Goal: Task Accomplishment & Management: Manage account settings

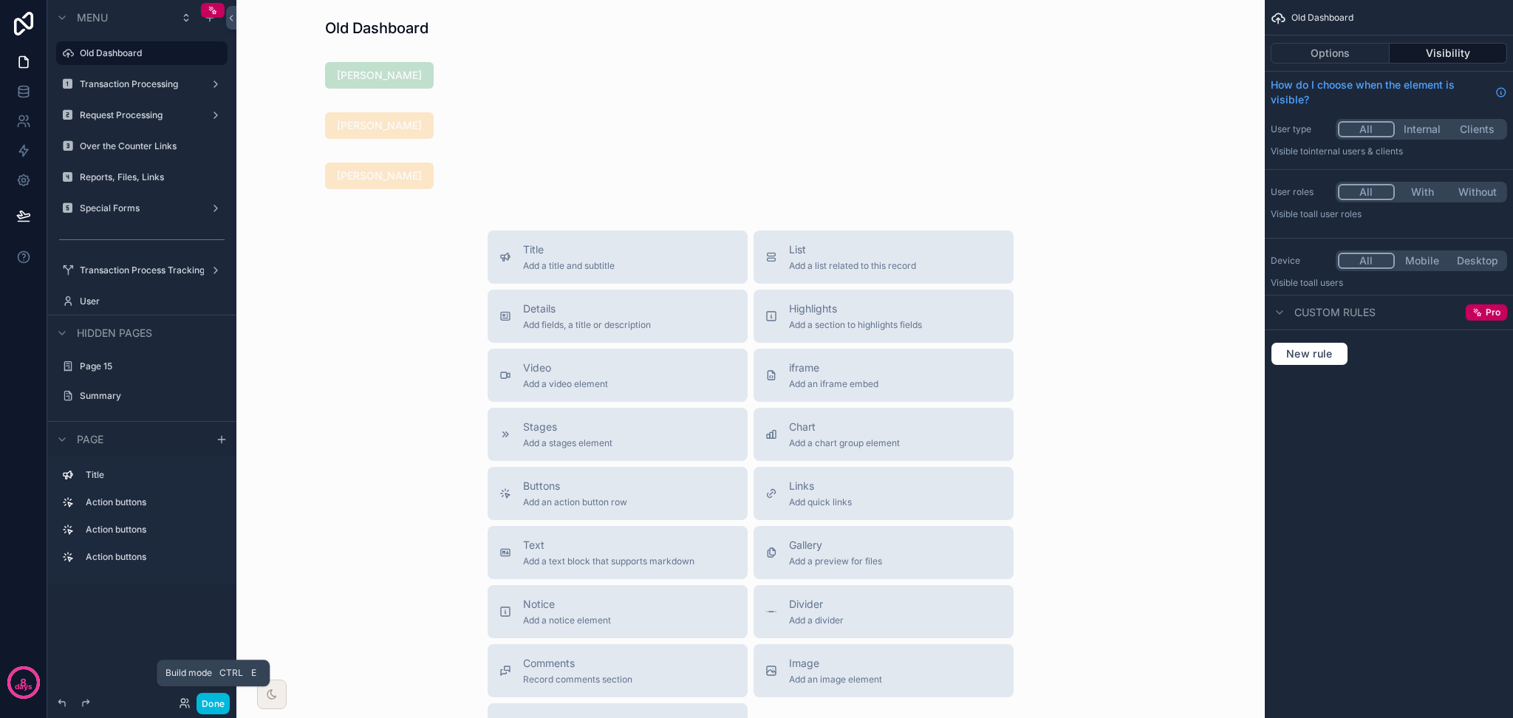
click at [213, 700] on button "Done" at bounding box center [212, 703] width 33 height 21
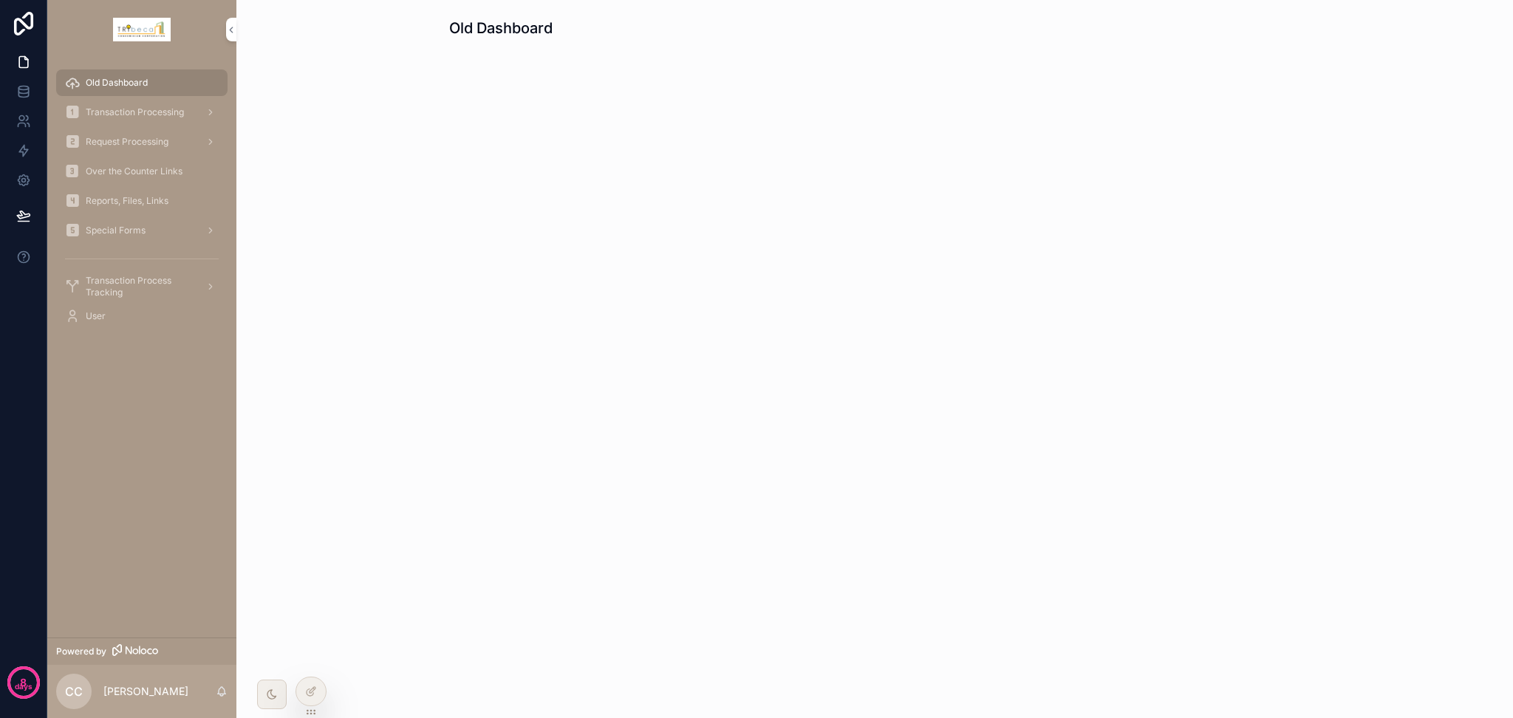
click at [160, 107] on span "Transaction Processing" at bounding box center [135, 112] width 98 height 12
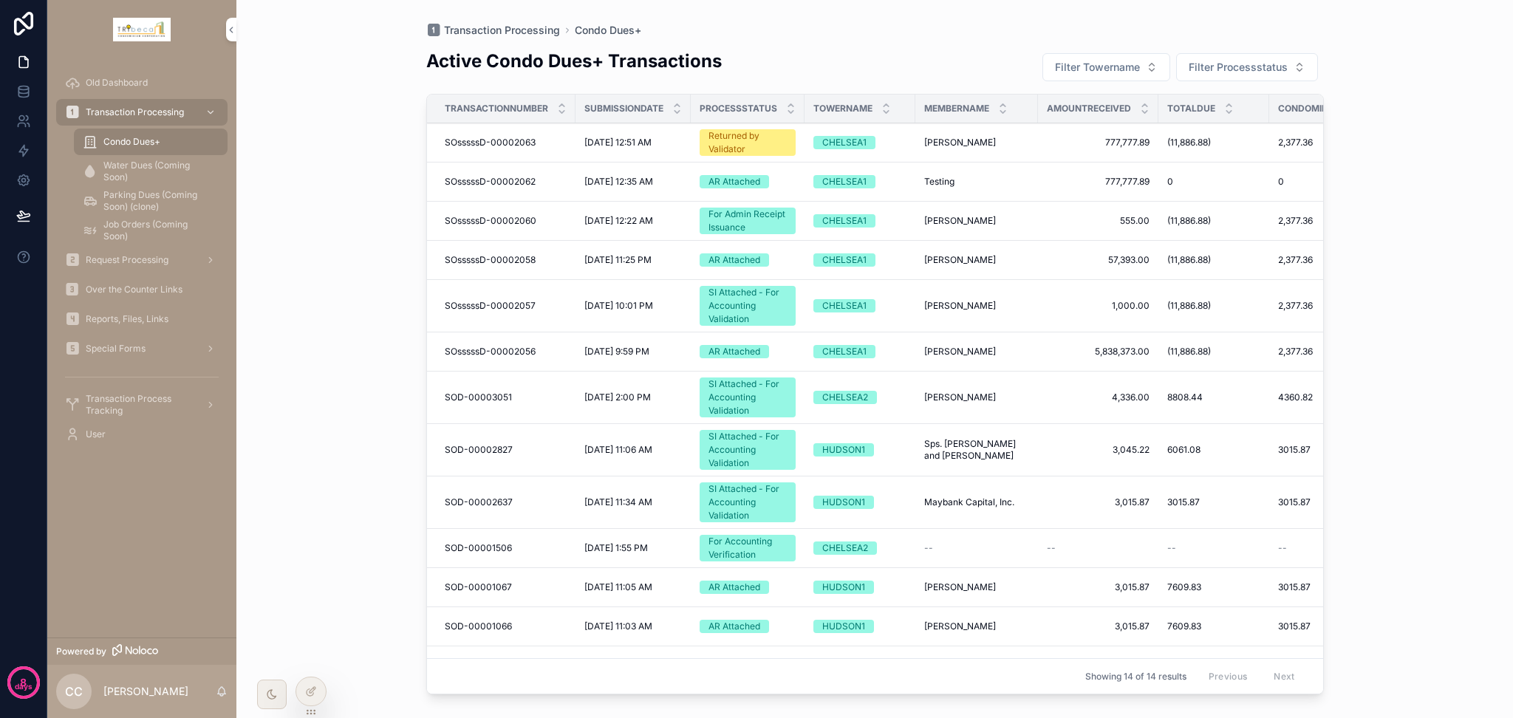
click at [1160, 71] on button "Filter Towername" at bounding box center [1106, 67] width 128 height 28
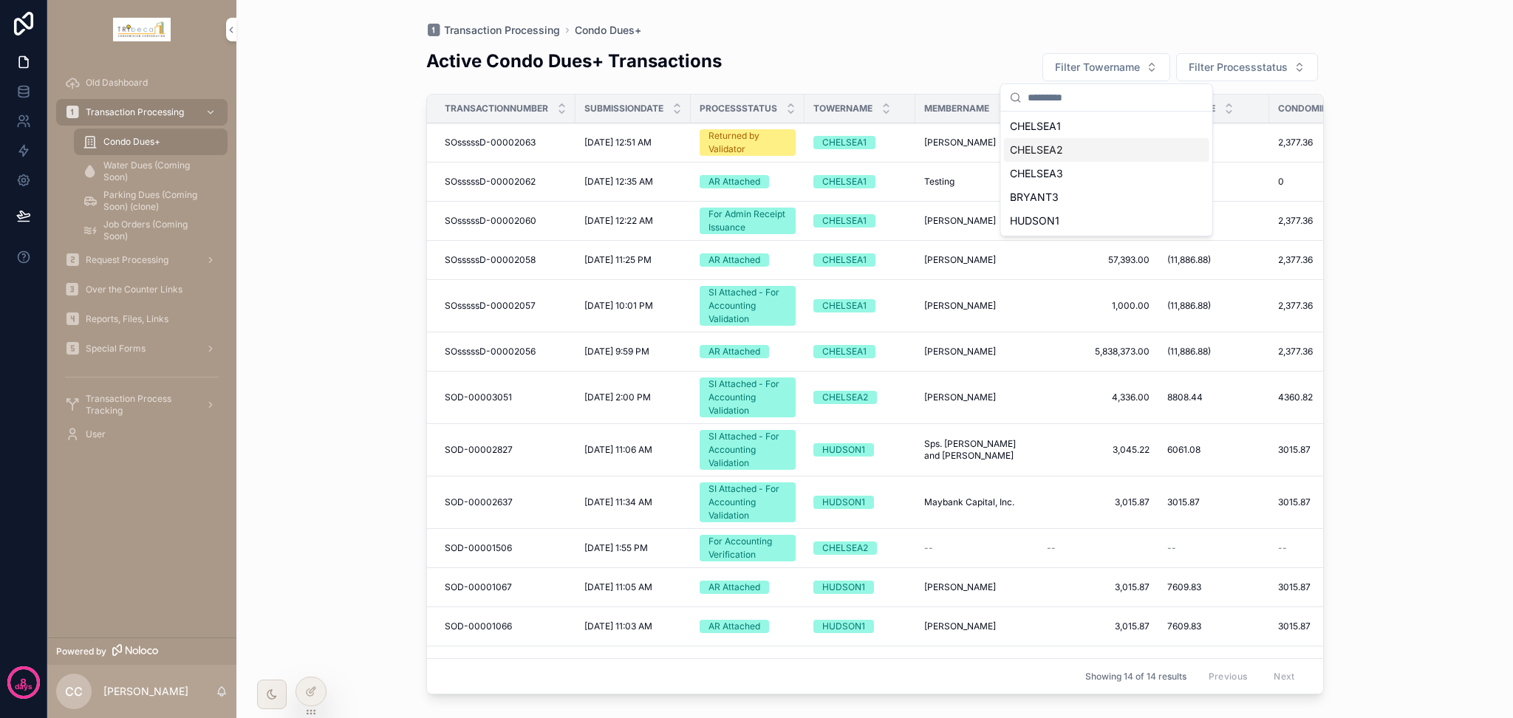
click at [1121, 151] on div "CHELSEA2" at bounding box center [1106, 150] width 205 height 24
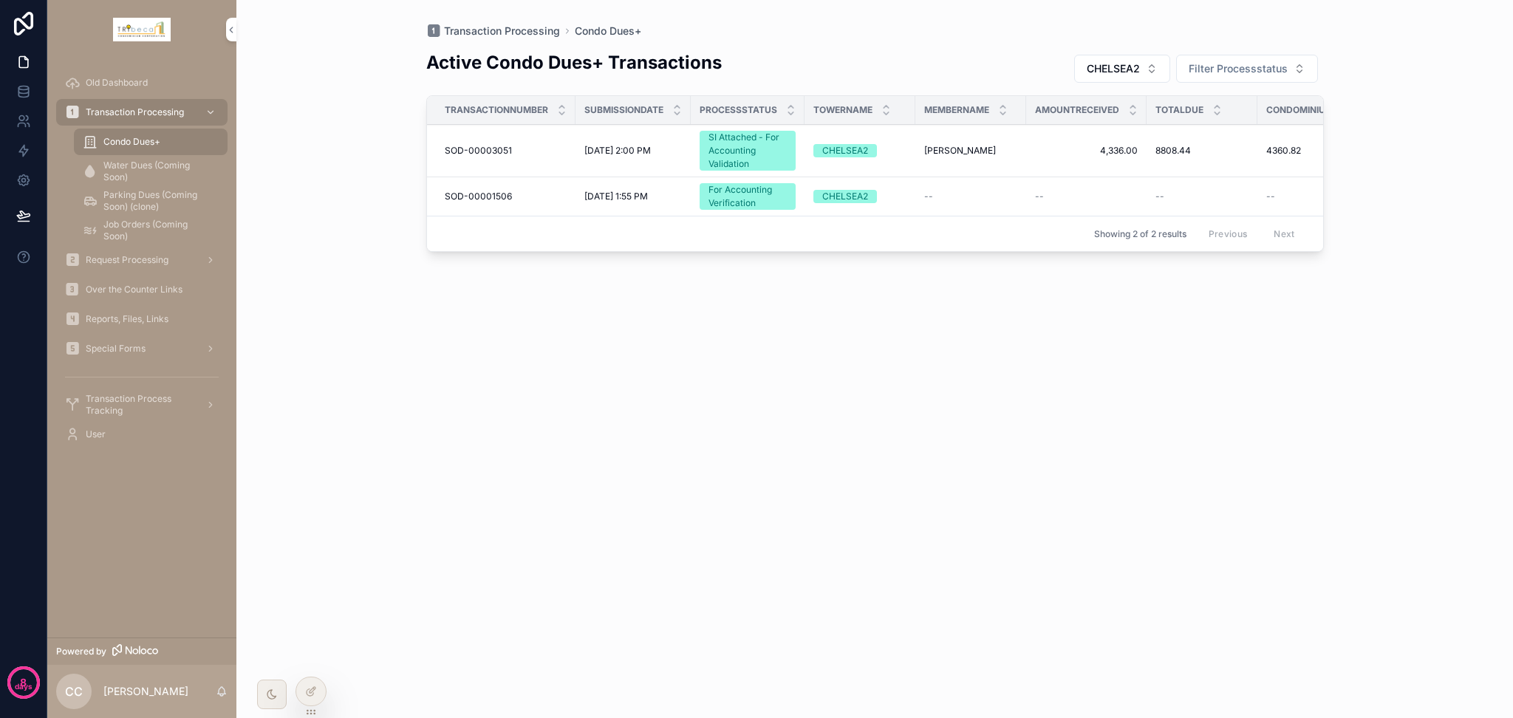
click at [1146, 66] on button "CHELSEA2" at bounding box center [1122, 69] width 96 height 28
click at [1115, 132] on div "None" at bounding box center [1121, 128] width 205 height 24
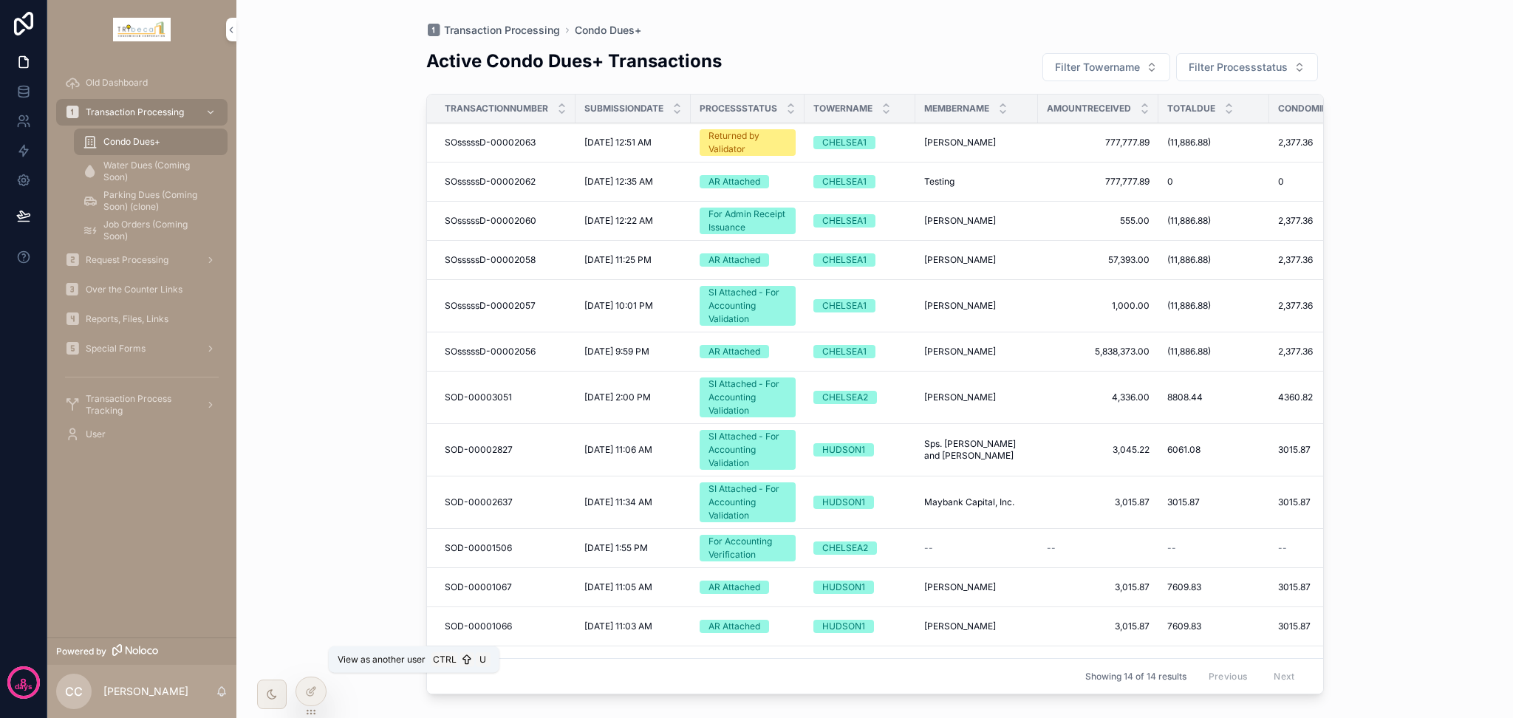
click at [0, 0] on icon at bounding box center [0, 0] width 0 height 0
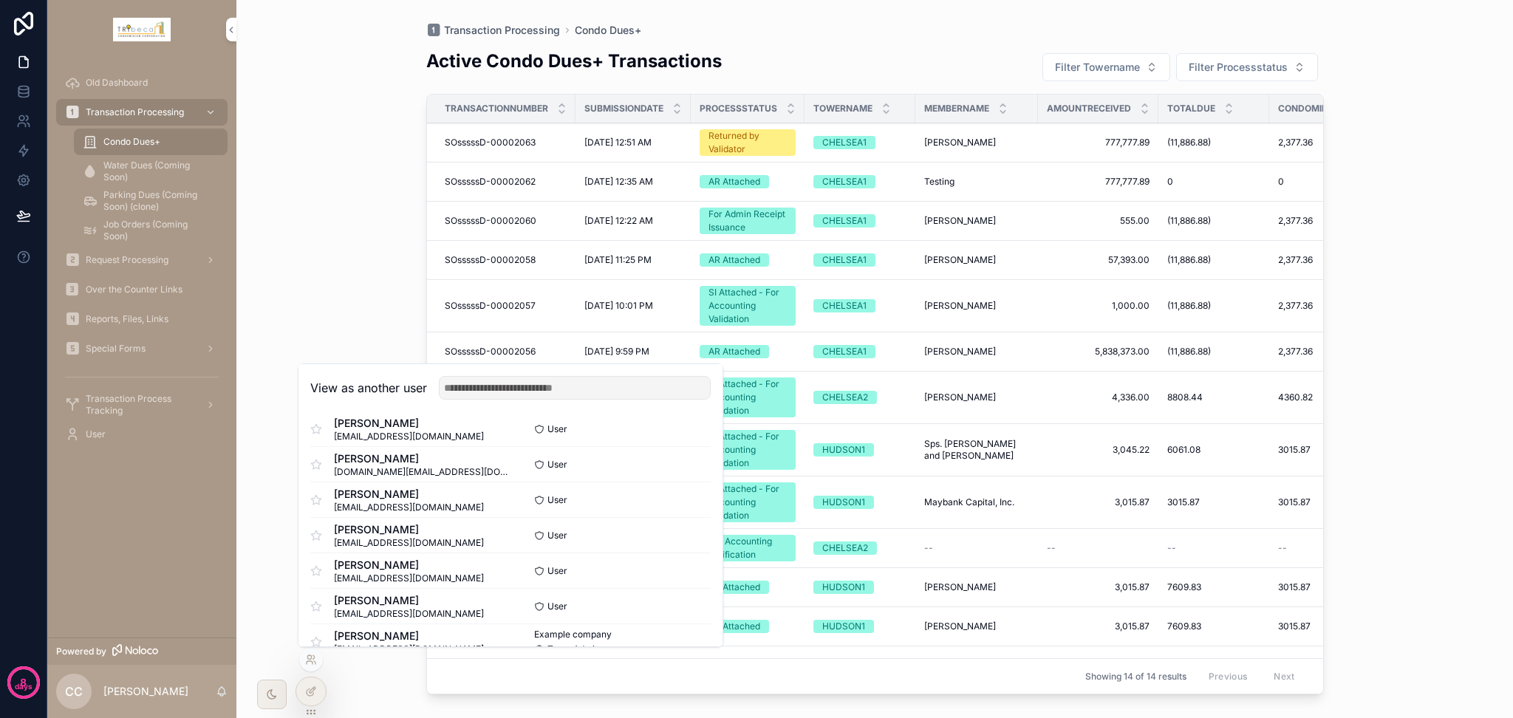
scroll to position [73, 0]
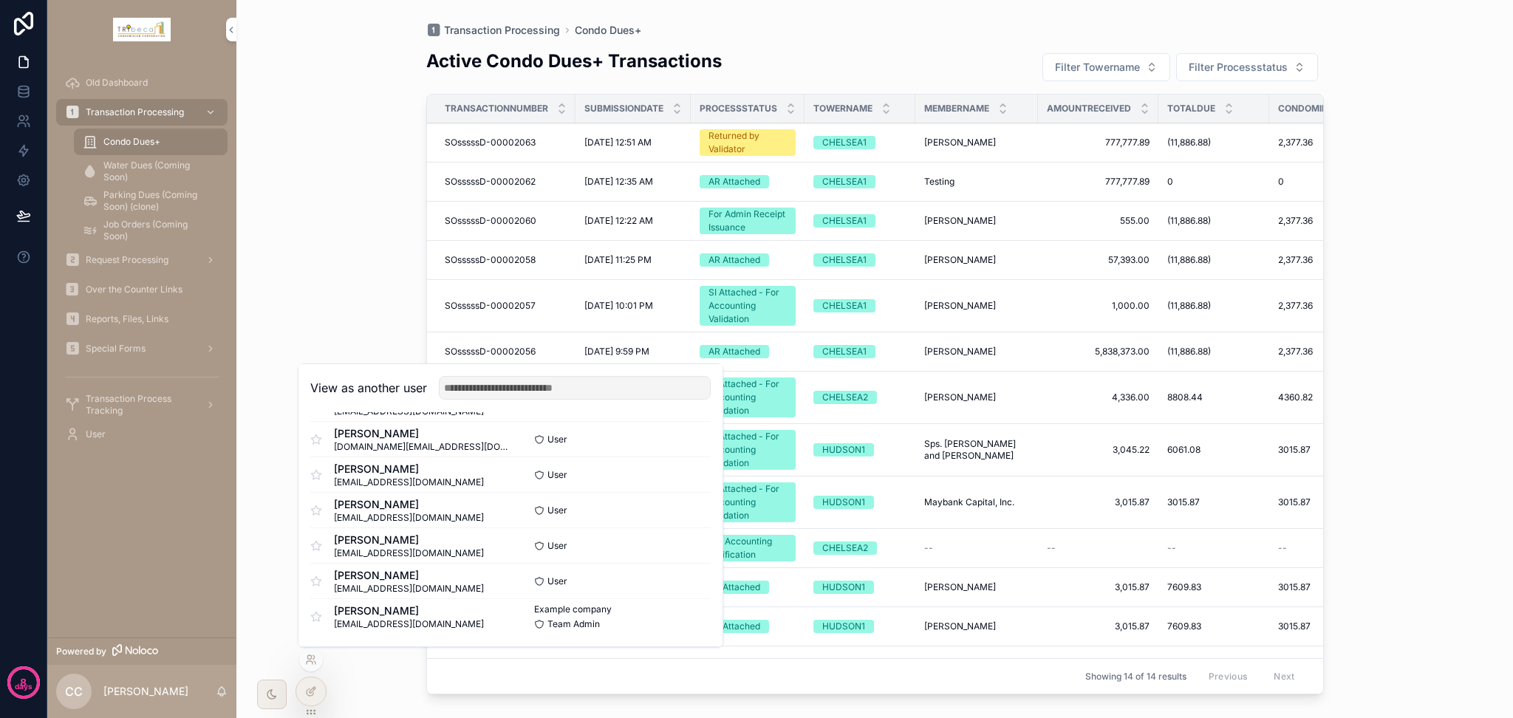
click at [0, 0] on button "Select" at bounding box center [0, 0] width 0 height 0
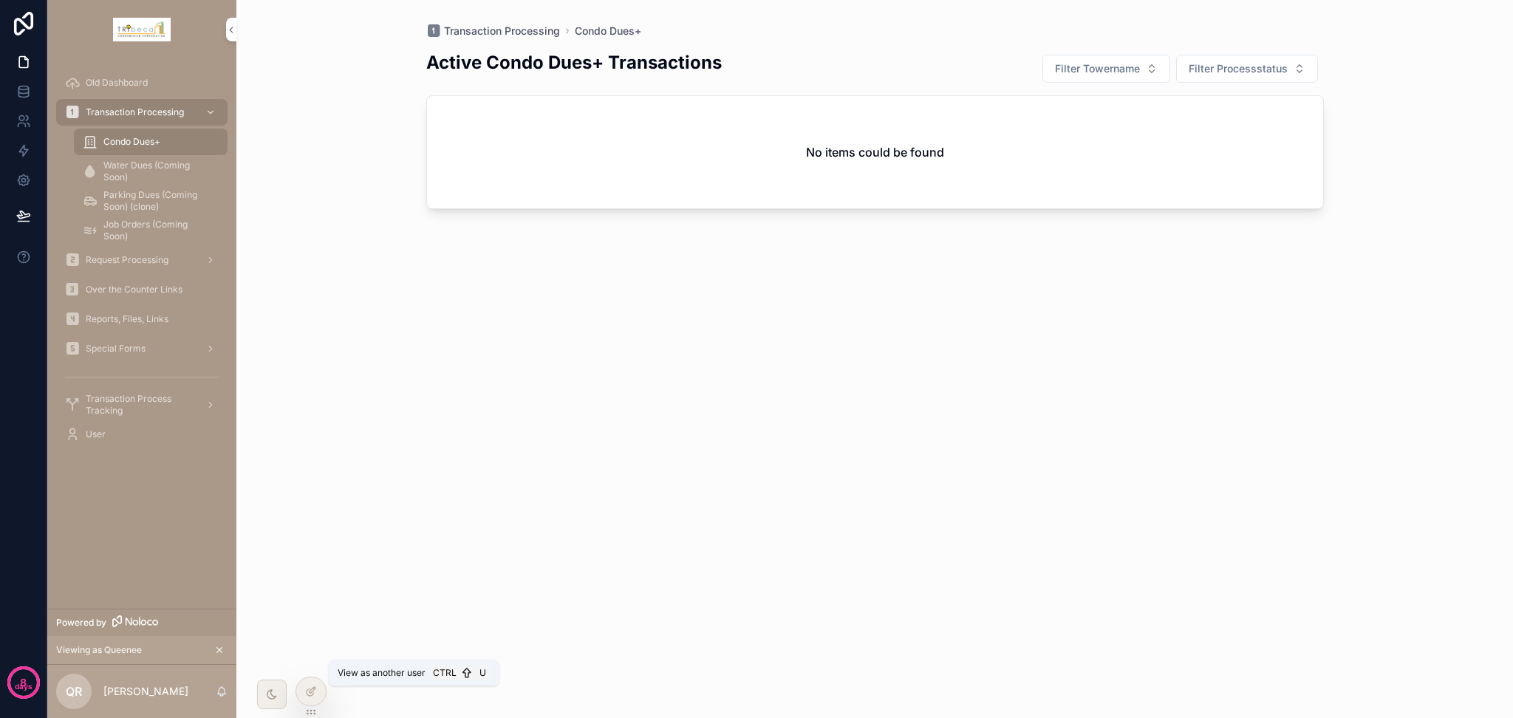
click at [0, 0] on icon at bounding box center [0, 0] width 0 height 0
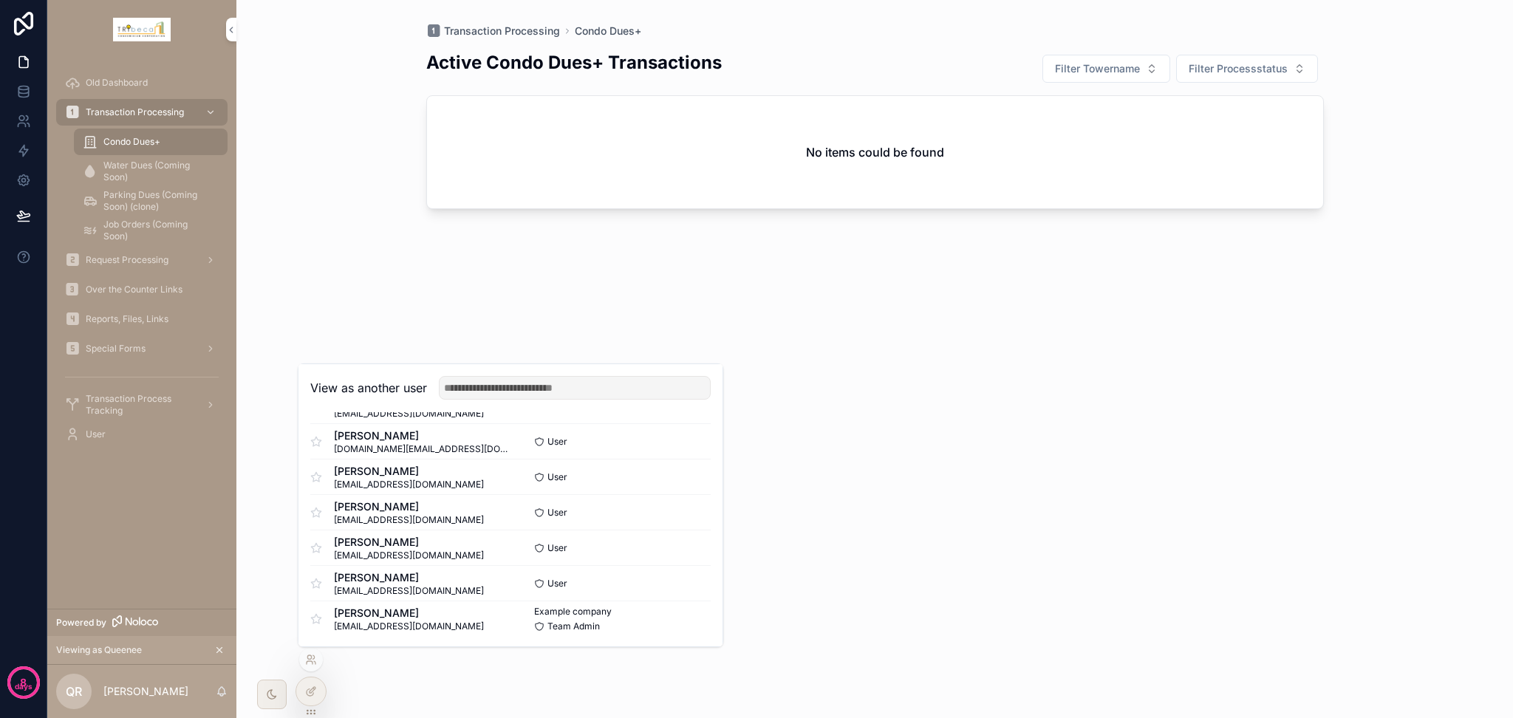
scroll to position [72, 0]
click at [0, 0] on button "Select" at bounding box center [0, 0] width 0 height 0
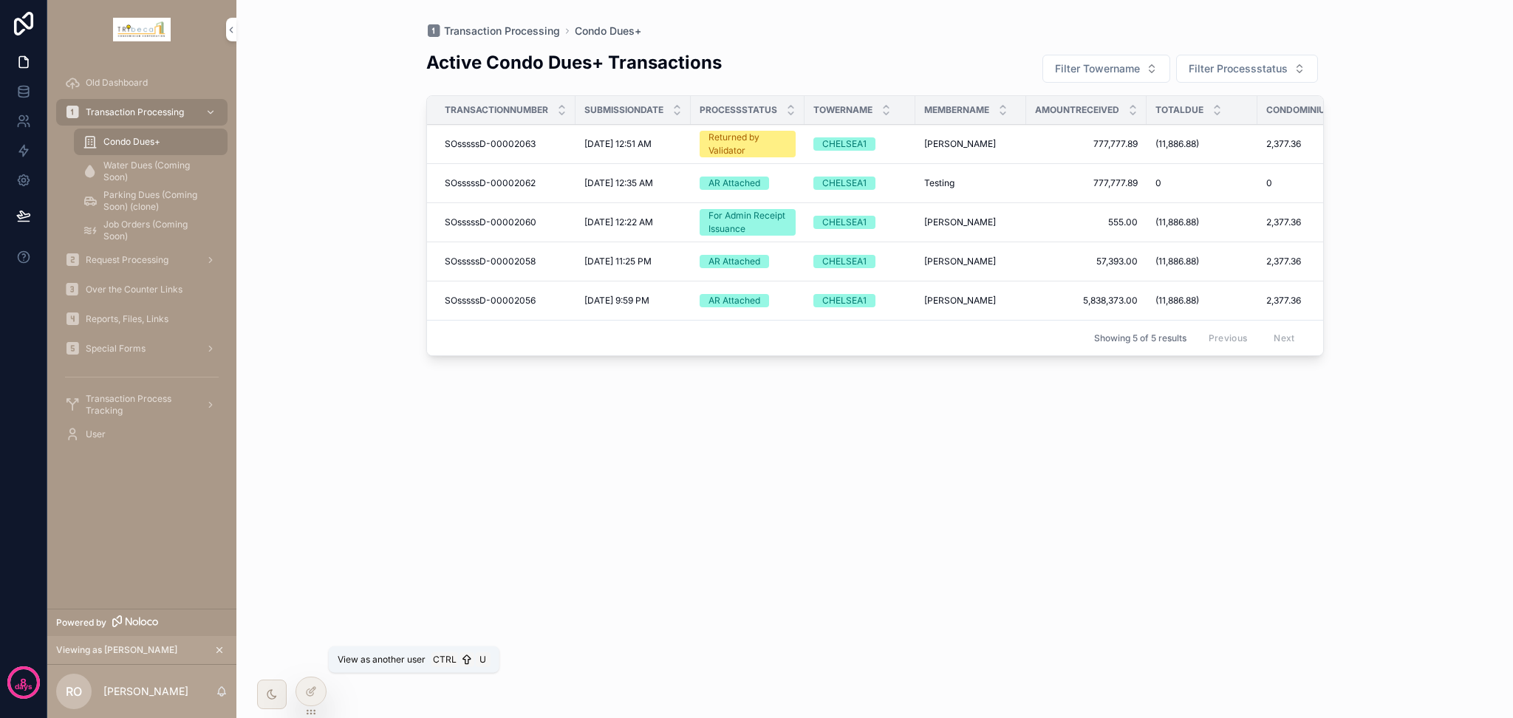
click at [0, 0] on icon at bounding box center [0, 0] width 0 height 0
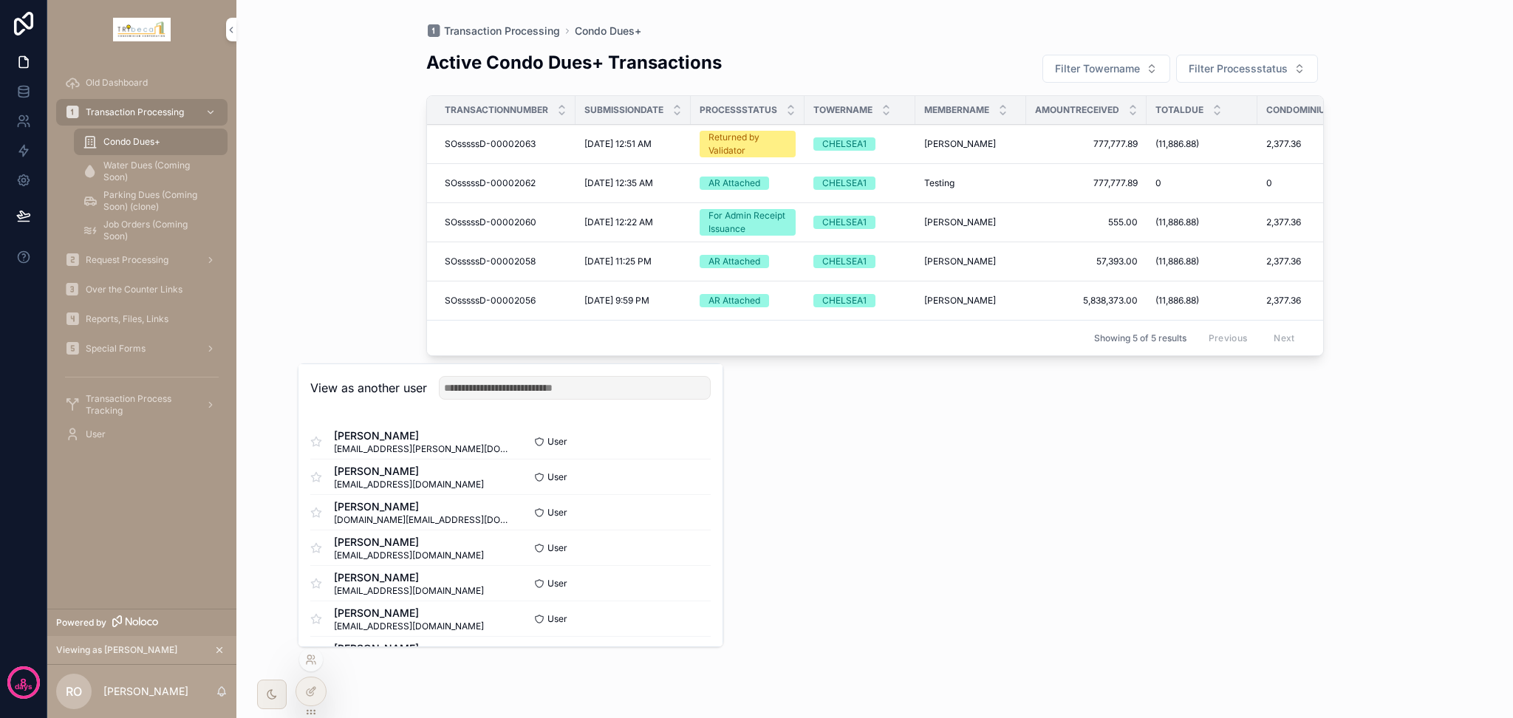
click at [0, 0] on button "Select" at bounding box center [0, 0] width 0 height 0
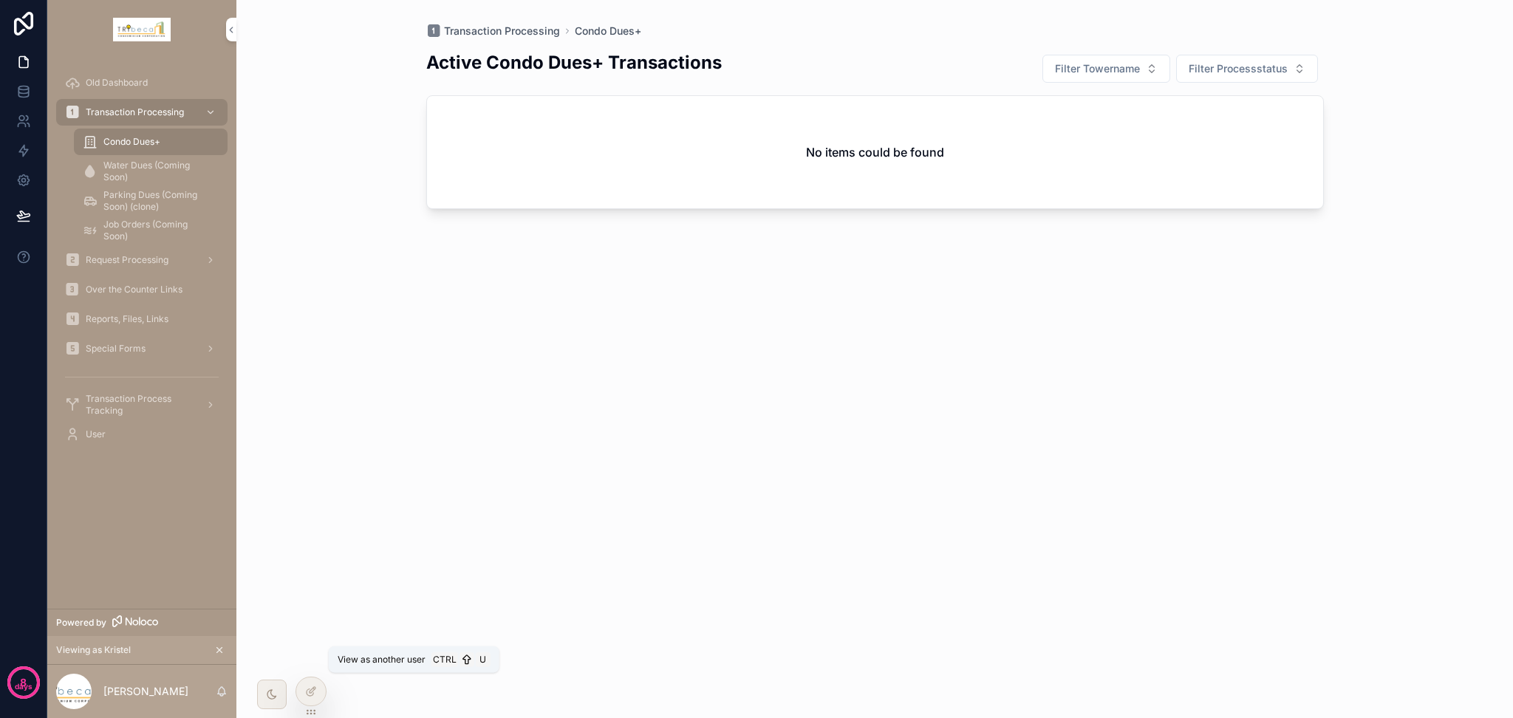
click at [0, 0] on icon at bounding box center [0, 0] width 0 height 0
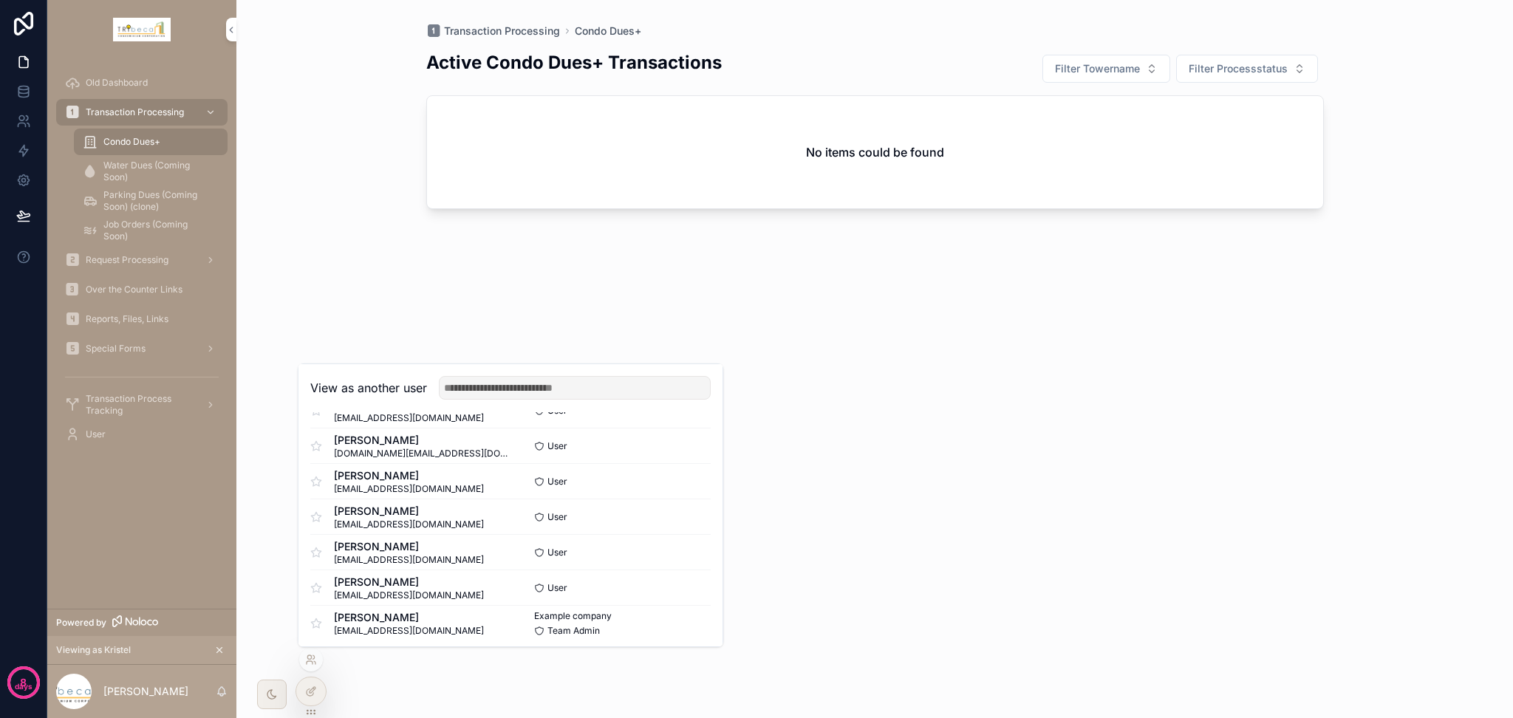
scroll to position [73, 0]
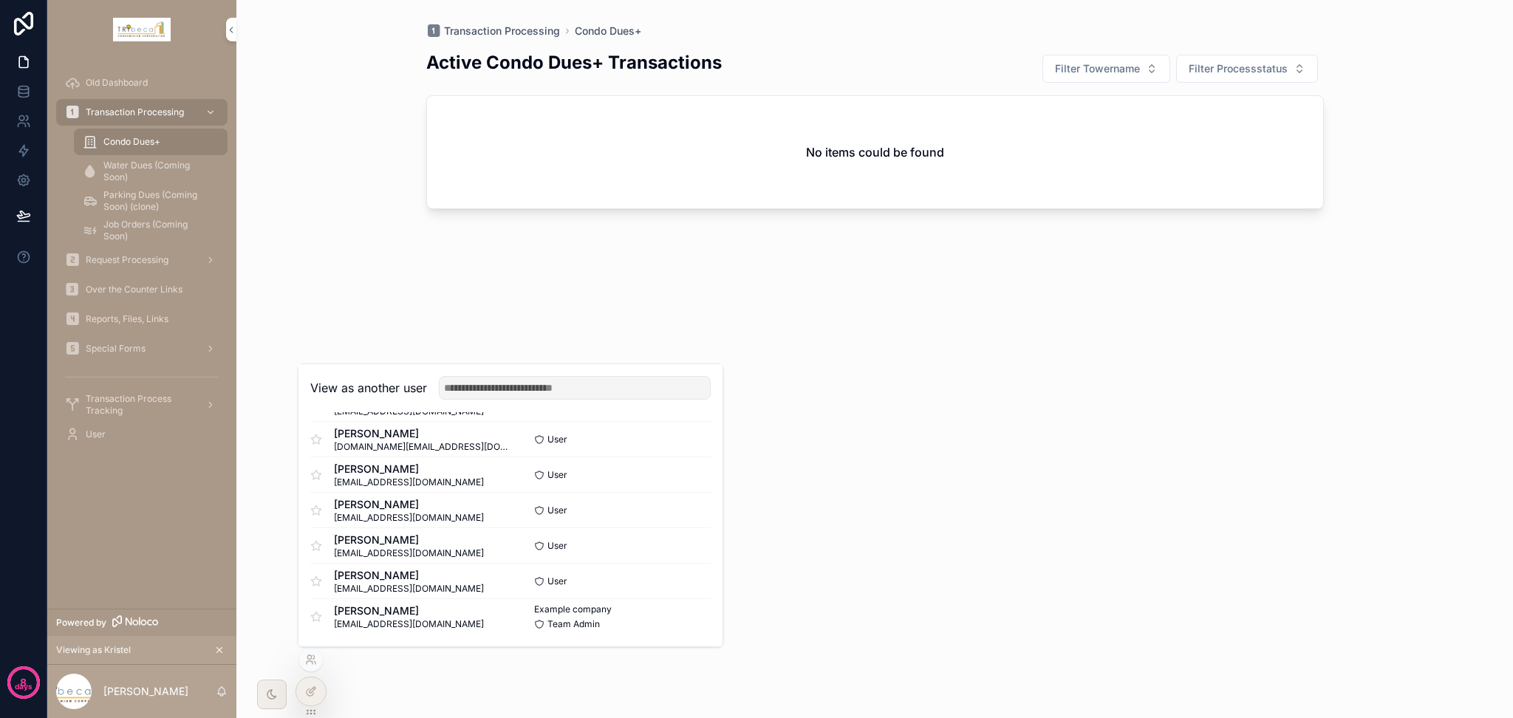
click at [0, 0] on button "Select" at bounding box center [0, 0] width 0 height 0
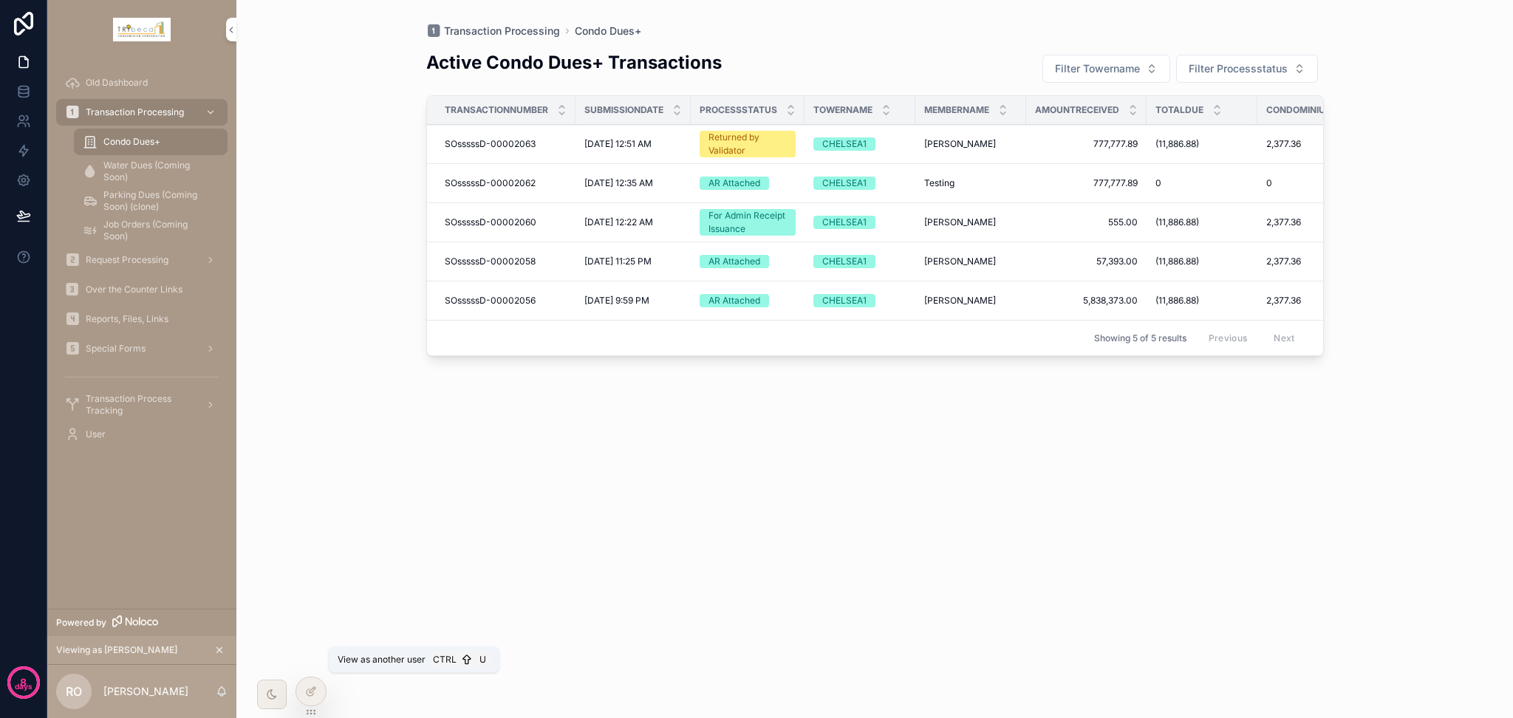
click at [0, 0] on icon at bounding box center [0, 0] width 0 height 0
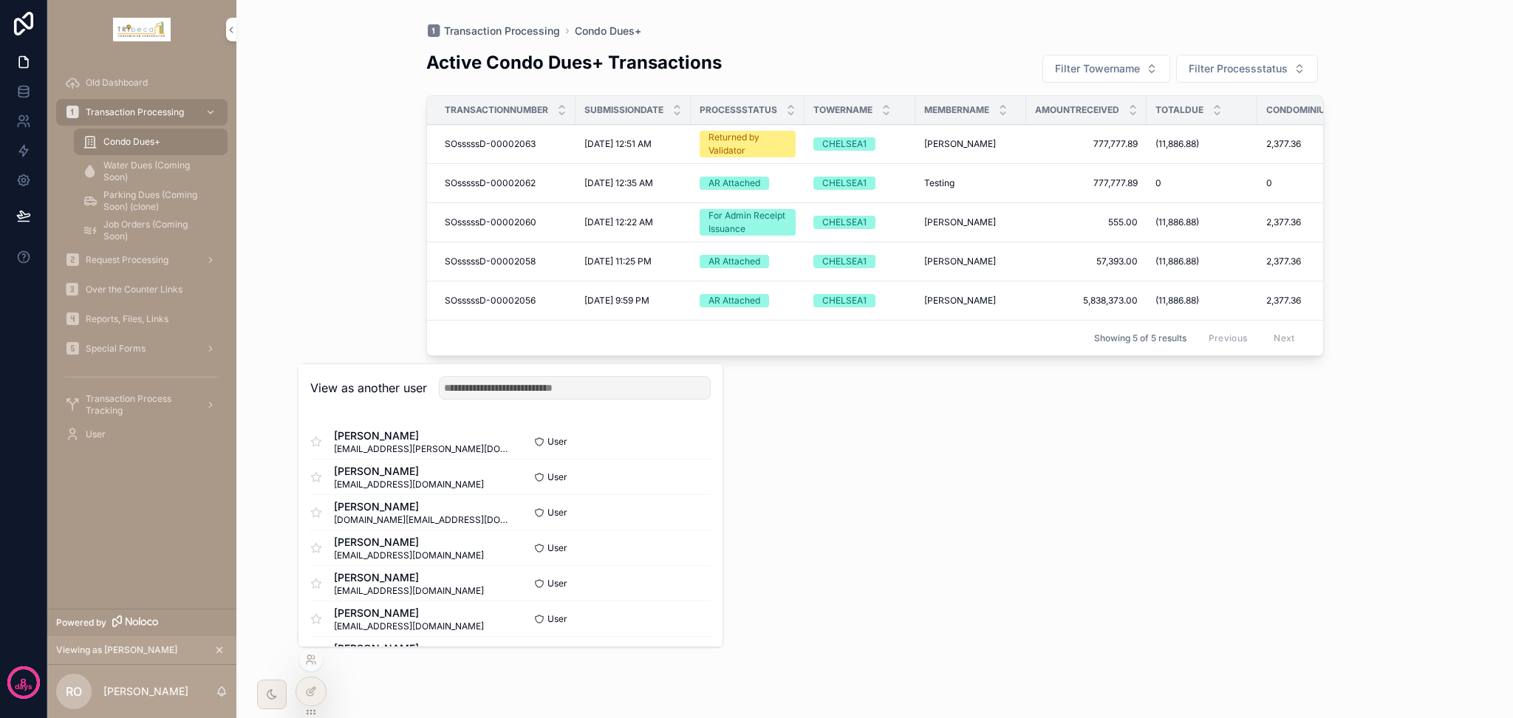
click at [0, 0] on button "Select" at bounding box center [0, 0] width 0 height 0
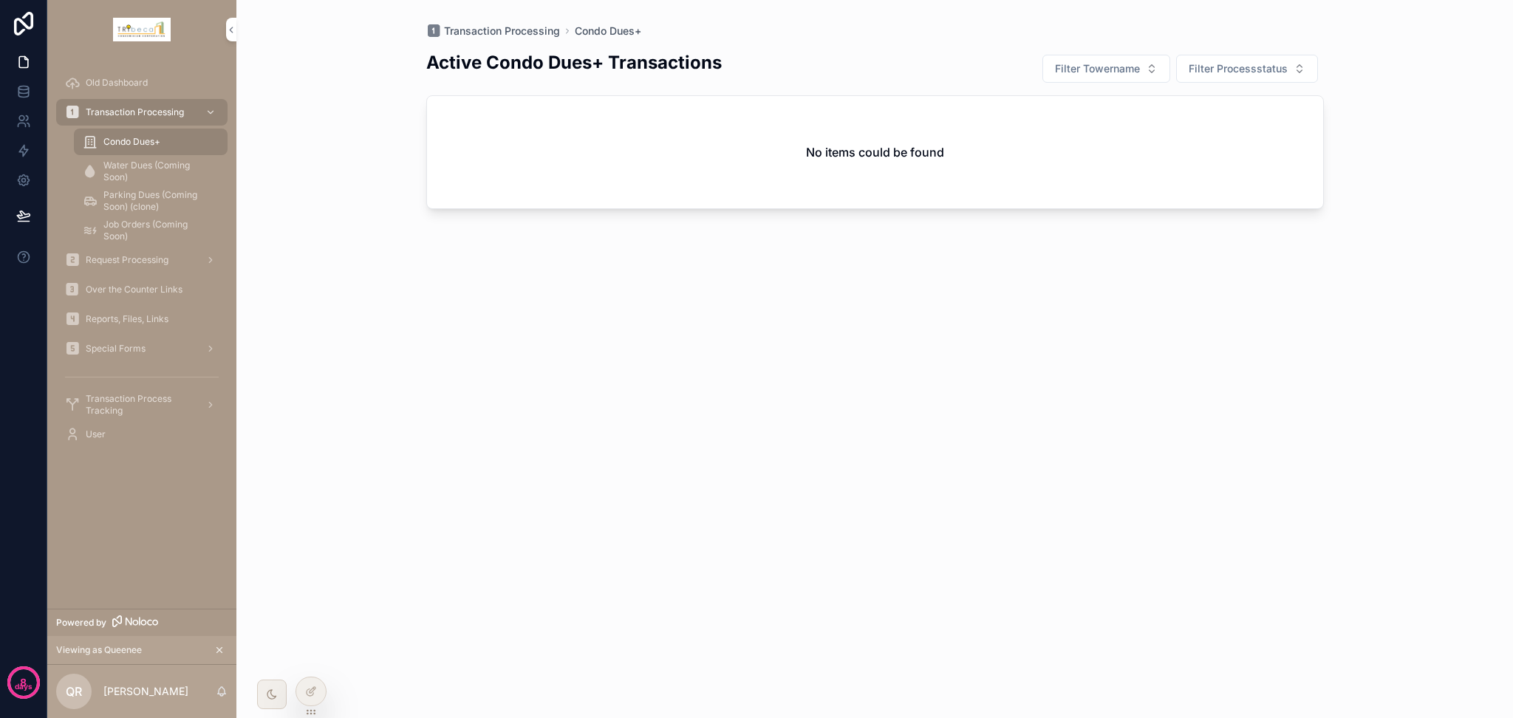
click at [0, 0] on div at bounding box center [0, 0] width 0 height 0
click at [0, 0] on icon at bounding box center [0, 0] width 0 height 0
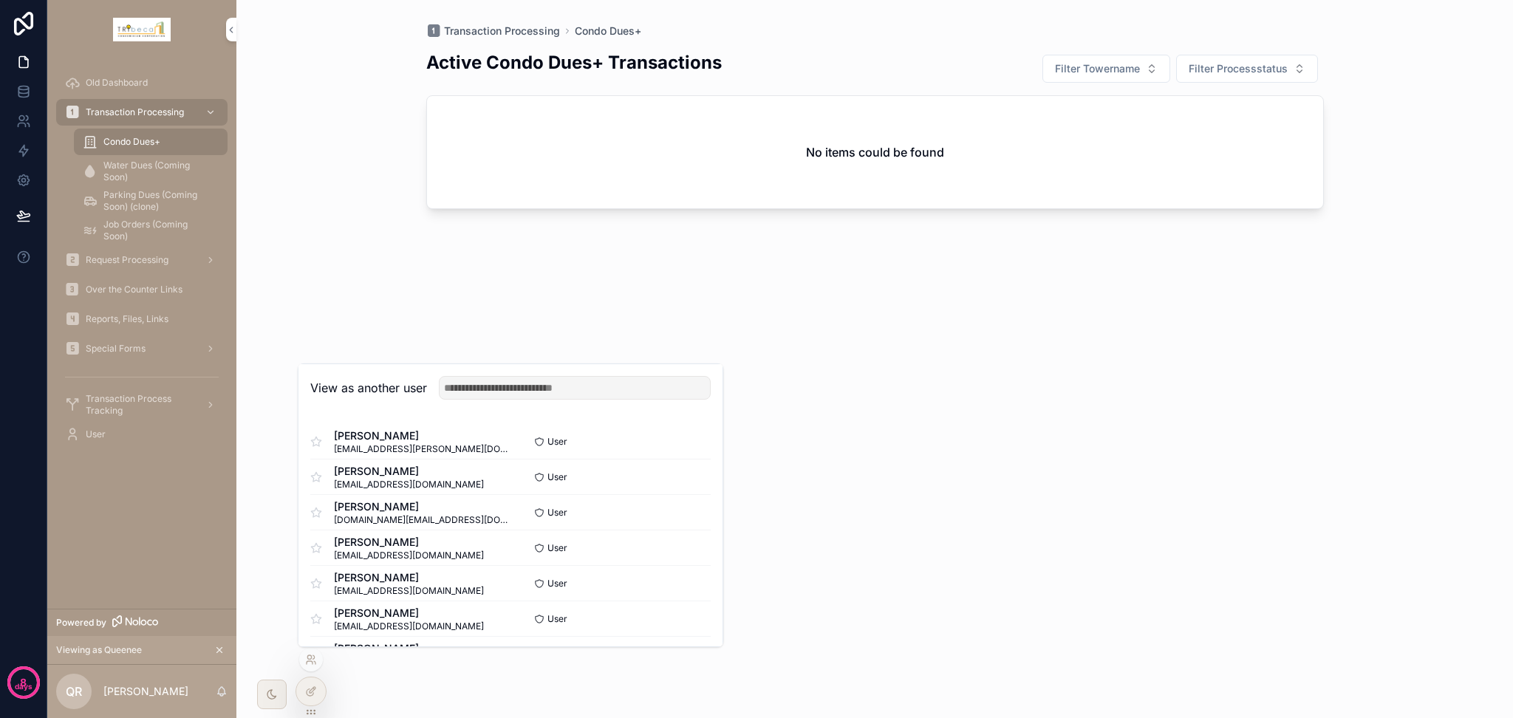
click at [0, 0] on button "Select" at bounding box center [0, 0] width 0 height 0
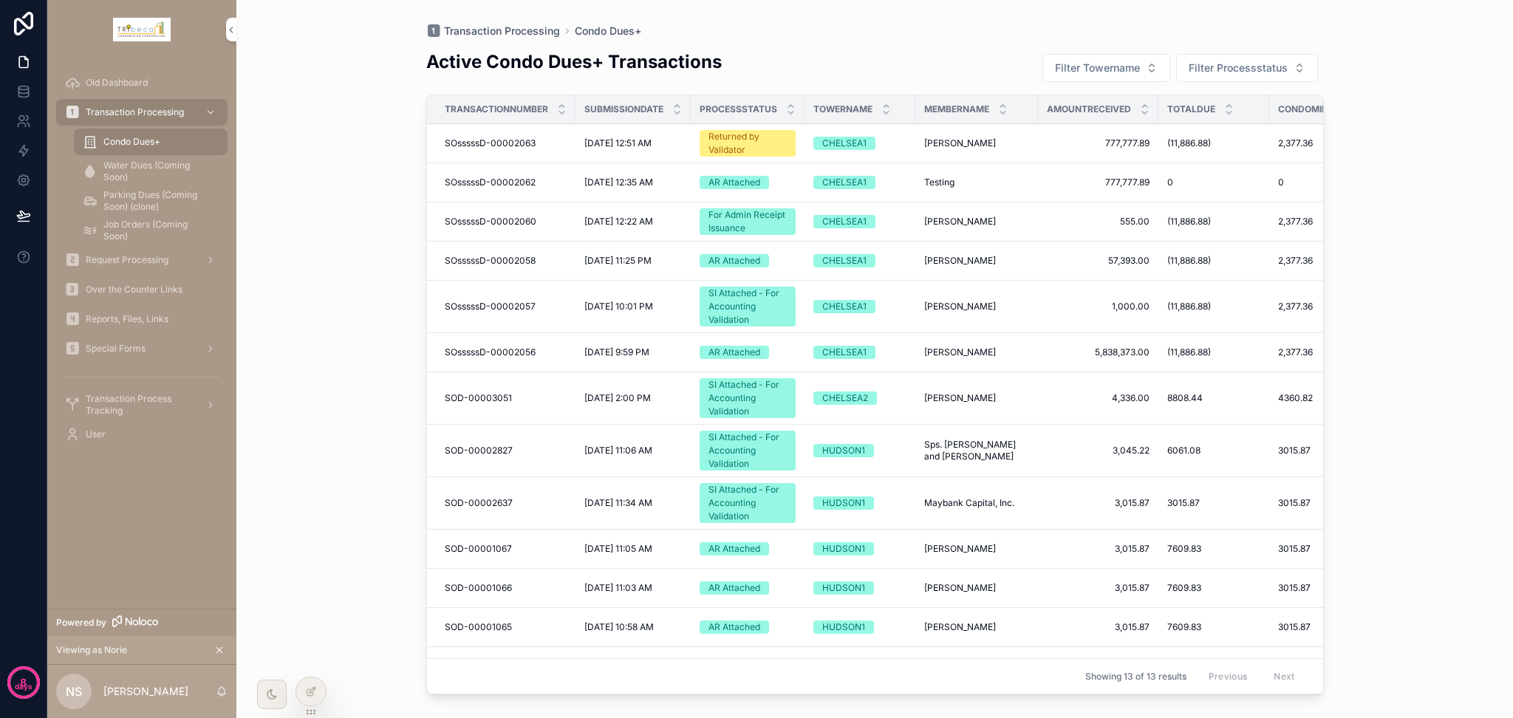
click at [127, 435] on div "User" at bounding box center [142, 434] width 154 height 24
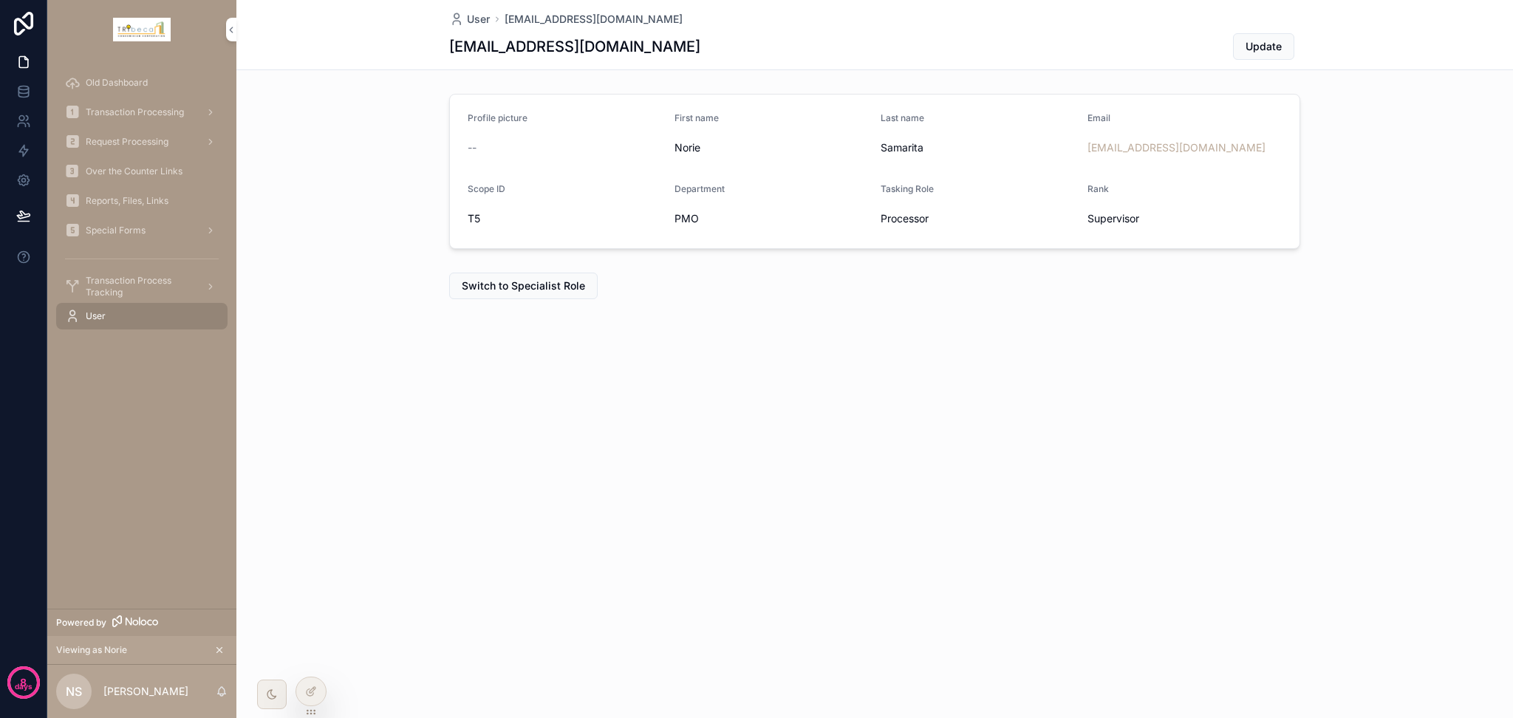
click at [538, 293] on span "Switch to Specialist Role" at bounding box center [523, 285] width 123 height 15
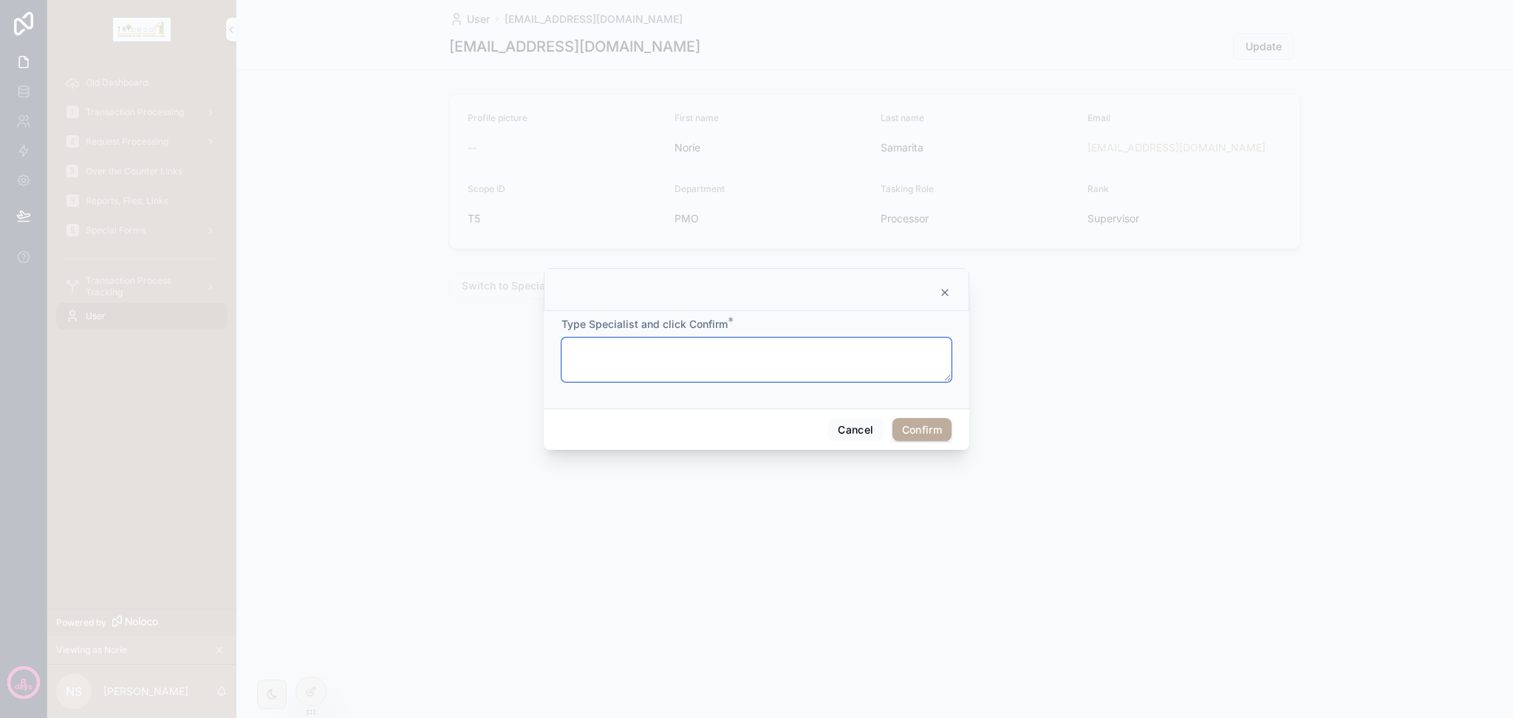
click at [630, 357] on textarea at bounding box center [756, 360] width 390 height 44
type textarea "**********"
click at [922, 429] on button "Confirm" at bounding box center [921, 430] width 59 height 24
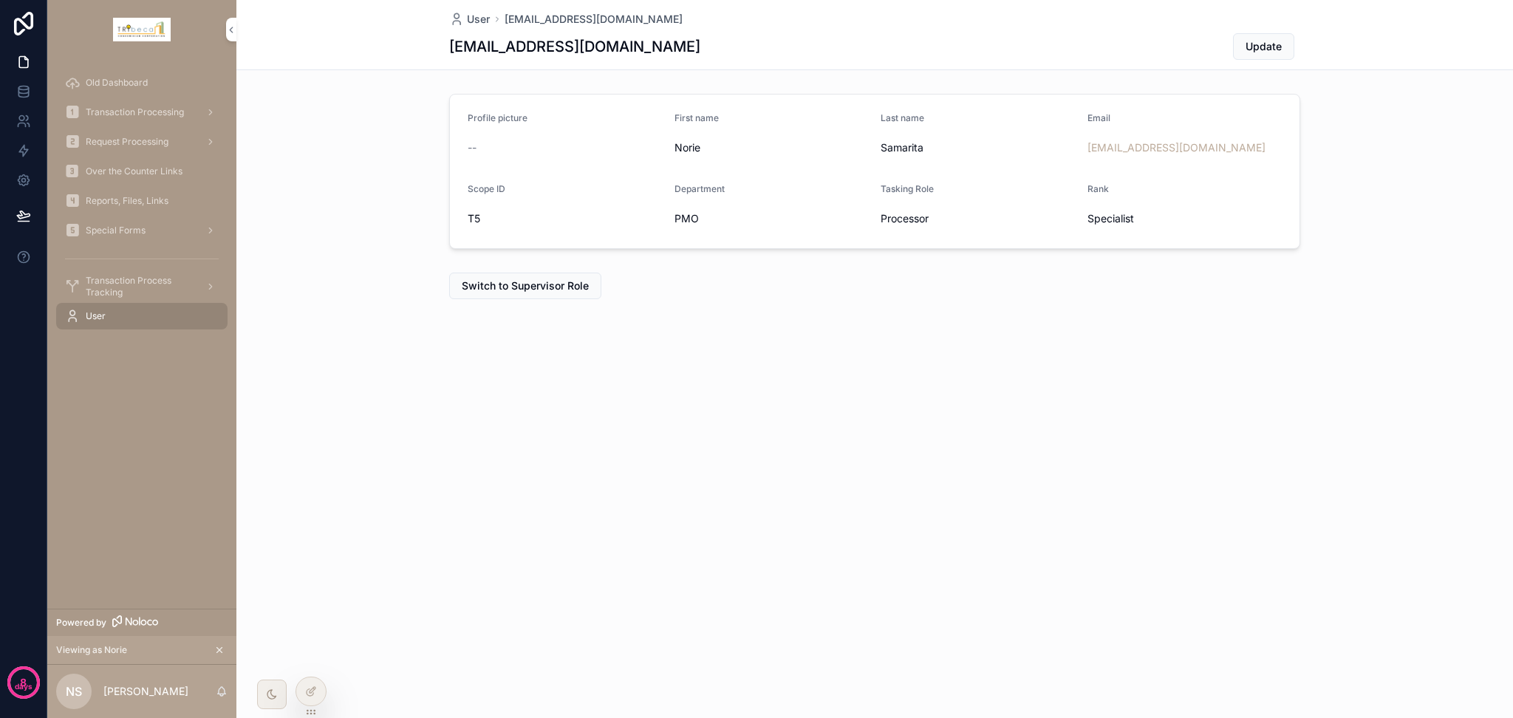
click at [148, 113] on span "Transaction Processing" at bounding box center [135, 112] width 98 height 12
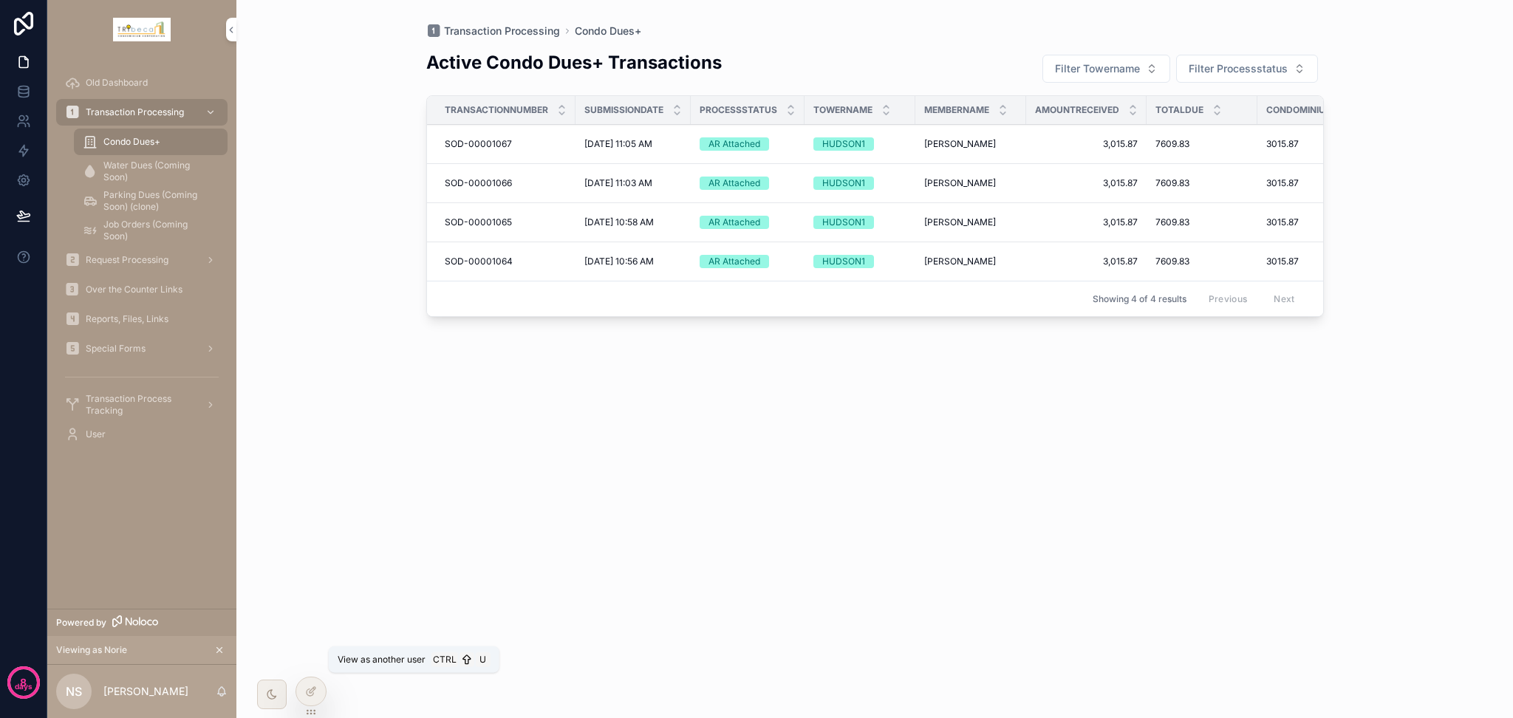
click at [0, 0] on icon at bounding box center [0, 0] width 0 height 0
click at [319, 269] on div "Transaction Processing Condo Dues+ Active Condo Dues+ Transactions Filter Tower…" at bounding box center [874, 359] width 1276 height 718
click at [547, 340] on div "Active Condo Dues+ Transactions Filter Towername Filter Processstatus Transacti…" at bounding box center [874, 369] width 897 height 662
click at [618, 140] on span "[DATE] 11:05 AM" at bounding box center [618, 144] width 68 height 12
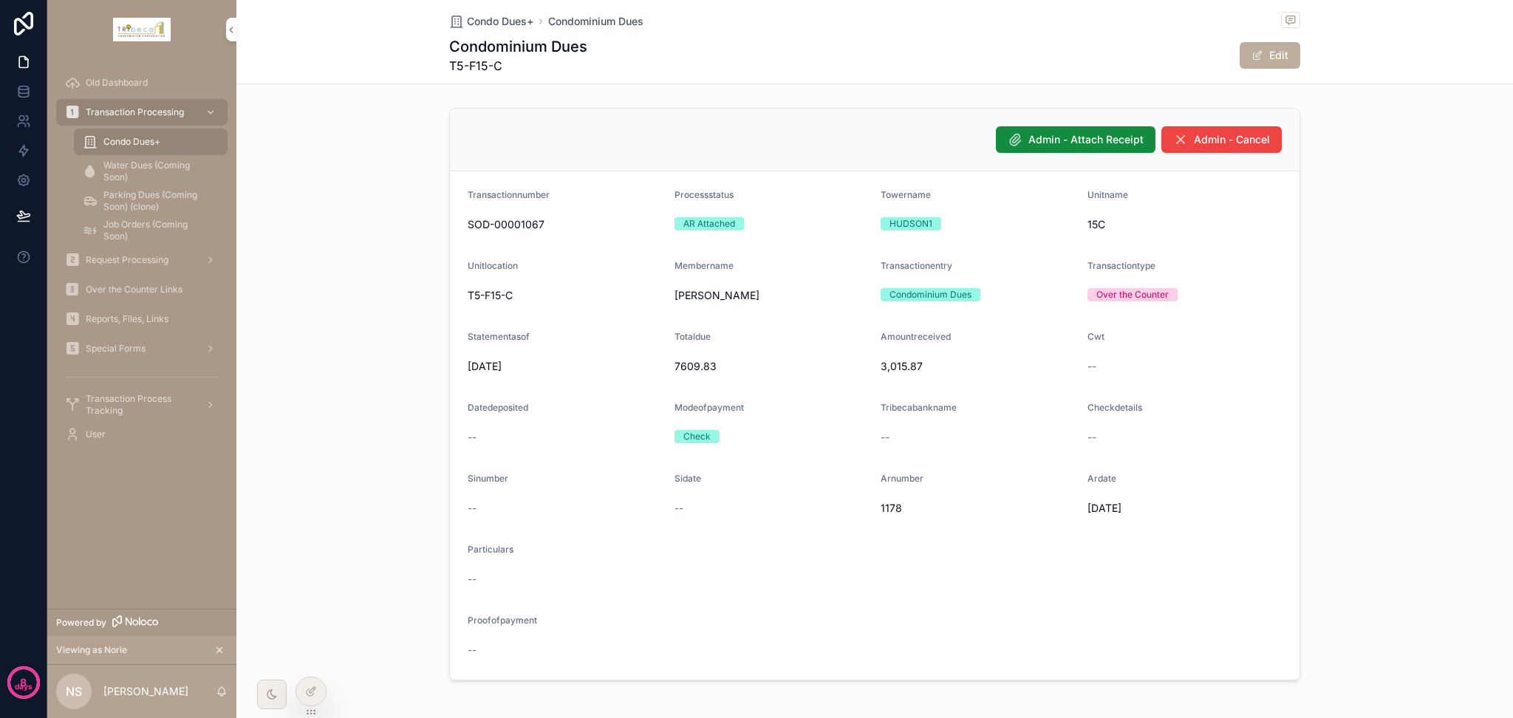
click at [156, 141] on span "Condo Dues+" at bounding box center [131, 142] width 57 height 12
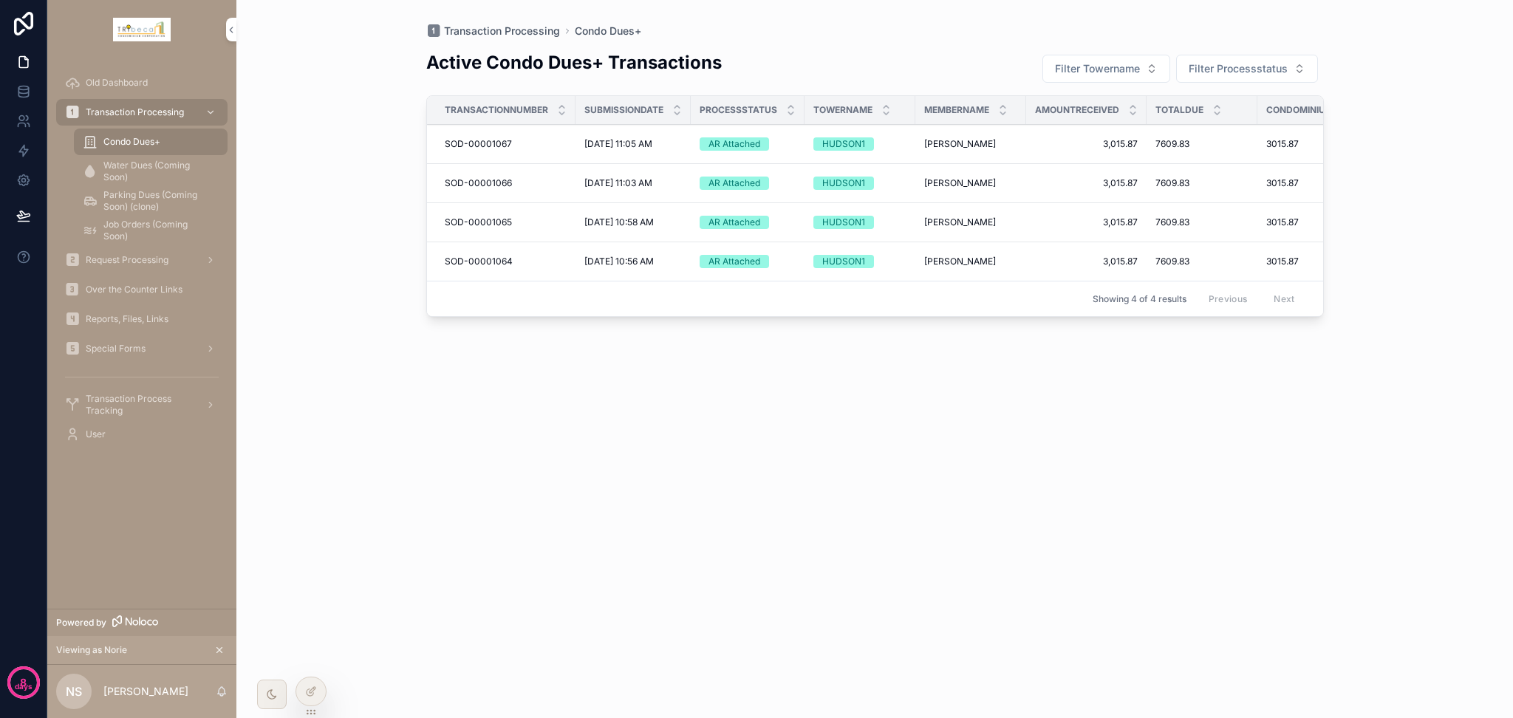
click at [652, 177] on span "5/6/2025 11:03 AM" at bounding box center [618, 183] width 68 height 12
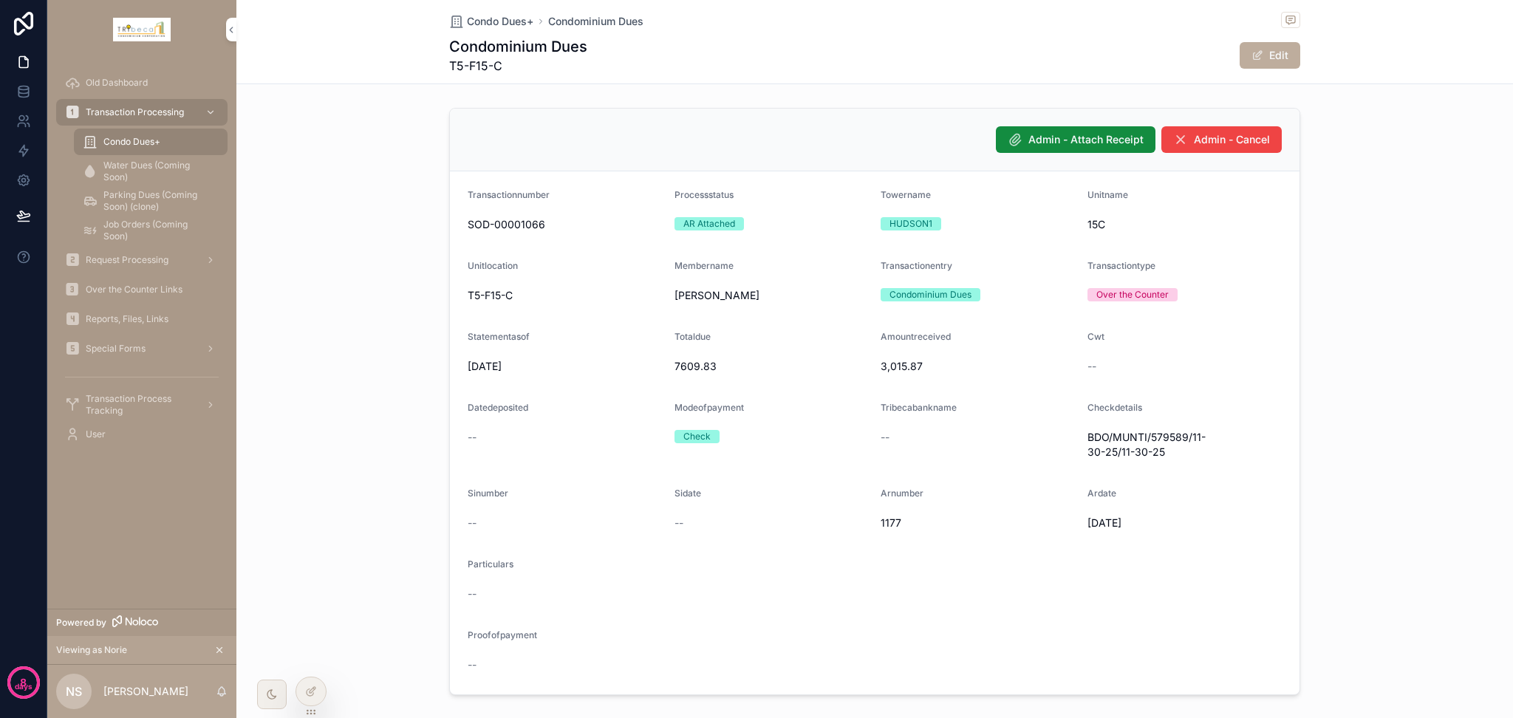
click at [142, 137] on span "Condo Dues+" at bounding box center [131, 142] width 57 height 12
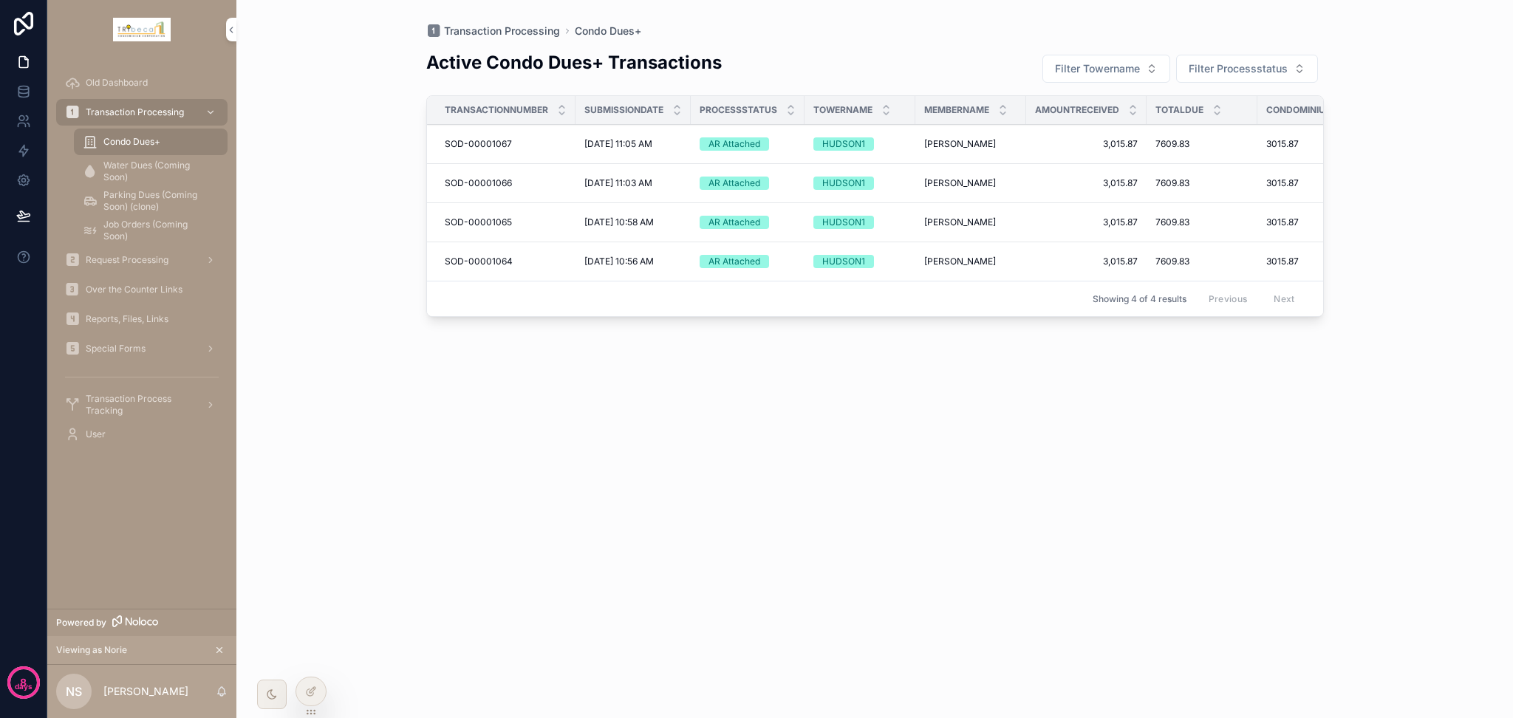
click at [636, 225] on span "5/6/2025 10:58 AM" at bounding box center [618, 222] width 69 height 12
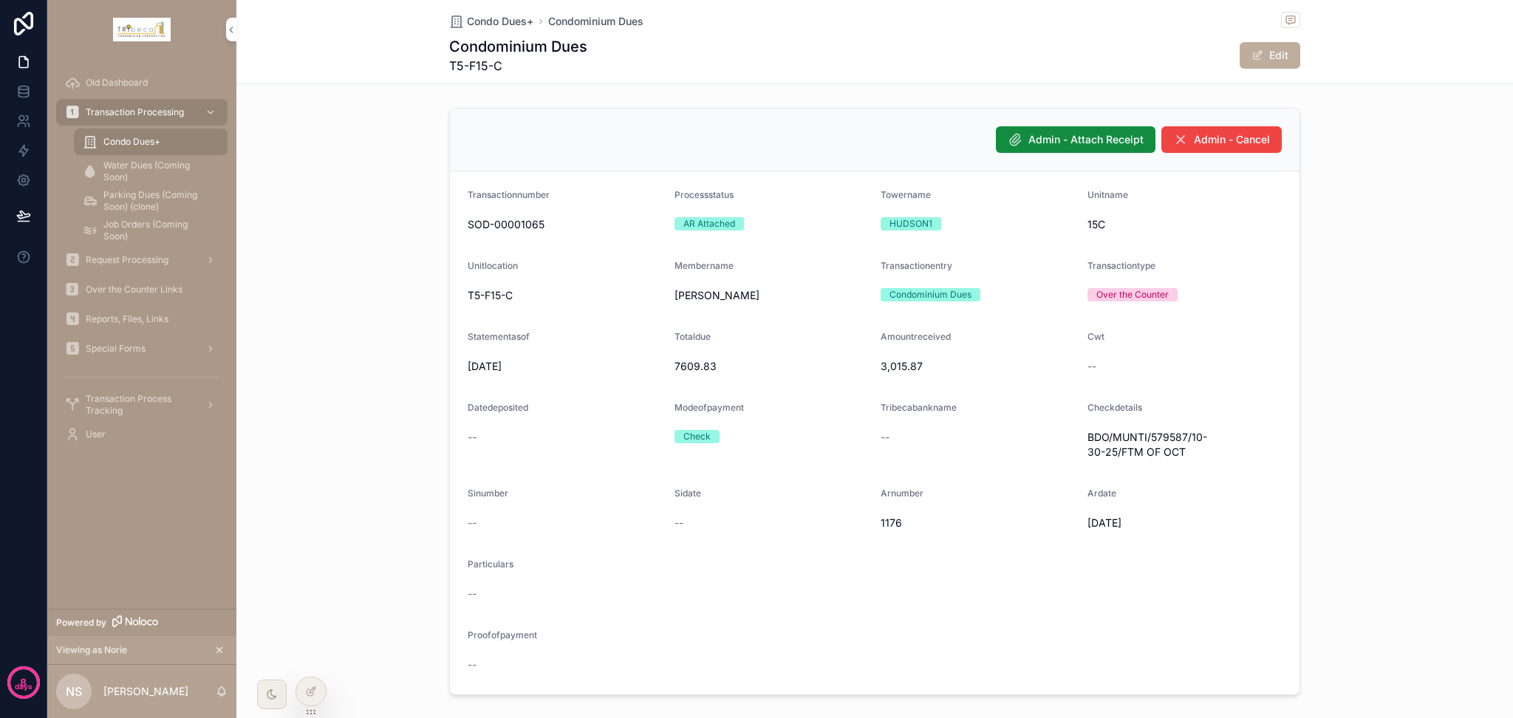
click at [309, 239] on div "Admin - Attach Receipt Admin - Cancel Transactionnumber SOD-00001065 Processsta…" at bounding box center [874, 401] width 1276 height 599
click at [0, 0] on div at bounding box center [0, 0] width 0 height 0
click at [0, 0] on icon at bounding box center [0, 0] width 0 height 0
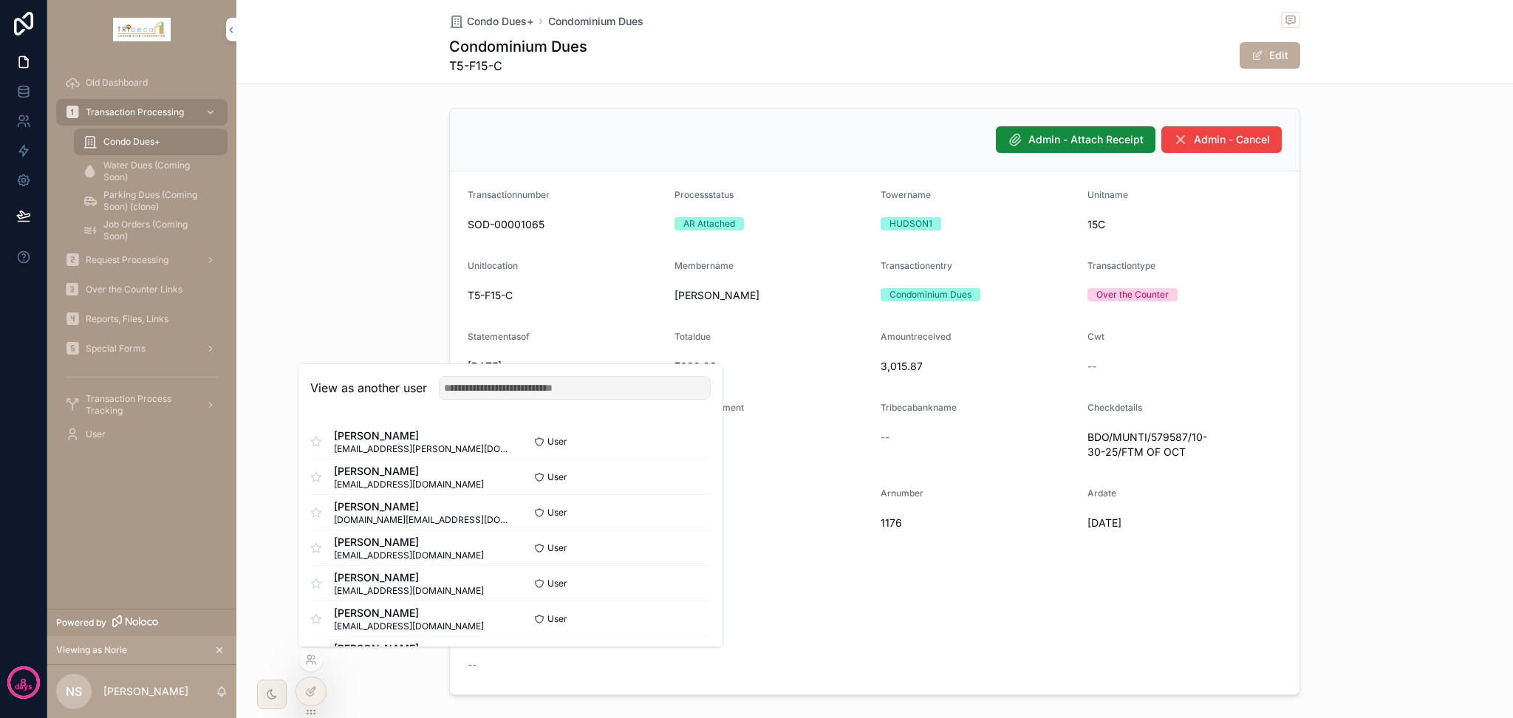
click at [0, 0] on button "Select" at bounding box center [0, 0] width 0 height 0
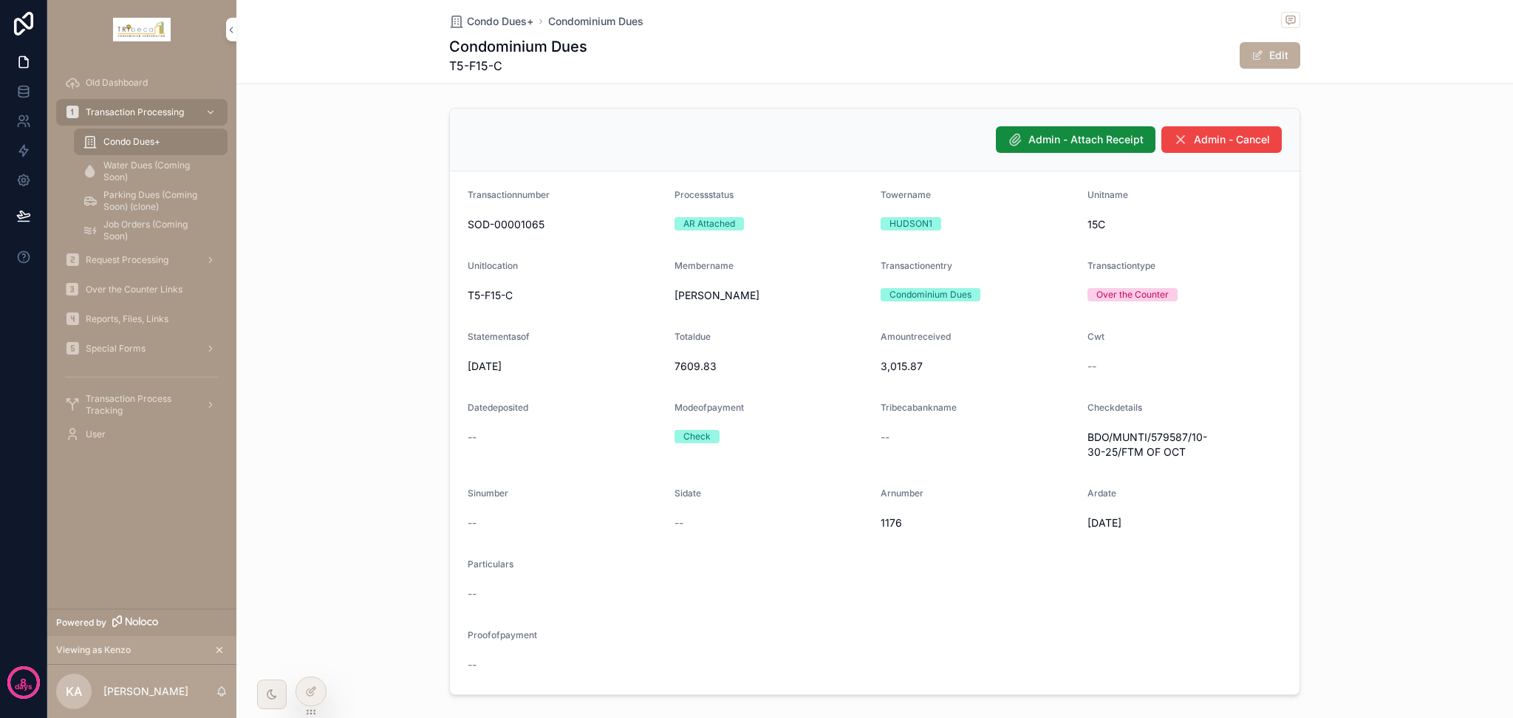
click at [93, 349] on span "Special Forms" at bounding box center [116, 349] width 60 height 12
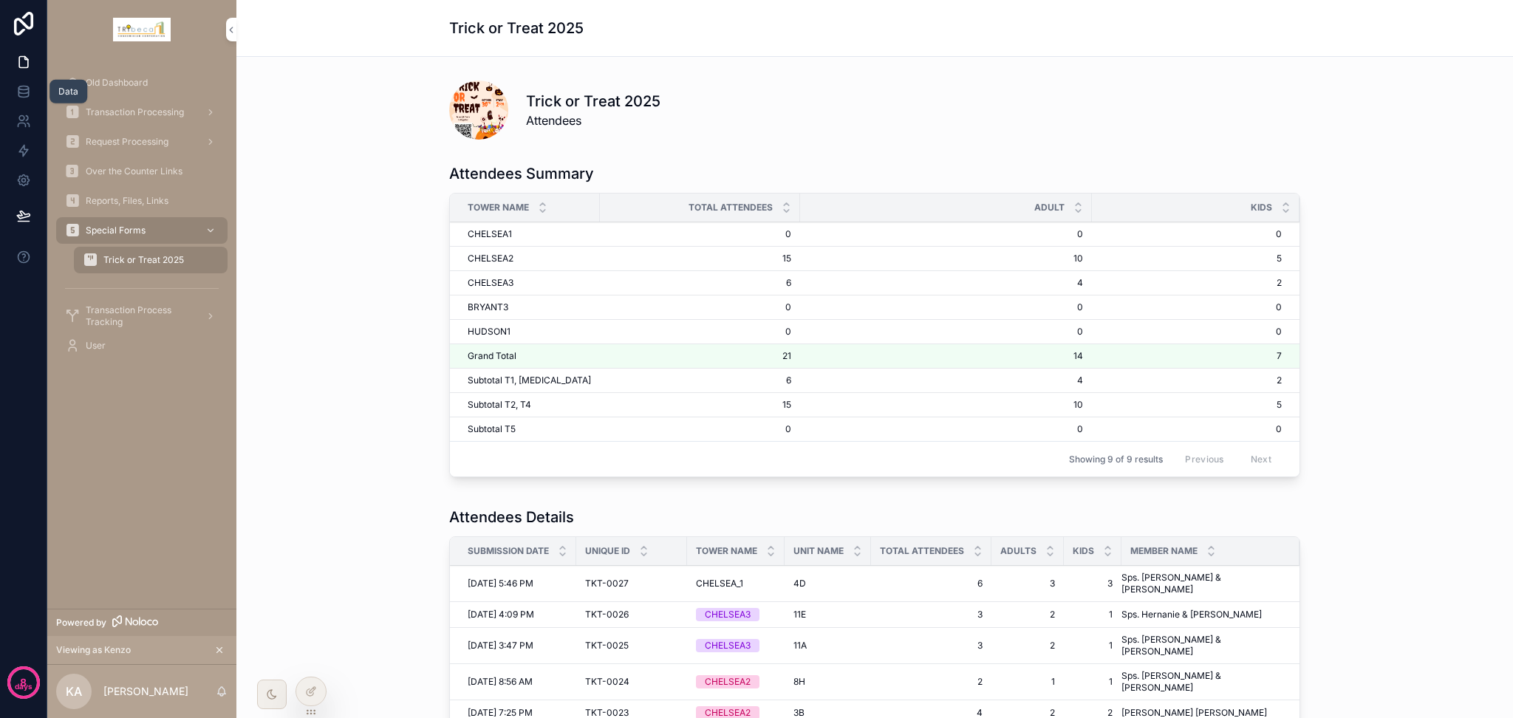
click at [27, 102] on link at bounding box center [23, 92] width 47 height 30
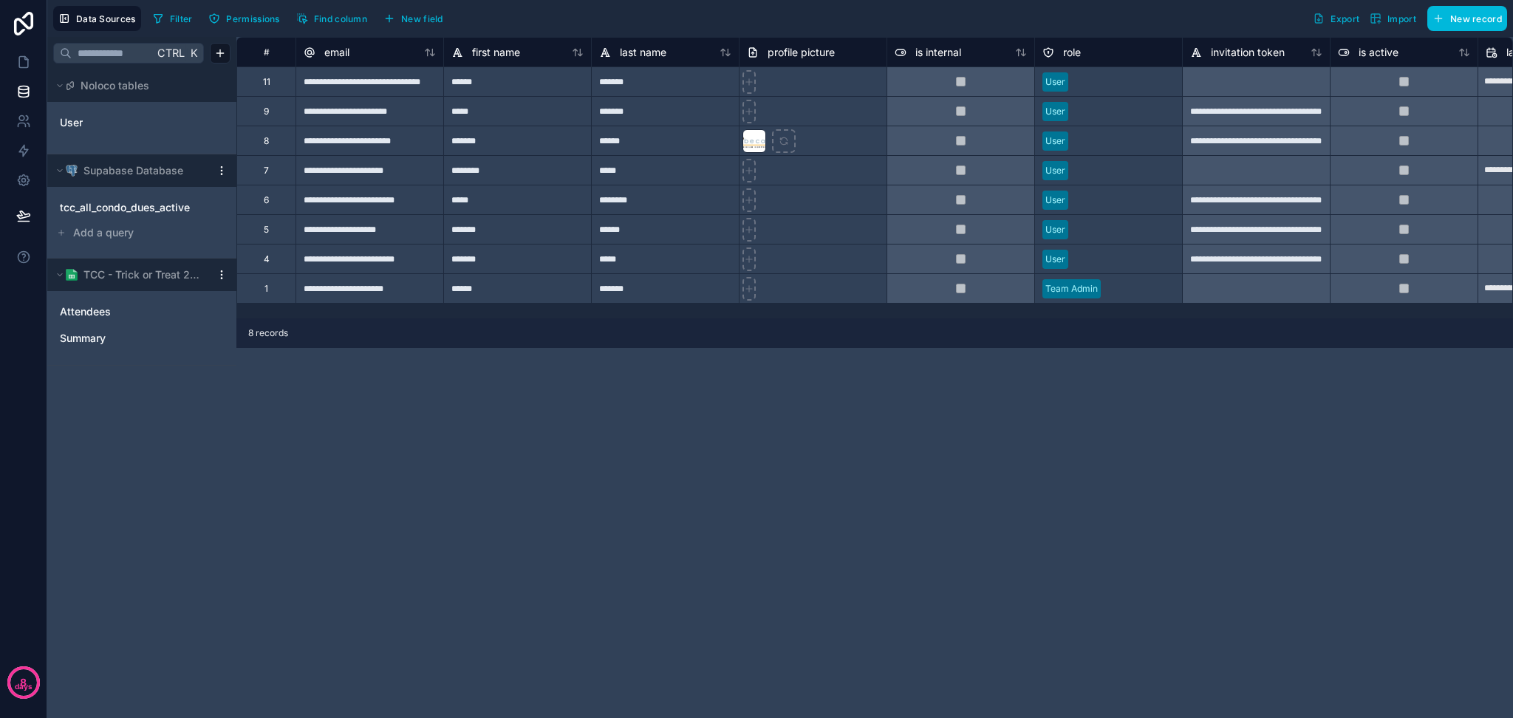
click at [109, 344] on link "Summary" at bounding box center [127, 338] width 134 height 15
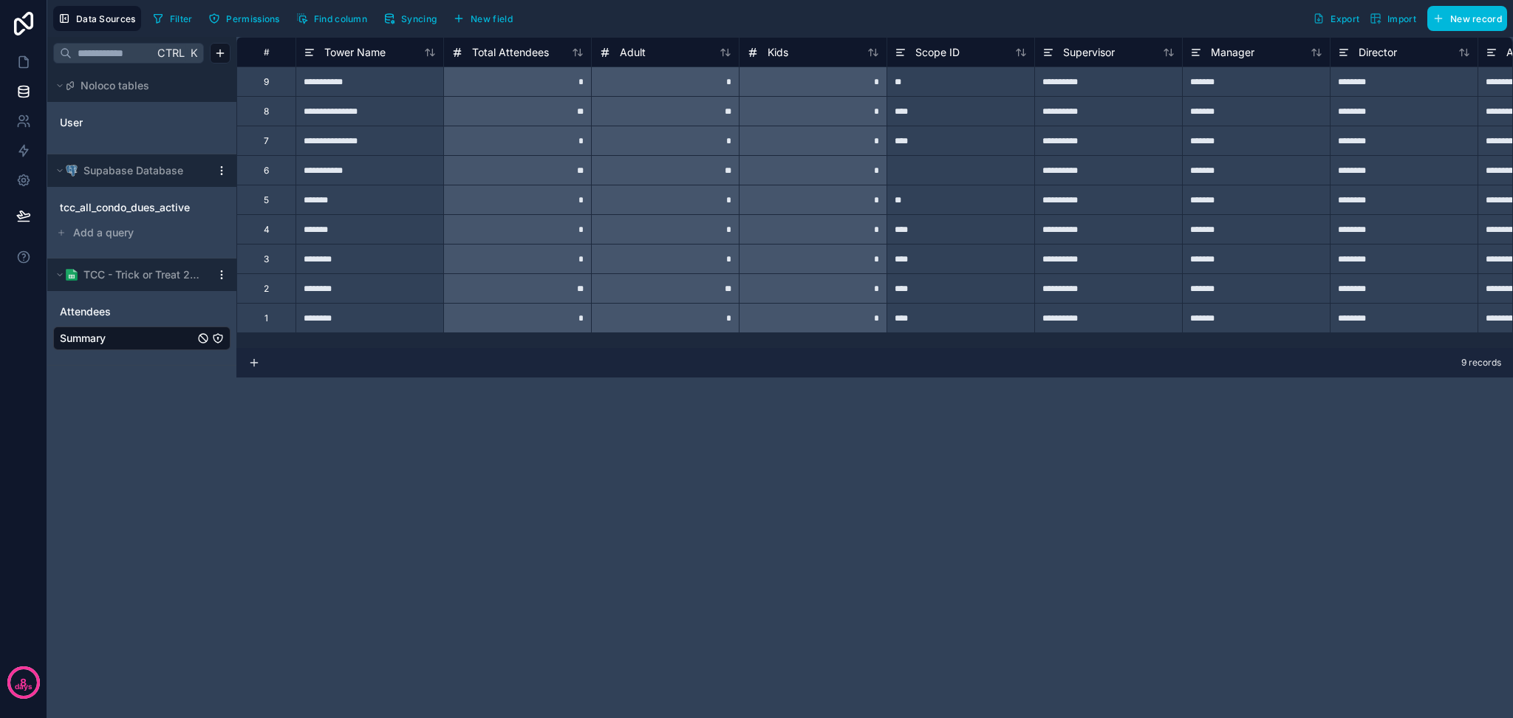
click at [101, 311] on span "Attendees" at bounding box center [85, 311] width 51 height 15
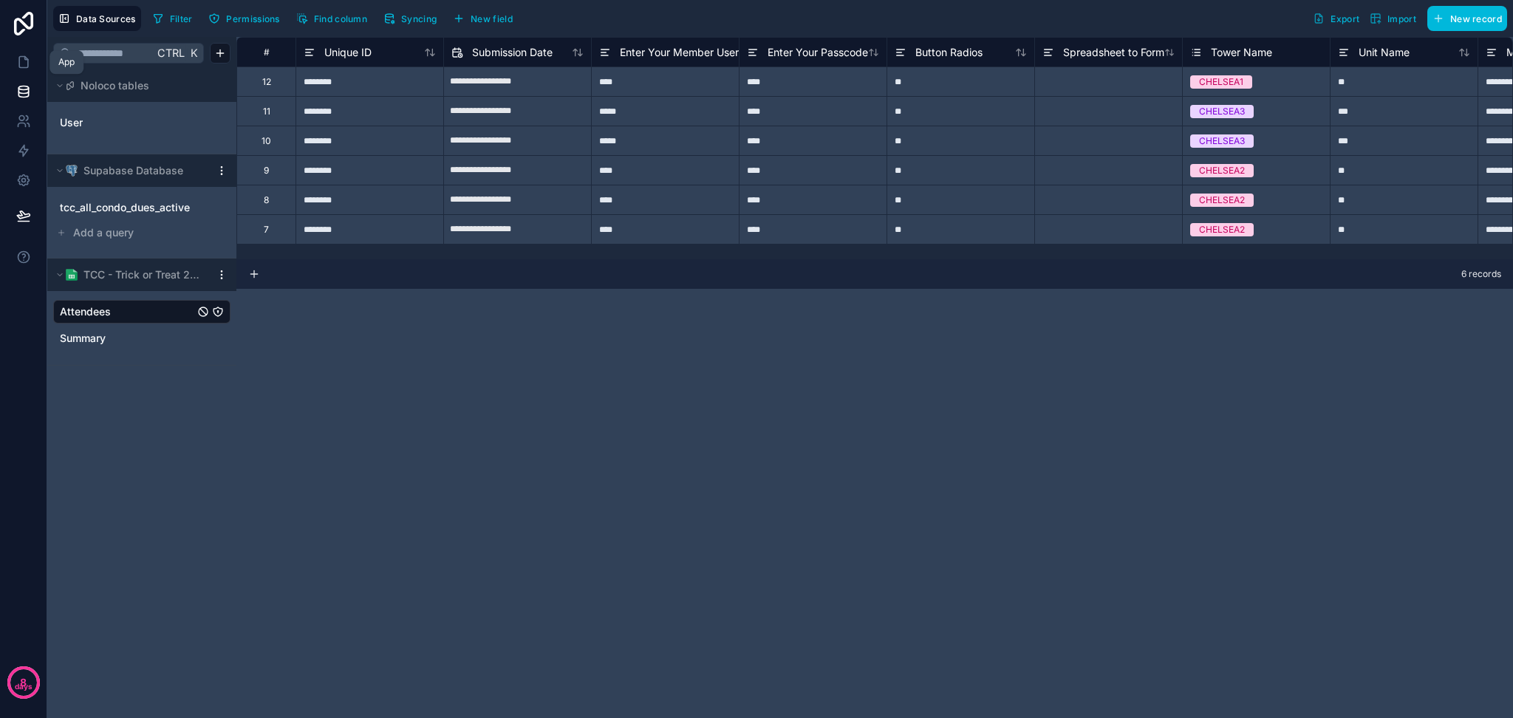
click at [21, 59] on icon at bounding box center [23, 62] width 15 height 15
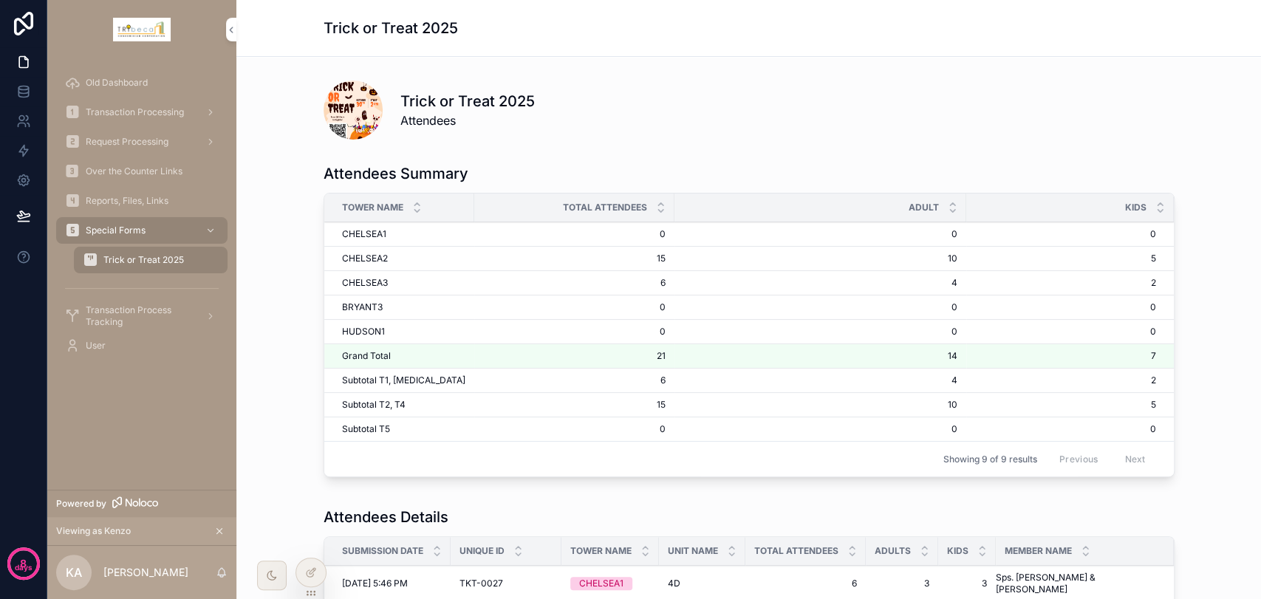
click at [162, 194] on div "Reports, Files, Links" at bounding box center [142, 201] width 154 height 24
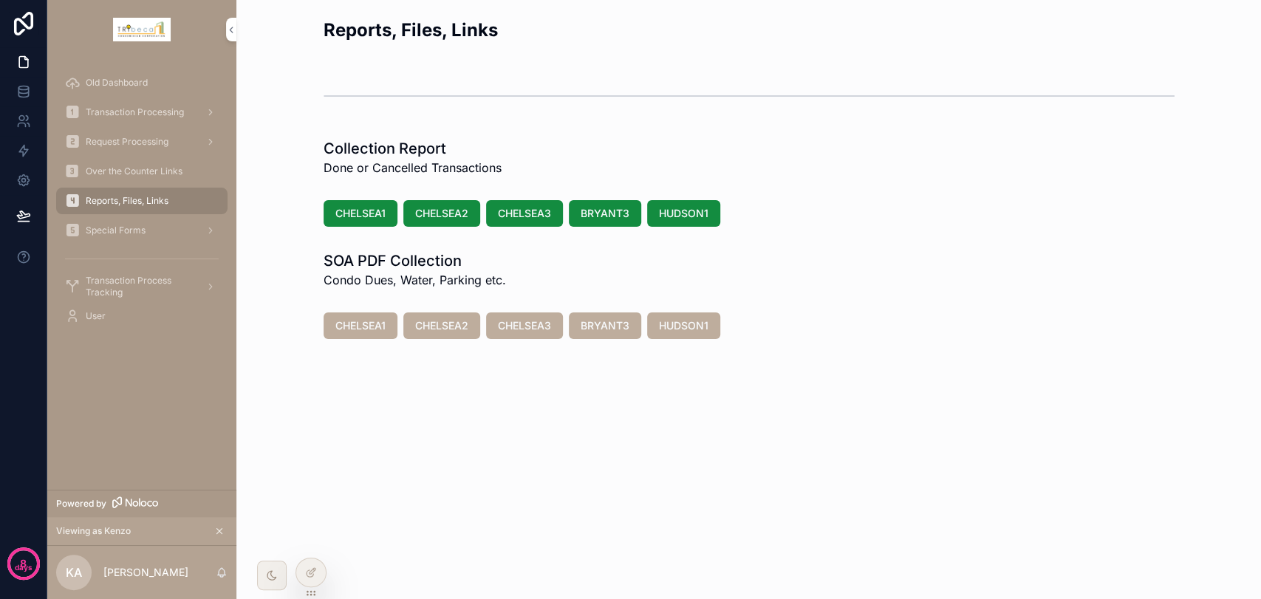
click at [140, 79] on span "Old Dashboard" at bounding box center [117, 83] width 62 height 12
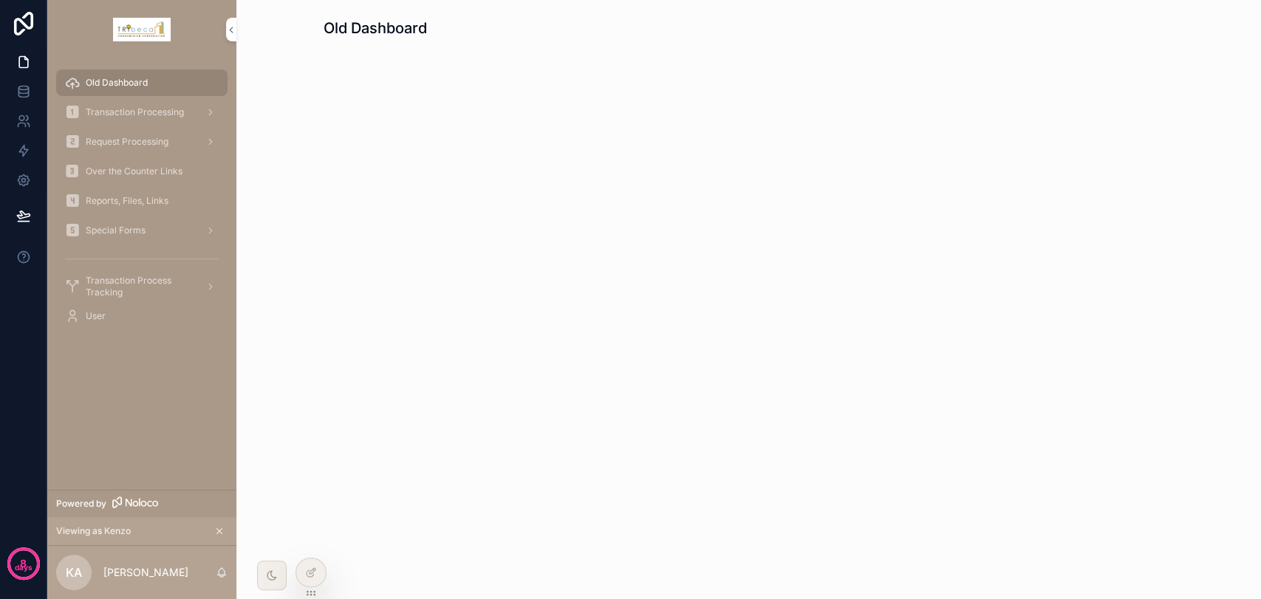
click at [120, 174] on span "Over the Counter Links" at bounding box center [134, 171] width 97 height 12
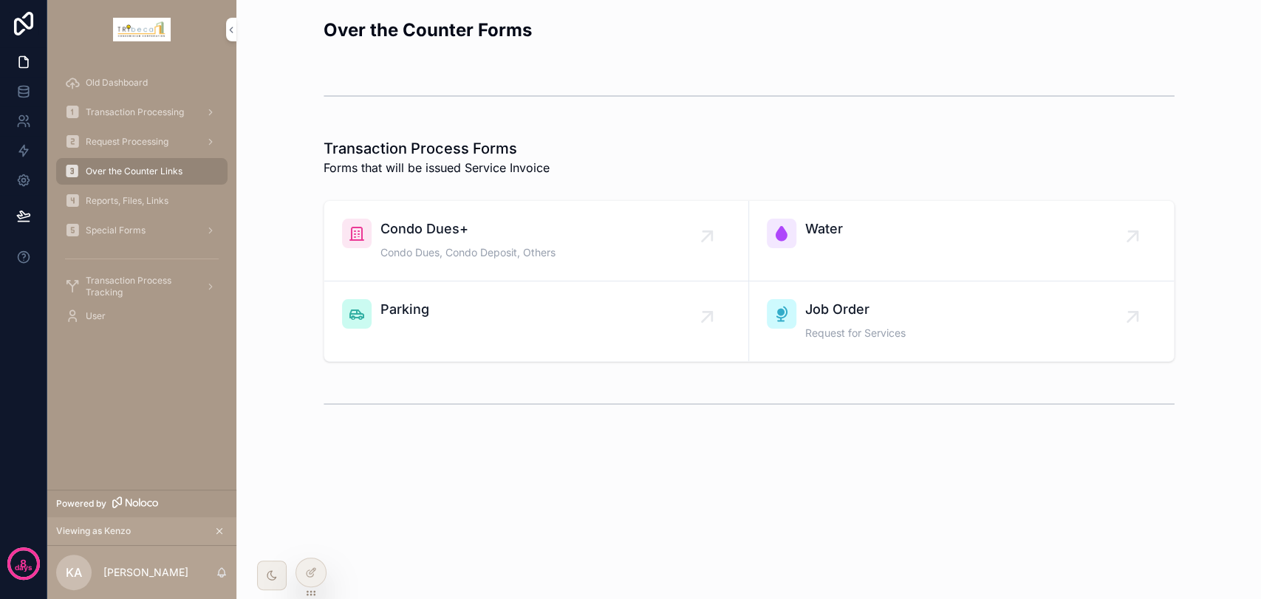
click at [474, 234] on span "Condo Dues+" at bounding box center [467, 229] width 175 height 21
click at [467, 229] on span "Condo Dues+" at bounding box center [467, 229] width 175 height 21
click at [0, 0] on div at bounding box center [0, 0] width 0 height 0
click at [0, 0] on icon at bounding box center [0, 0] width 0 height 0
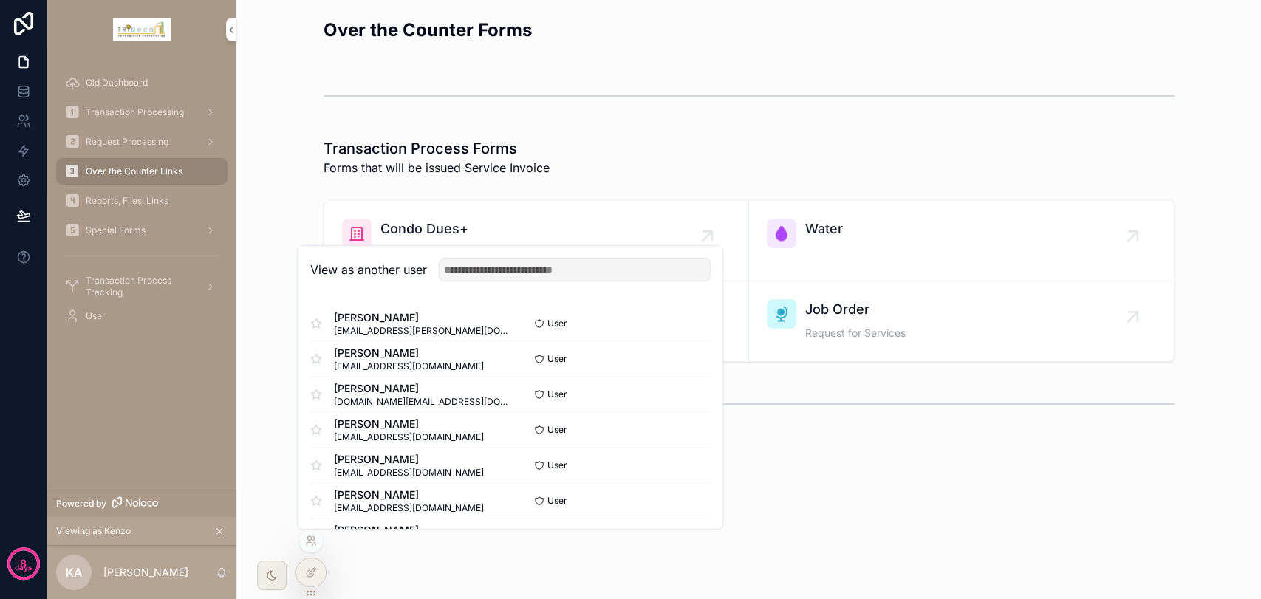
click at [0, 0] on button "Select" at bounding box center [0, 0] width 0 height 0
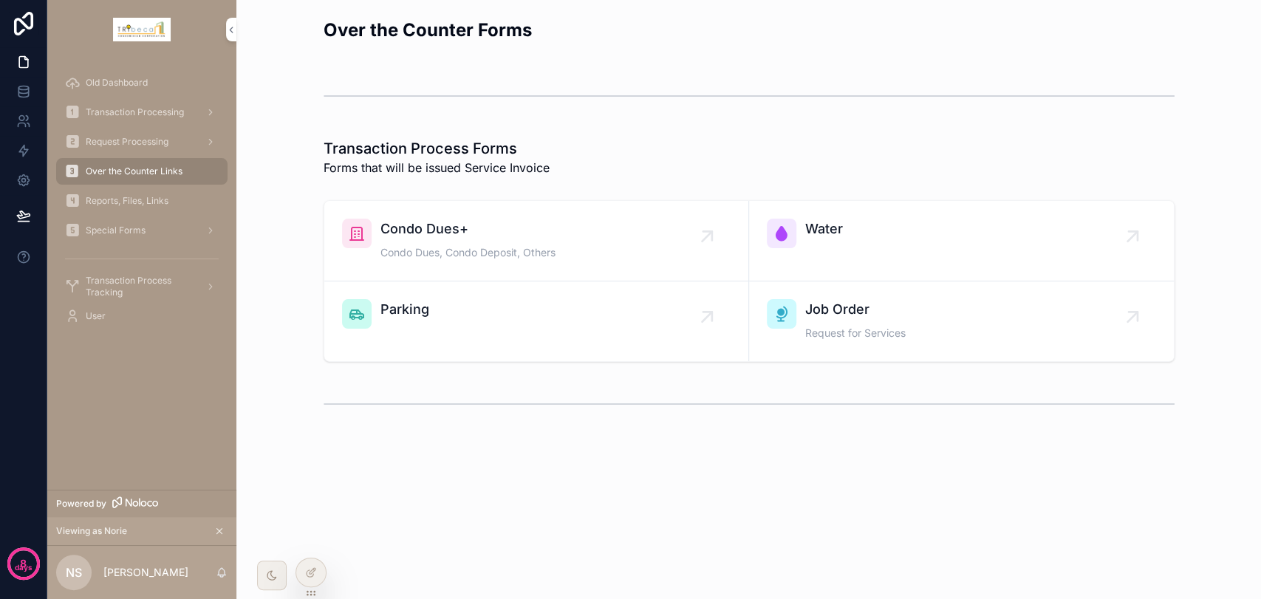
click at [142, 107] on span "Transaction Processing" at bounding box center [135, 112] width 98 height 12
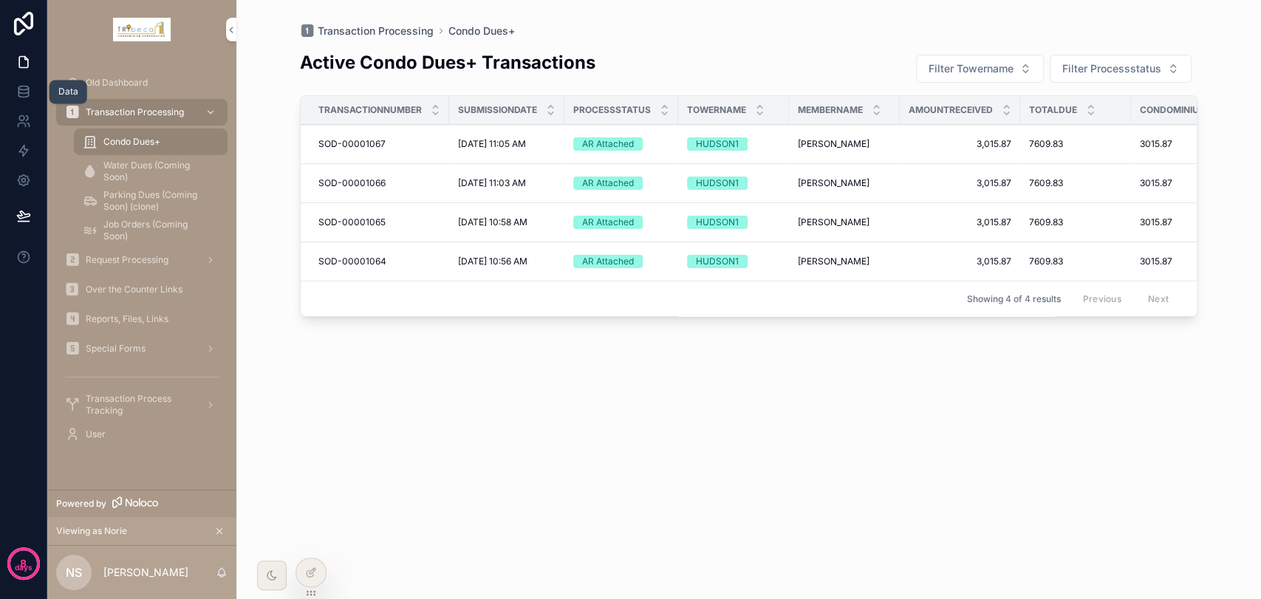
click at [18, 86] on icon at bounding box center [23, 91] width 15 height 15
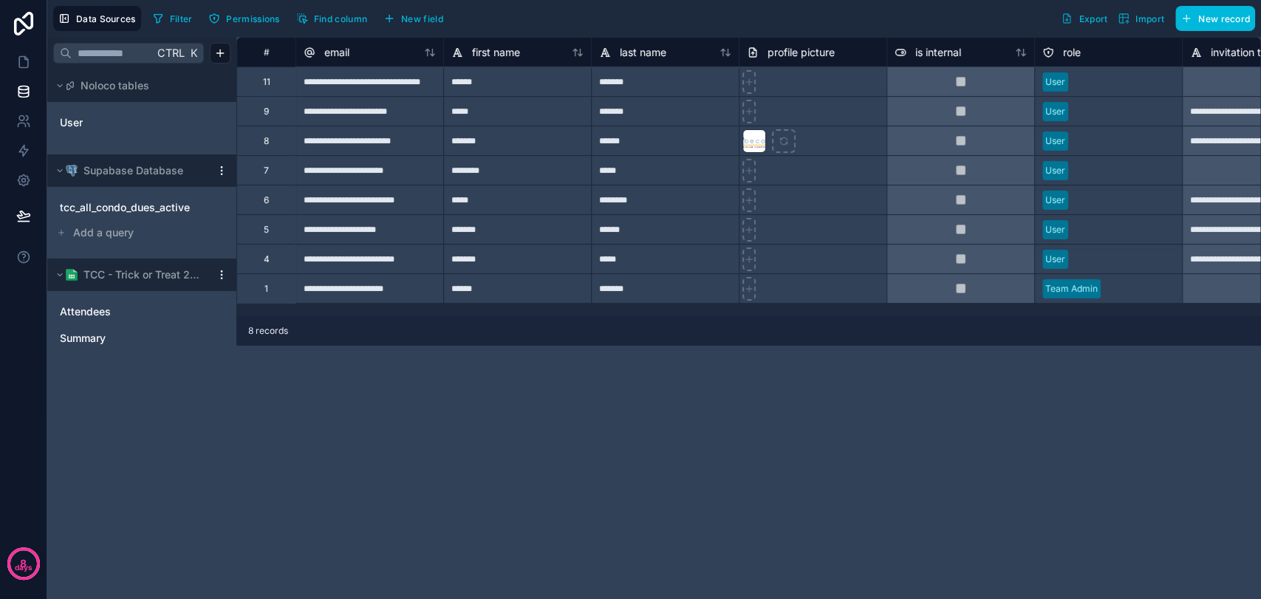
click at [123, 212] on span "tcc_all_condo_dues_active" at bounding box center [125, 207] width 130 height 15
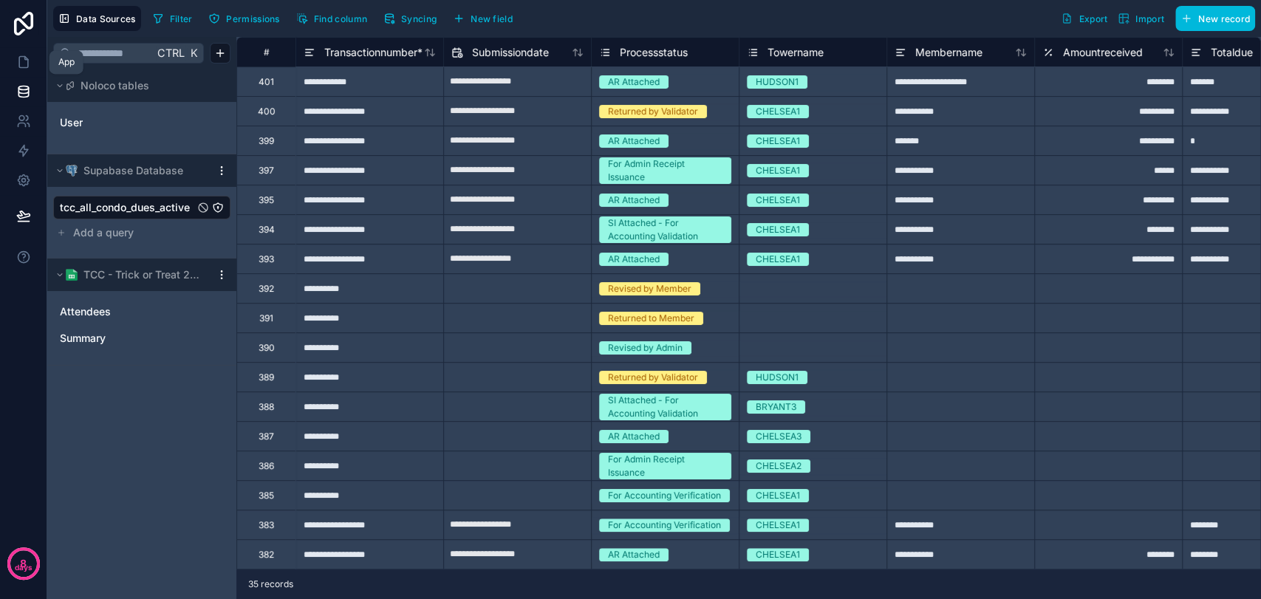
click at [7, 67] on link at bounding box center [23, 62] width 47 height 30
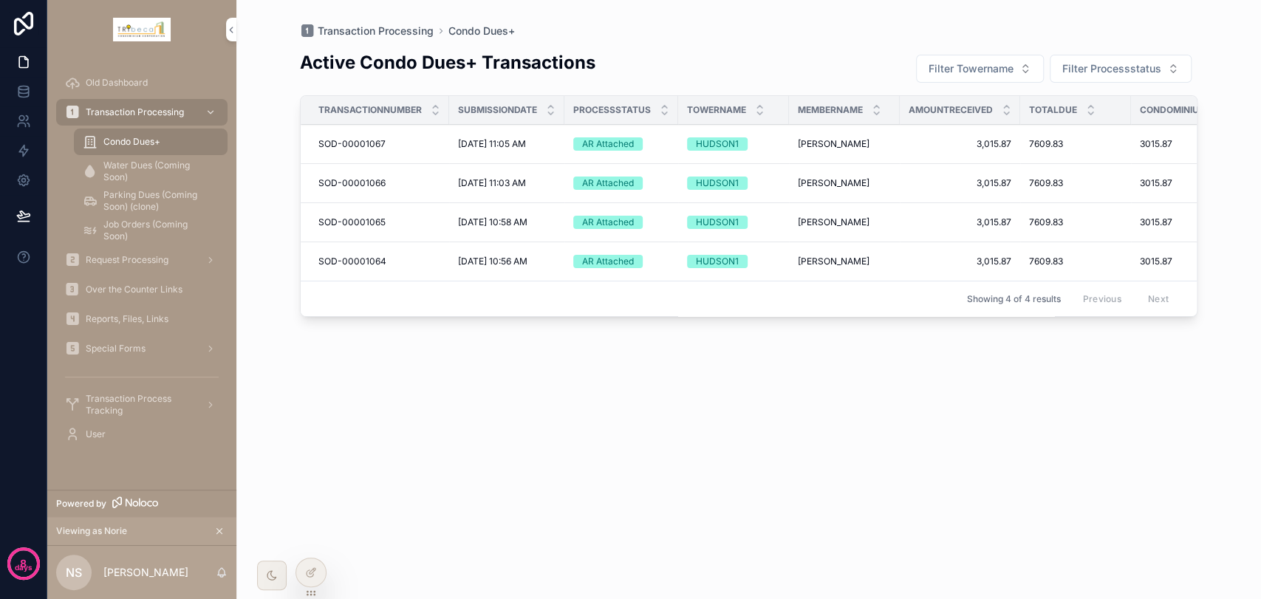
click at [184, 165] on span "Water Dues (Coming Soon)" at bounding box center [157, 172] width 109 height 24
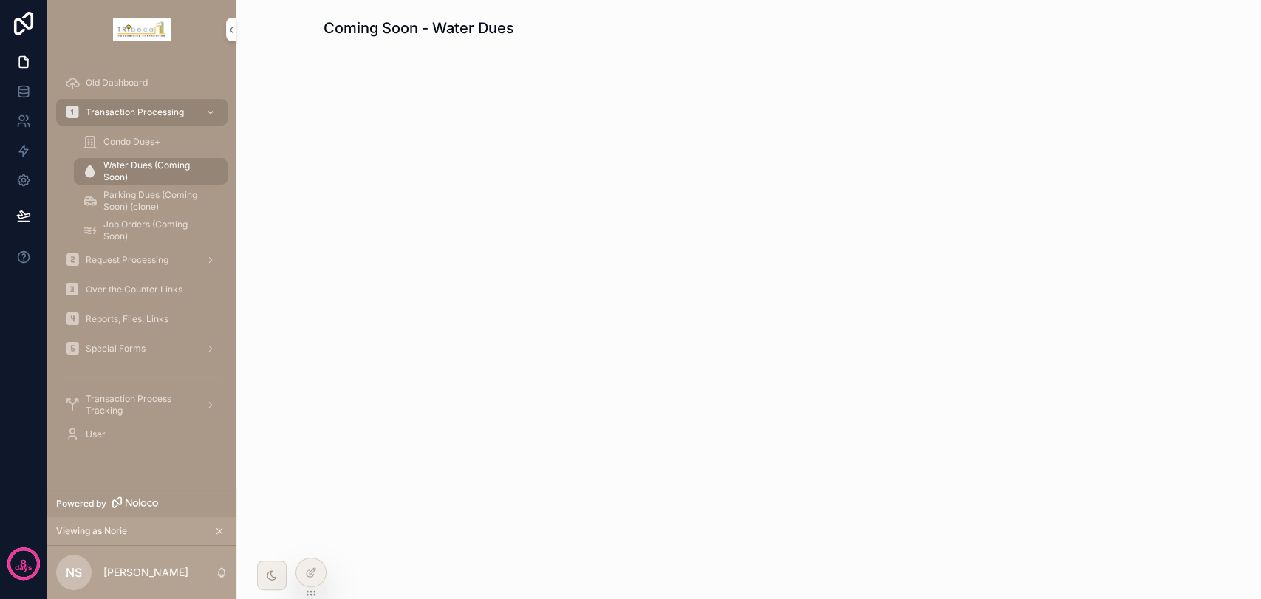
click at [174, 145] on div "Condo Dues+" at bounding box center [151, 142] width 136 height 24
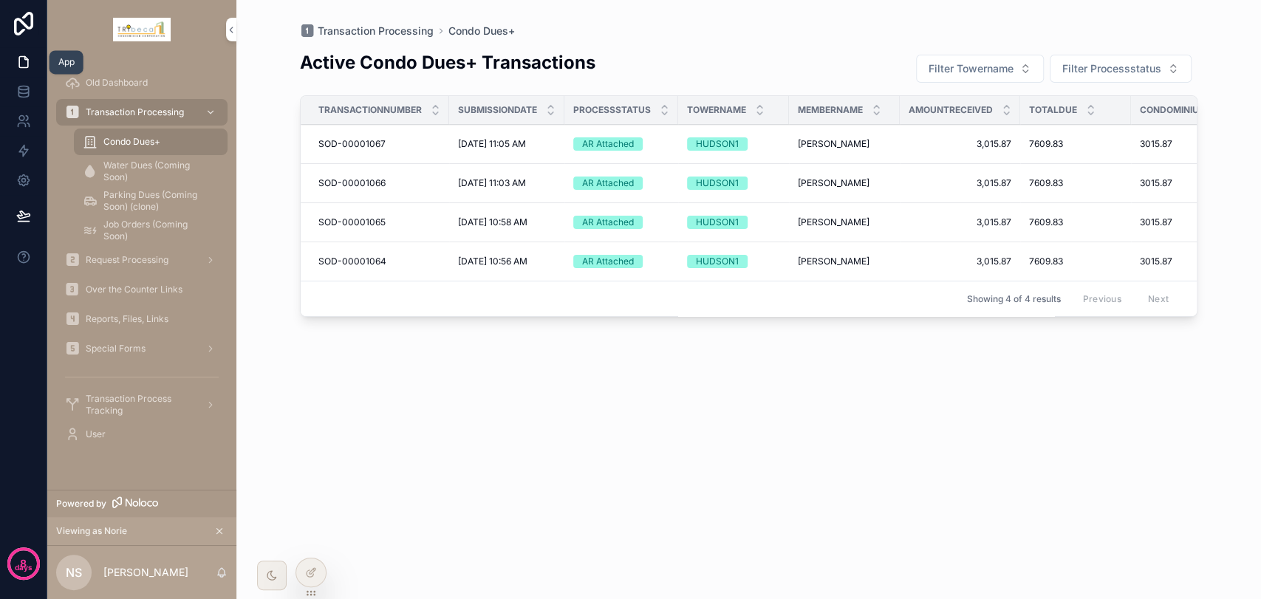
click at [16, 69] on link at bounding box center [23, 62] width 47 height 30
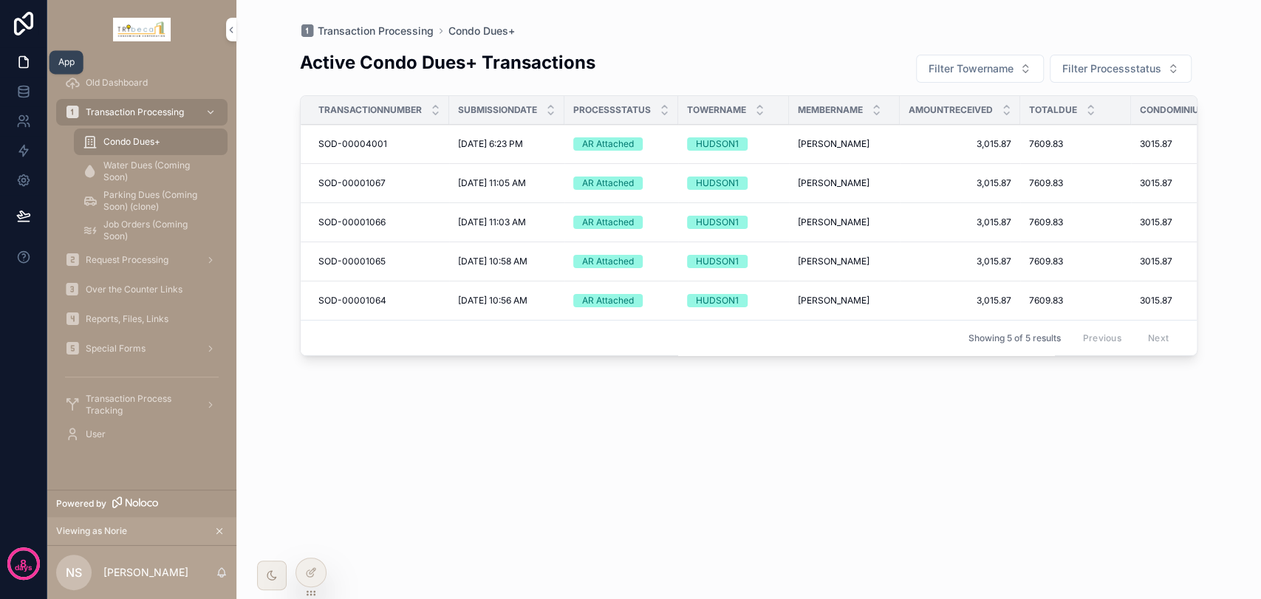
click at [23, 65] on icon at bounding box center [23, 62] width 15 height 15
click at [631, 140] on div "AR Attached" at bounding box center [608, 143] width 52 height 13
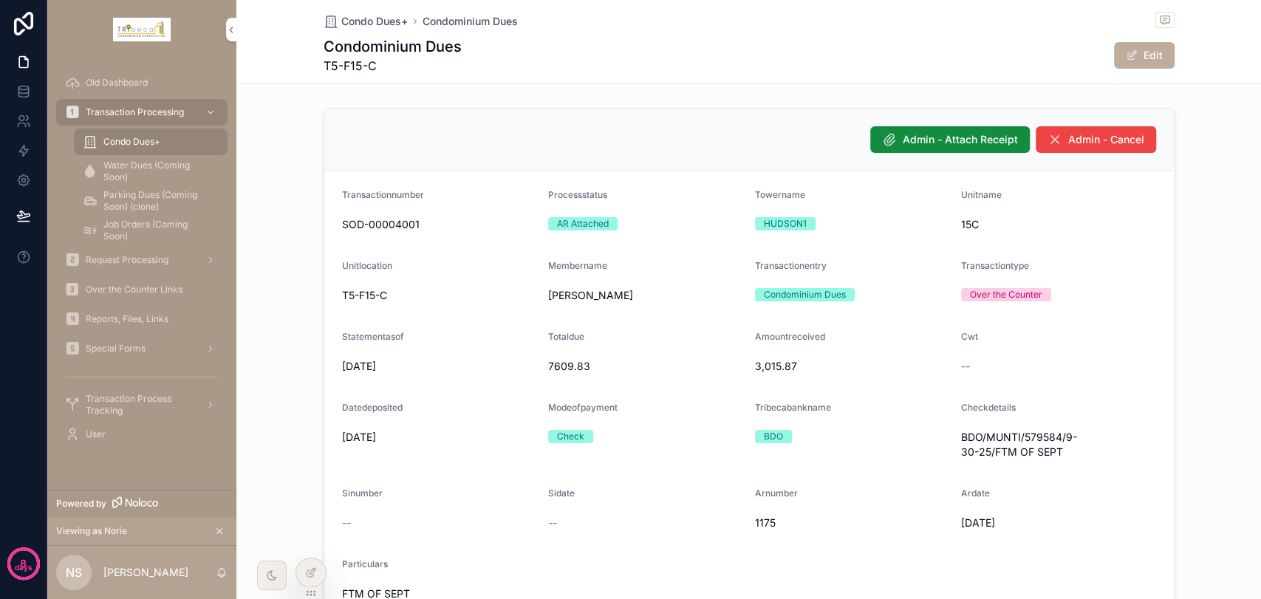
click at [923, 143] on span "Admin - Attach Receipt" at bounding box center [960, 139] width 115 height 15
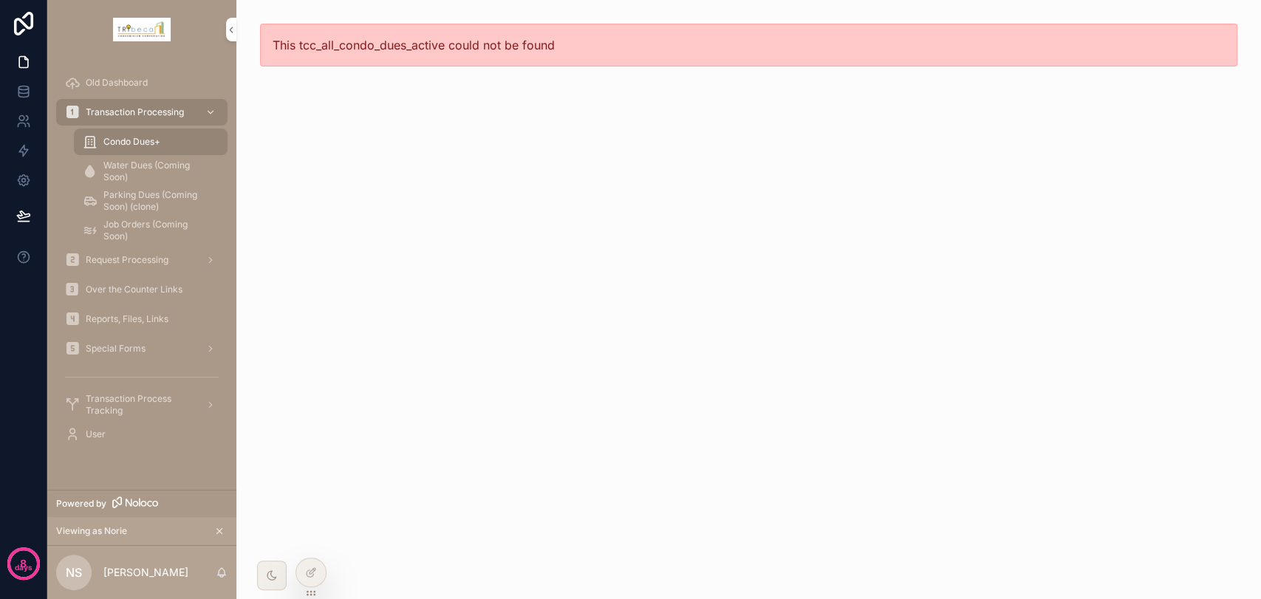
click at [118, 140] on span "Condo Dues+" at bounding box center [131, 142] width 57 height 12
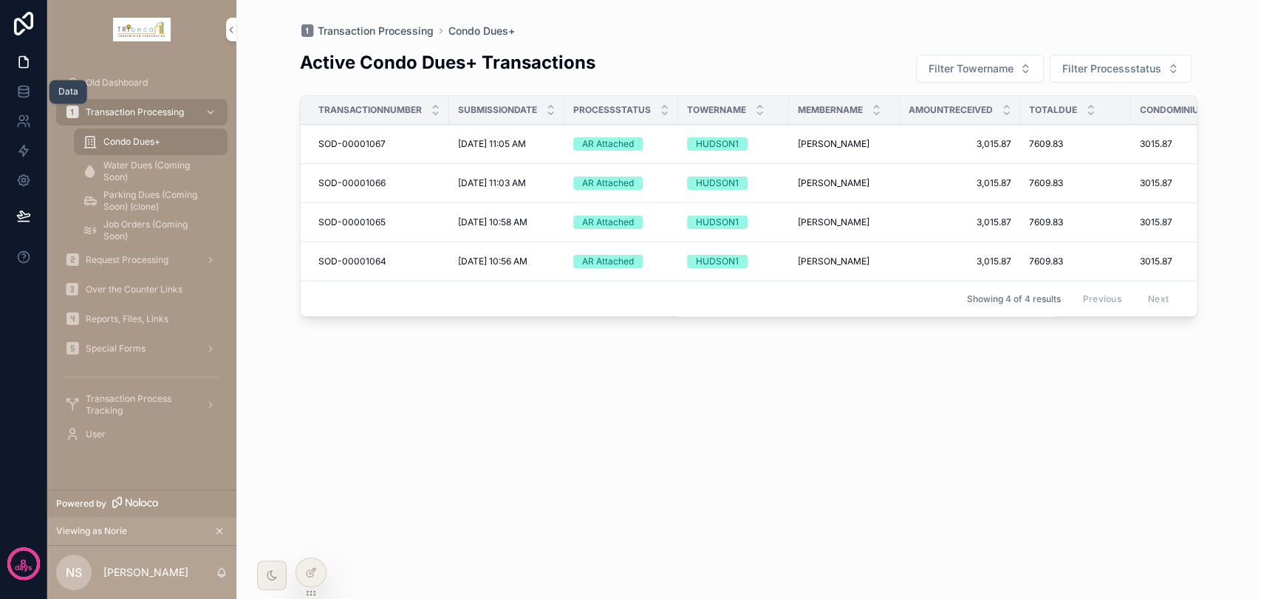
click at [32, 92] on link at bounding box center [23, 92] width 47 height 30
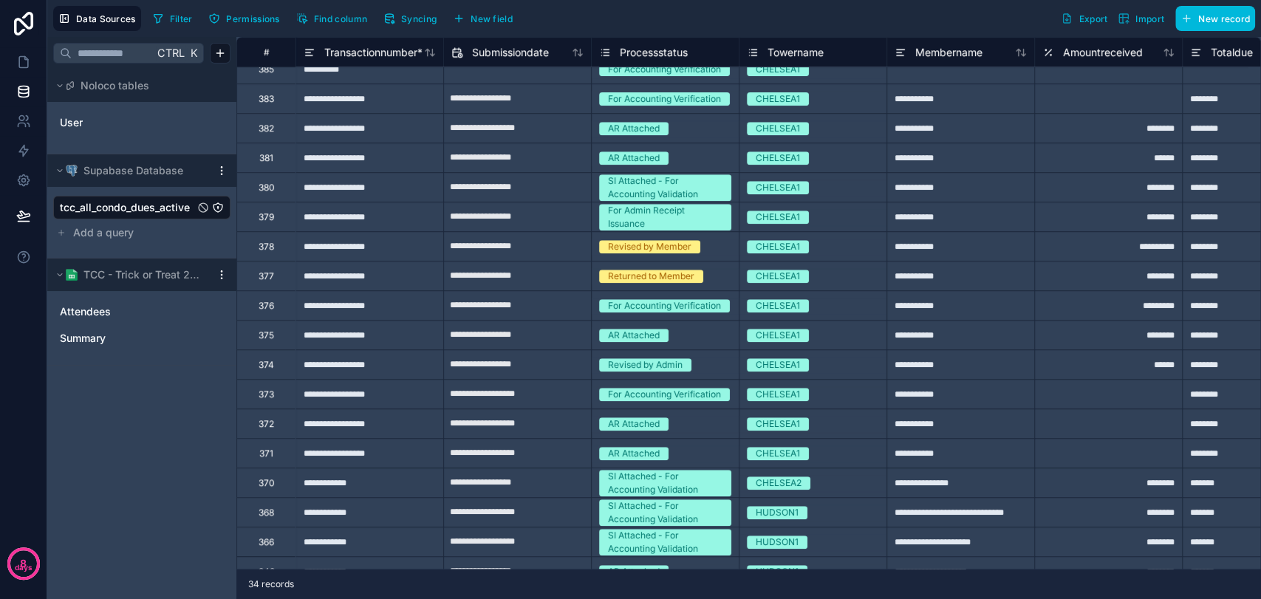
scroll to position [410, 0]
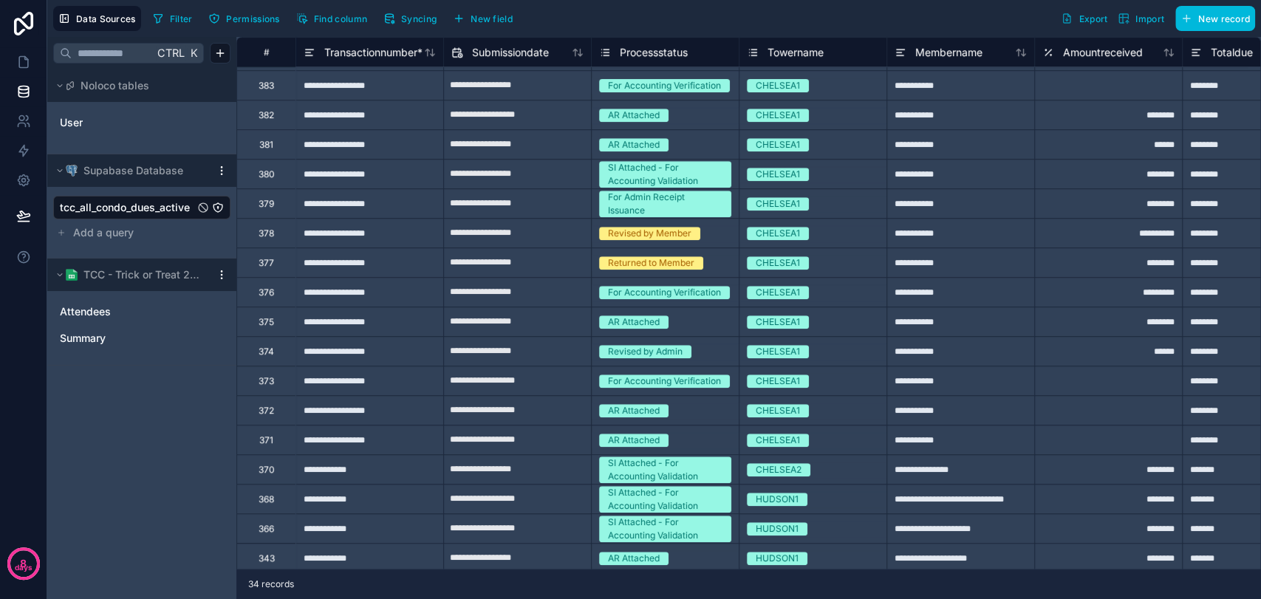
click at [544, 443] on input "**********" at bounding box center [517, 440] width 147 height 24
select select "****"
select select "*"
click at [355, 444] on div "**********" at bounding box center [369, 440] width 148 height 30
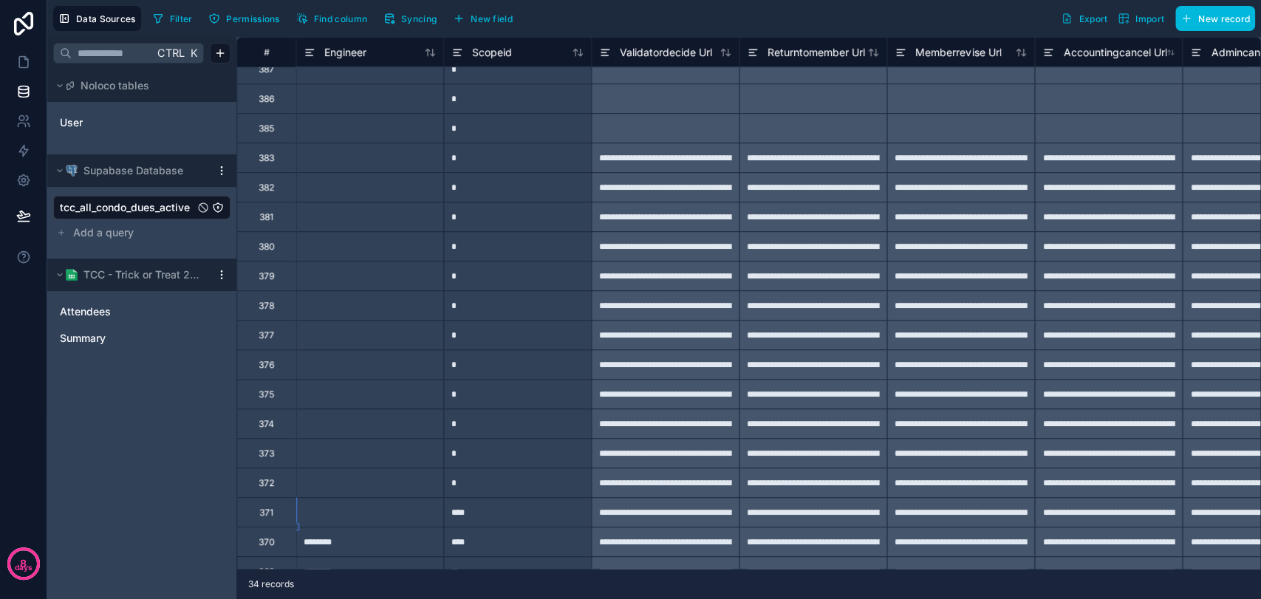
scroll to position [338, 8568]
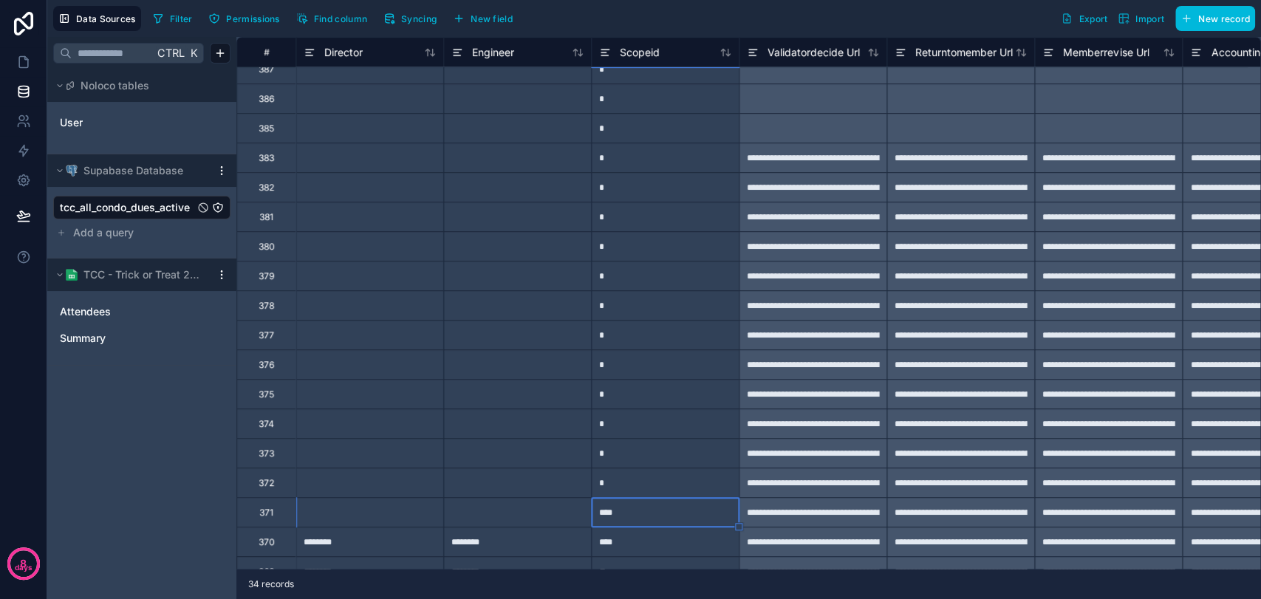
type input "*"
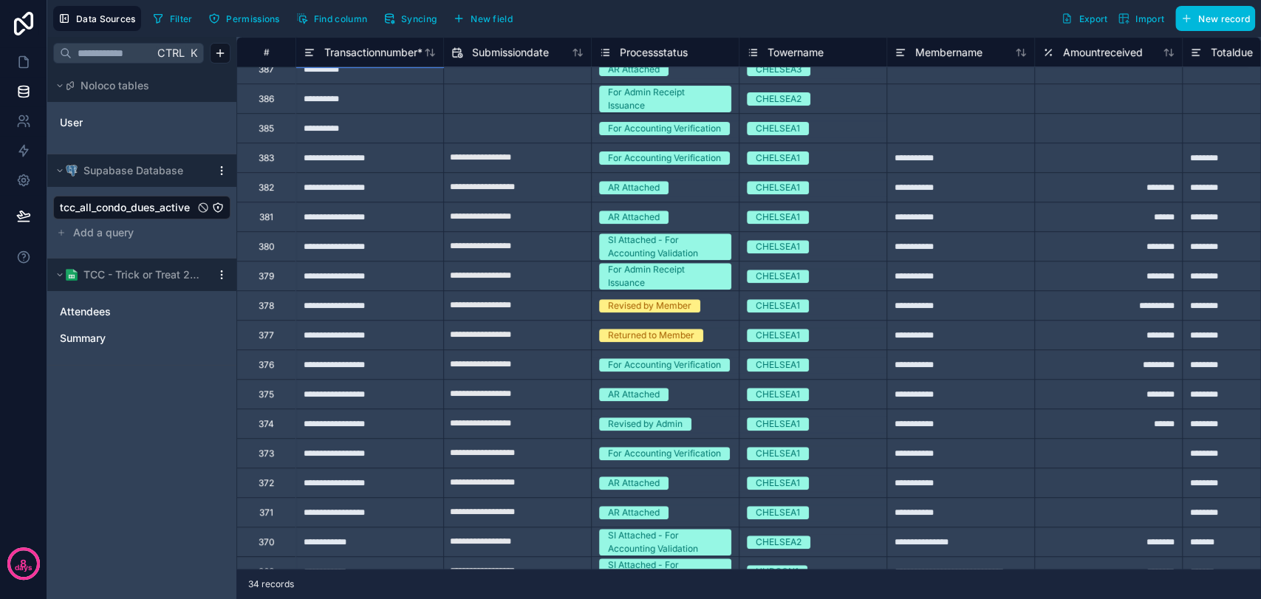
scroll to position [177, 0]
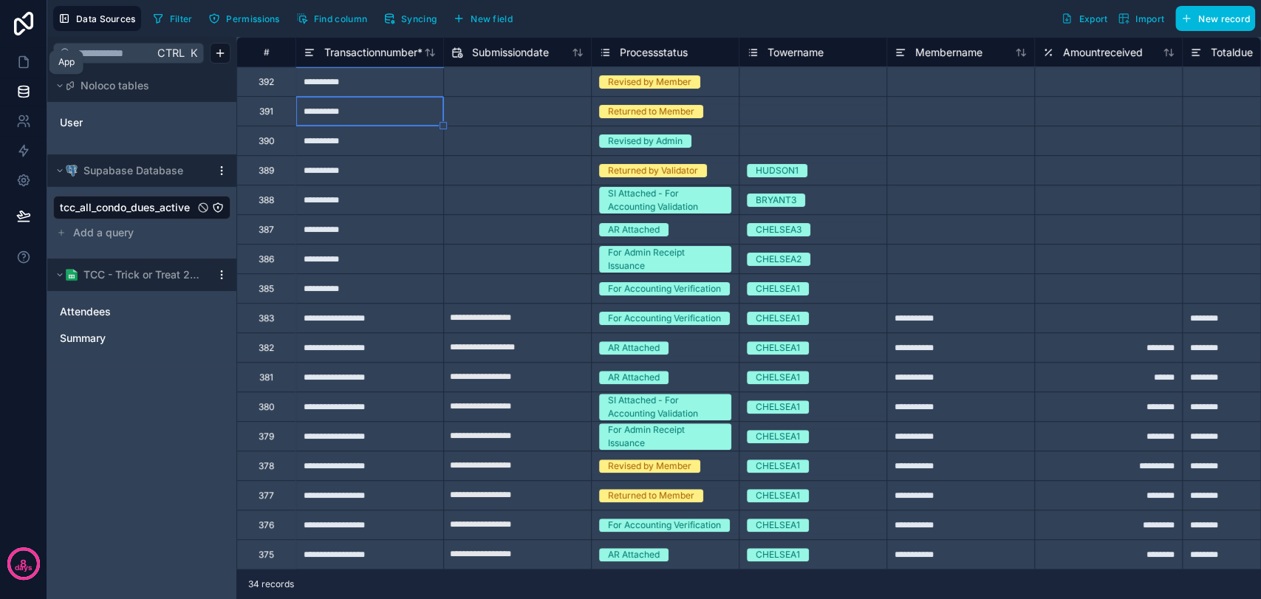
click at [28, 69] on icon at bounding box center [23, 62] width 15 height 15
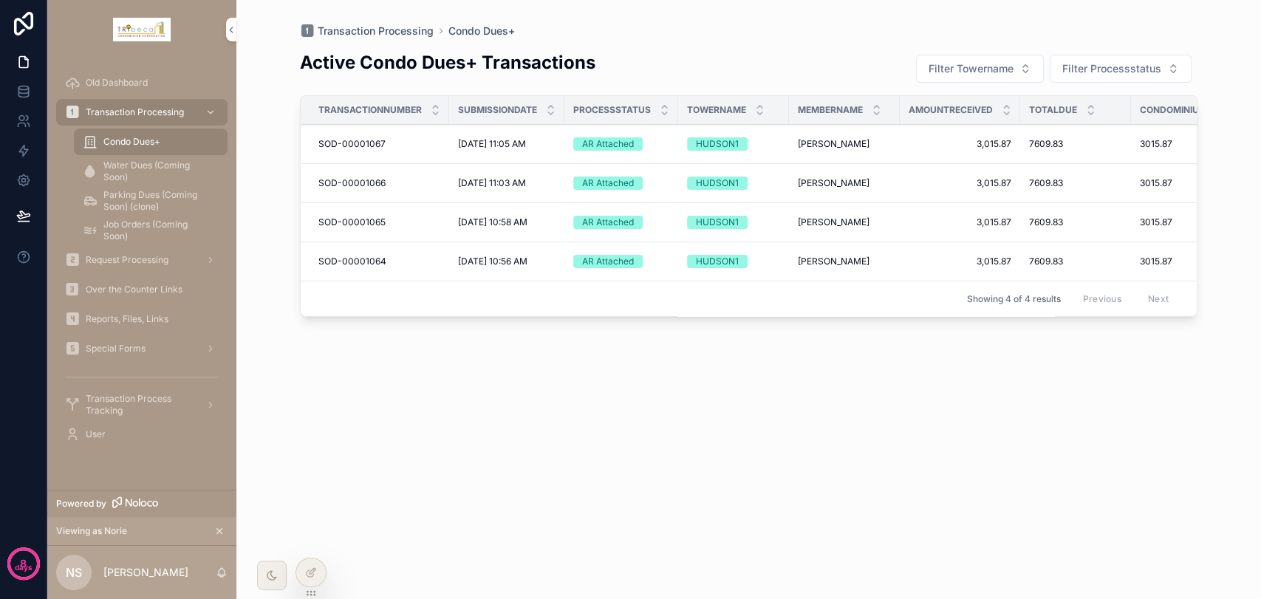
click at [0, 0] on icon at bounding box center [0, 0] width 0 height 0
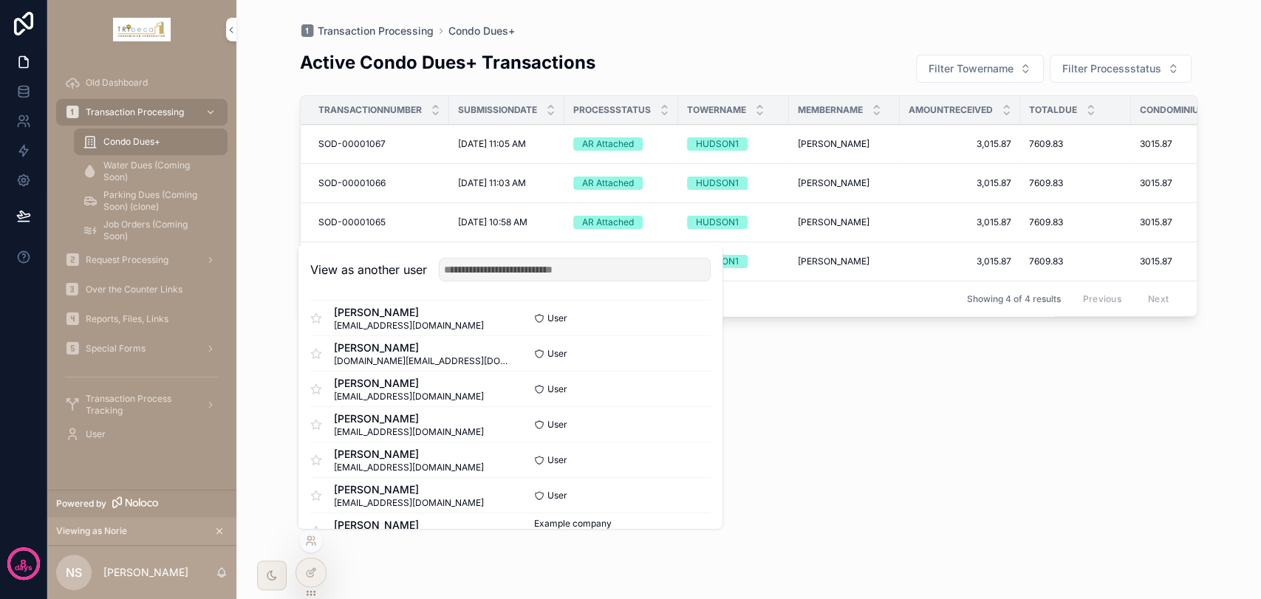
scroll to position [72, 0]
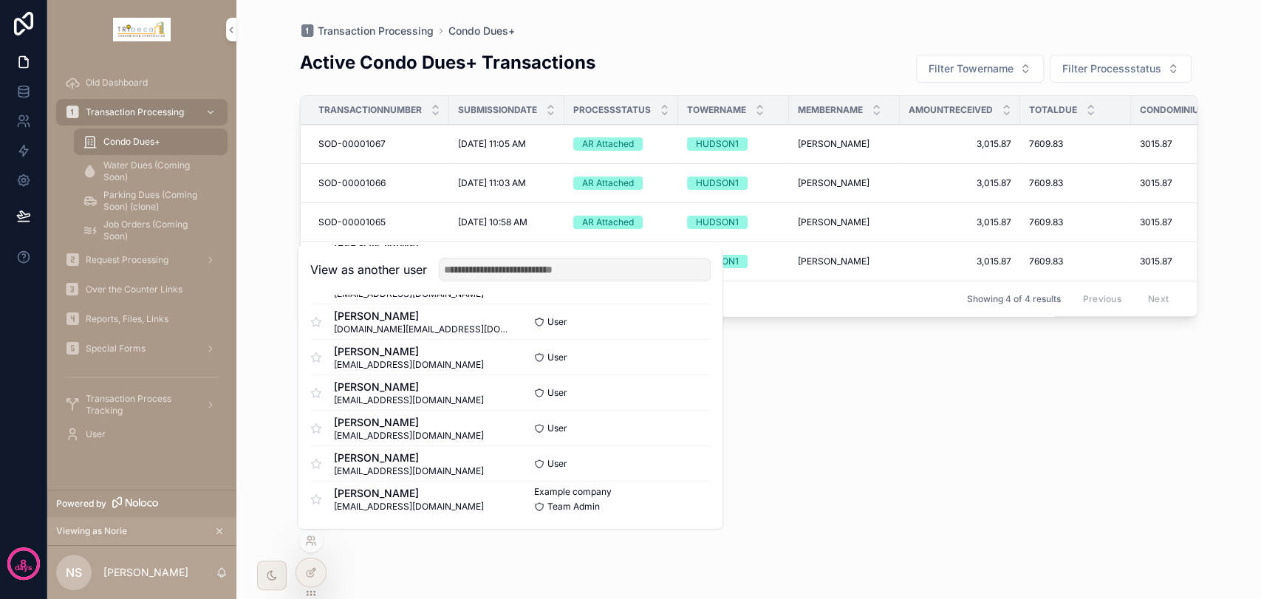
click at [0, 0] on button "Select" at bounding box center [0, 0] width 0 height 0
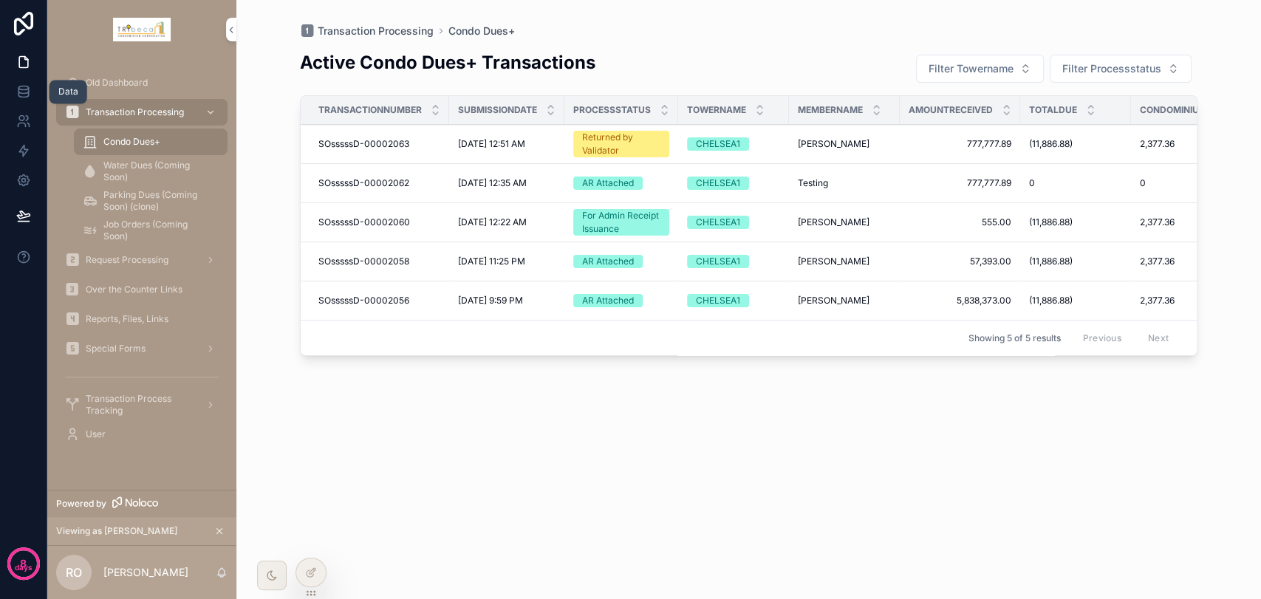
click at [24, 100] on link at bounding box center [23, 92] width 47 height 30
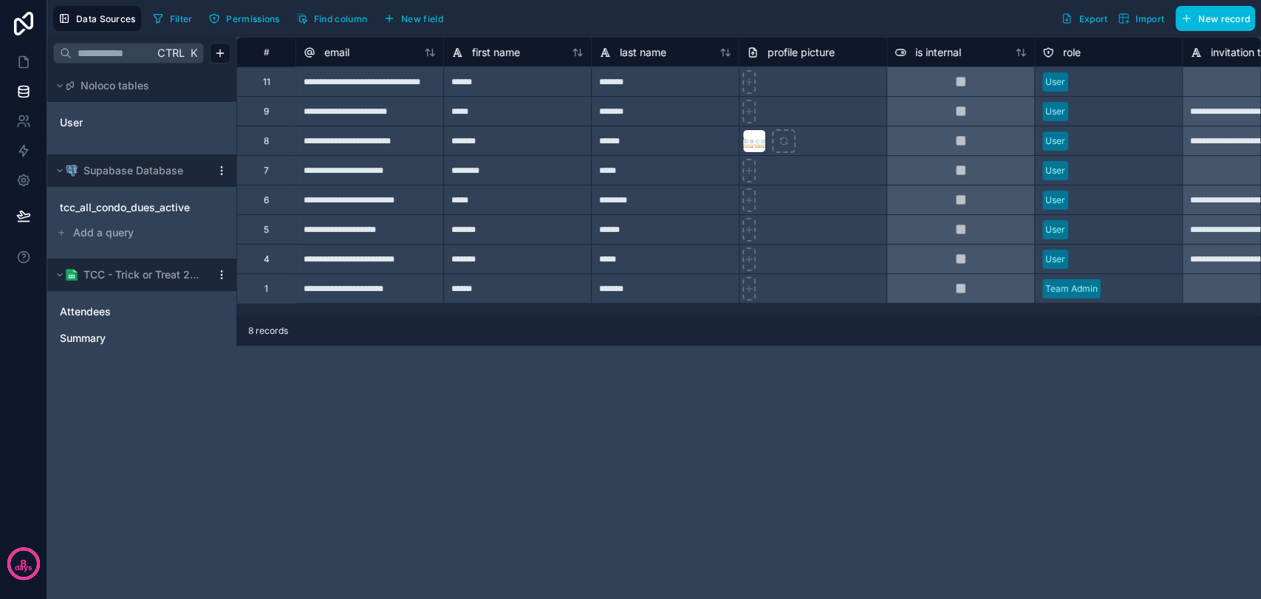
click at [118, 210] on span "tcc_all_condo_dues_active" at bounding box center [125, 207] width 130 height 15
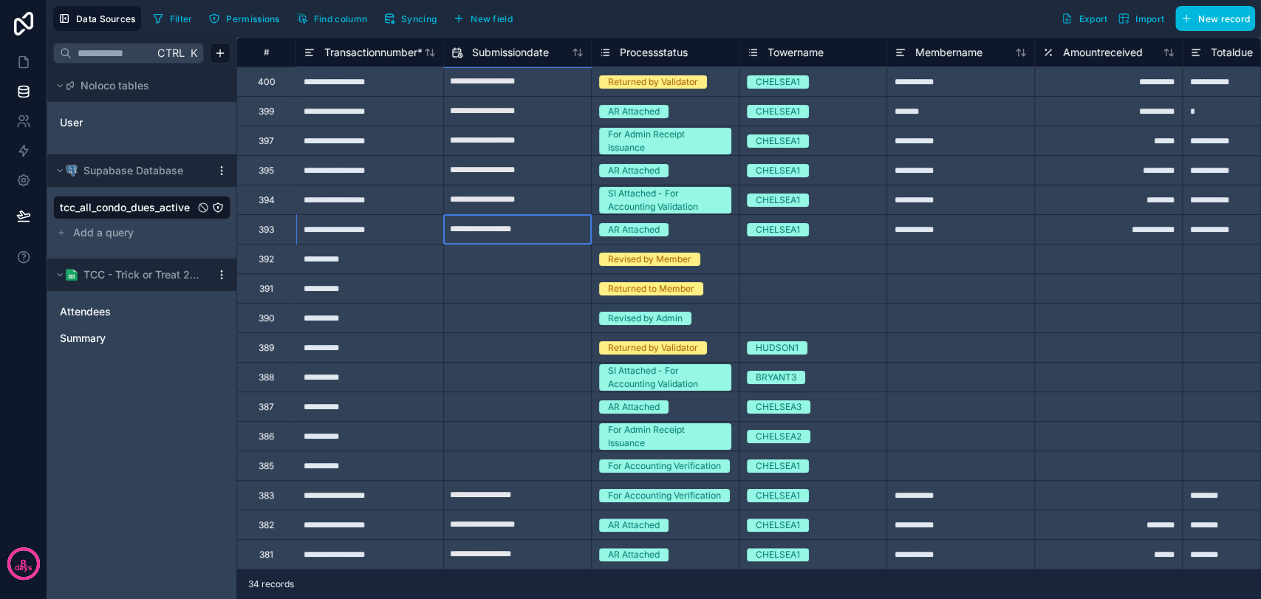
click at [550, 233] on input "**********" at bounding box center [517, 230] width 147 height 24
select select "****"
select select "*"
click at [945, 244] on div at bounding box center [960, 259] width 148 height 30
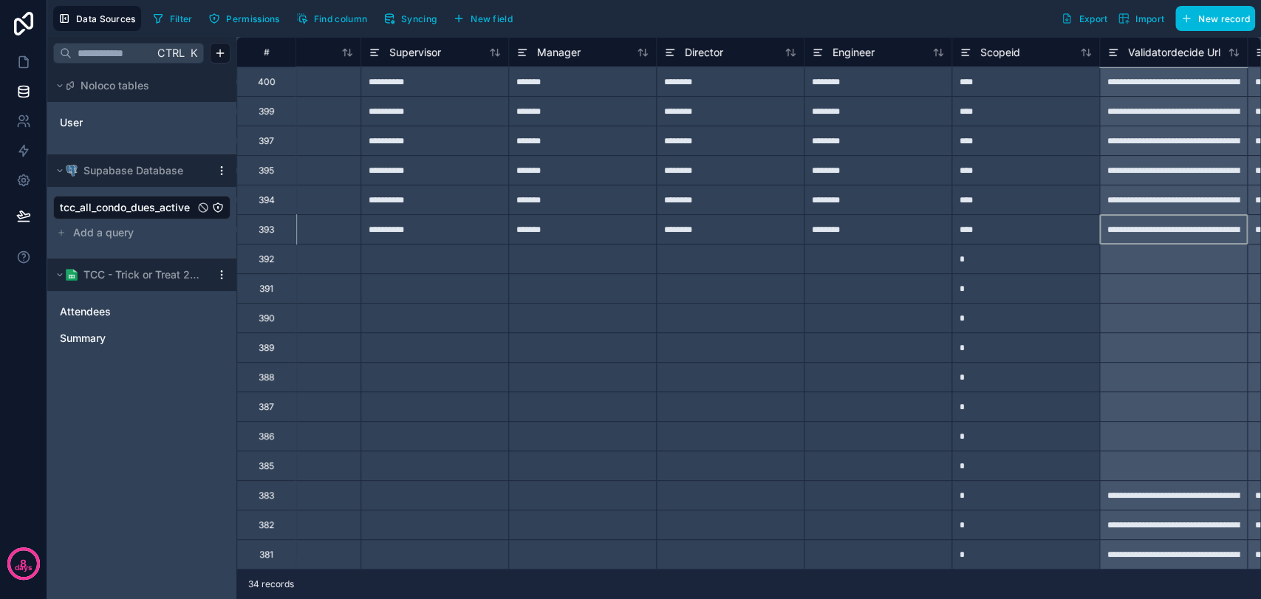
scroll to position [0, 8355]
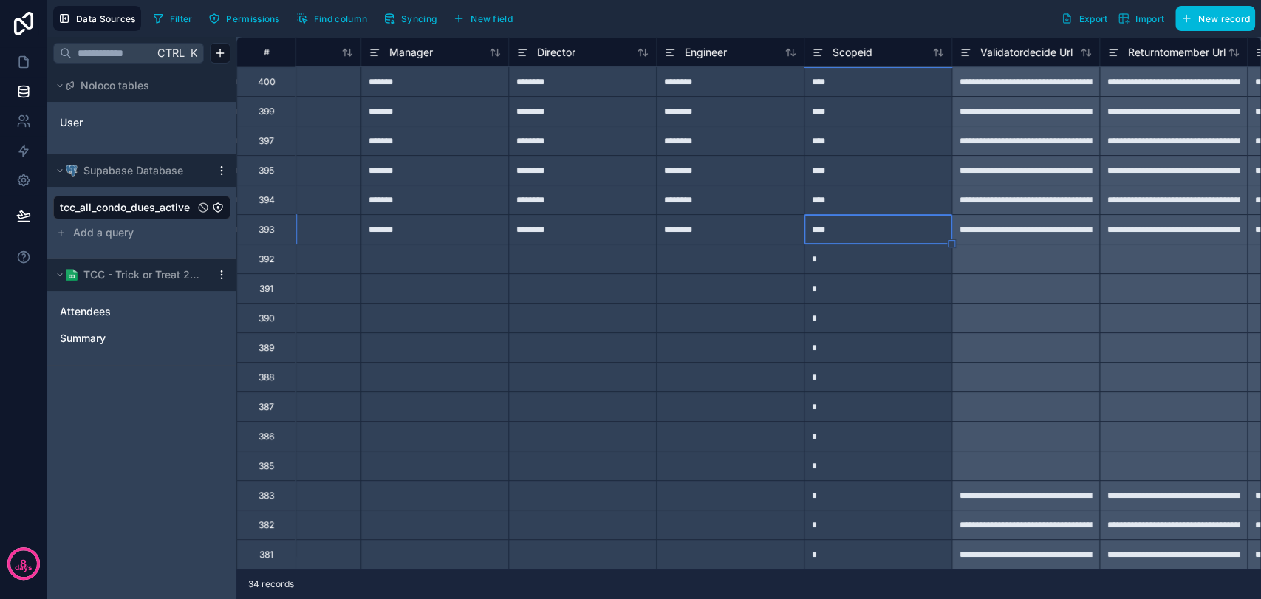
type input "*"
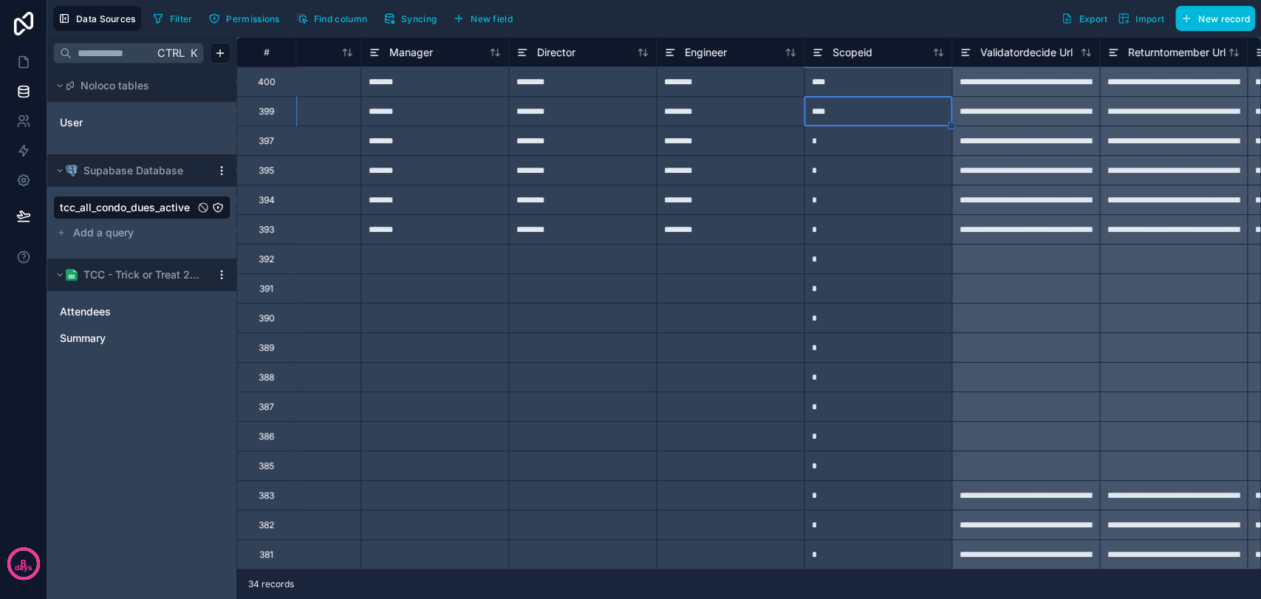
type input "*"
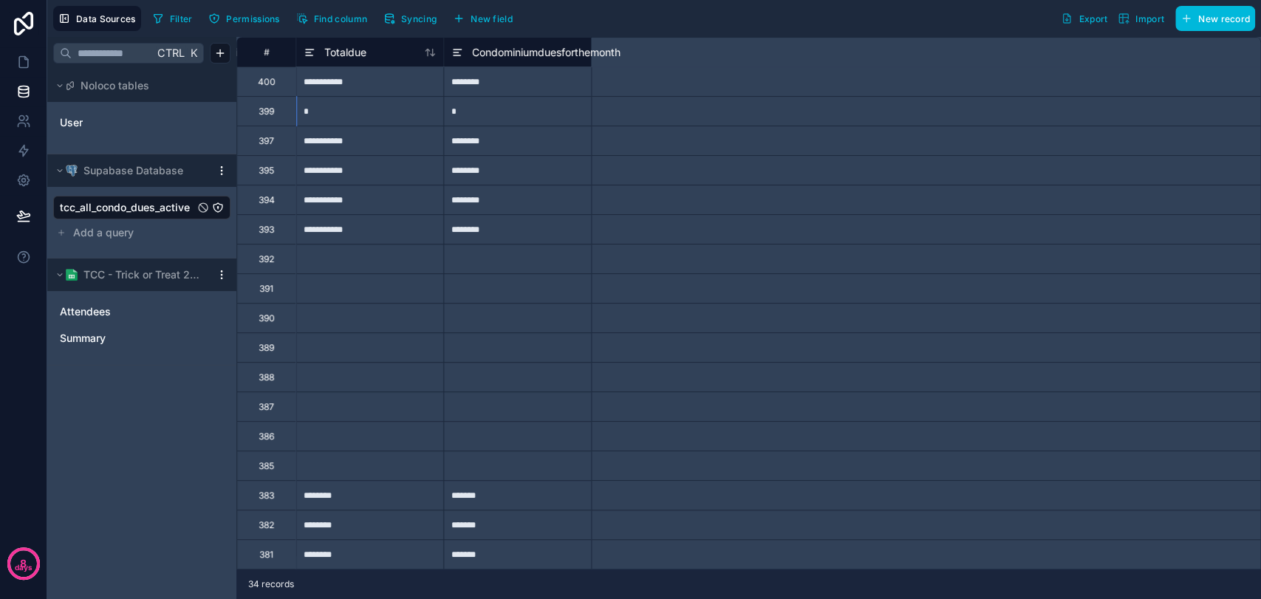
scroll to position [0, 0]
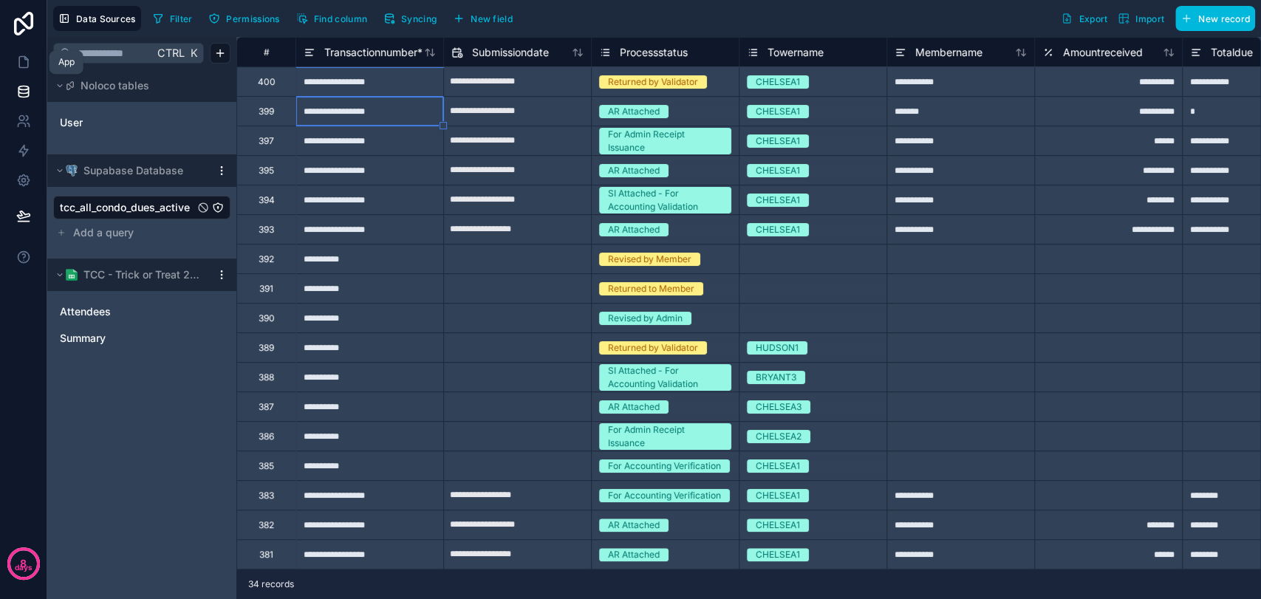
click at [21, 59] on icon at bounding box center [23, 62] width 15 height 15
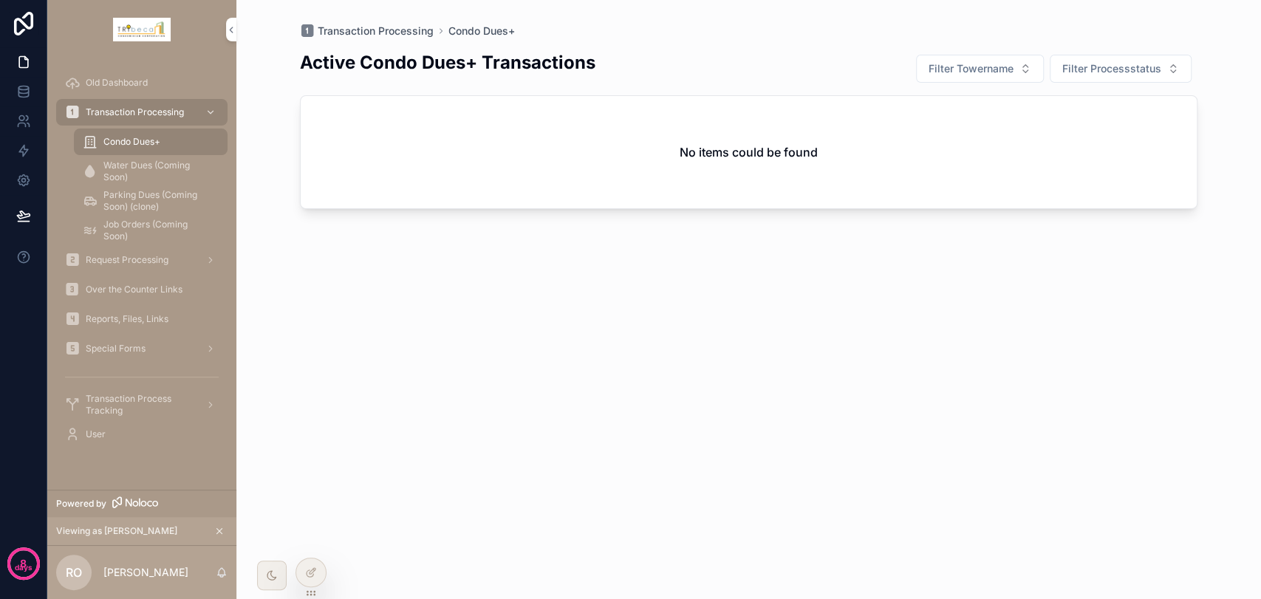
click at [0, 0] on icon at bounding box center [0, 0] width 0 height 0
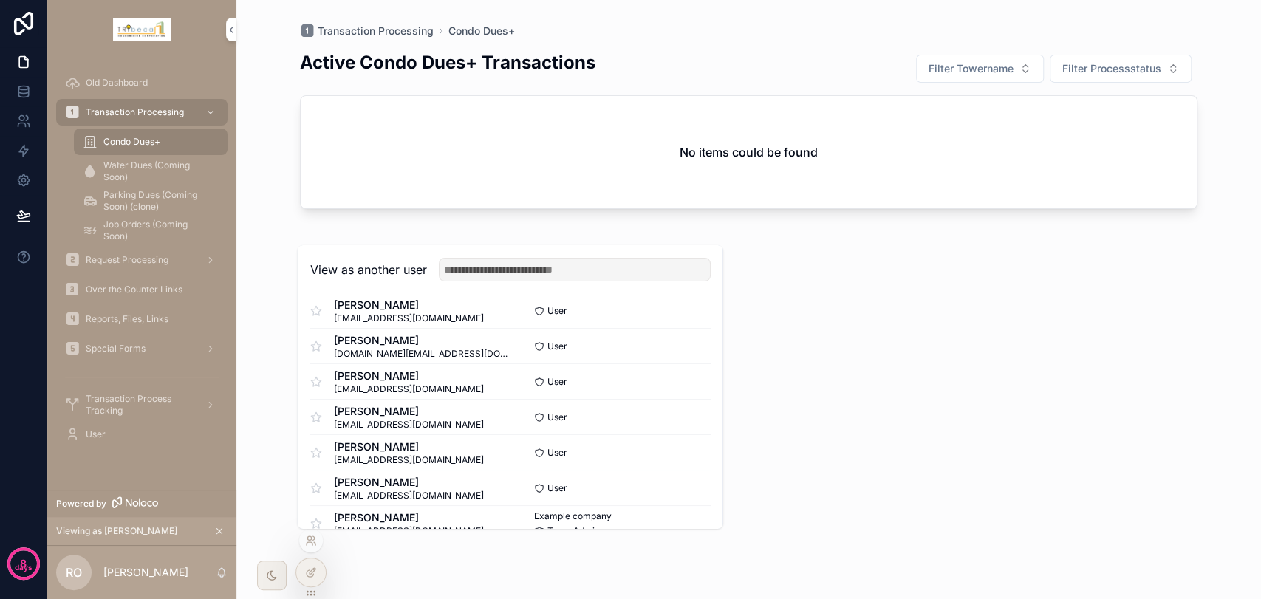
scroll to position [72, 0]
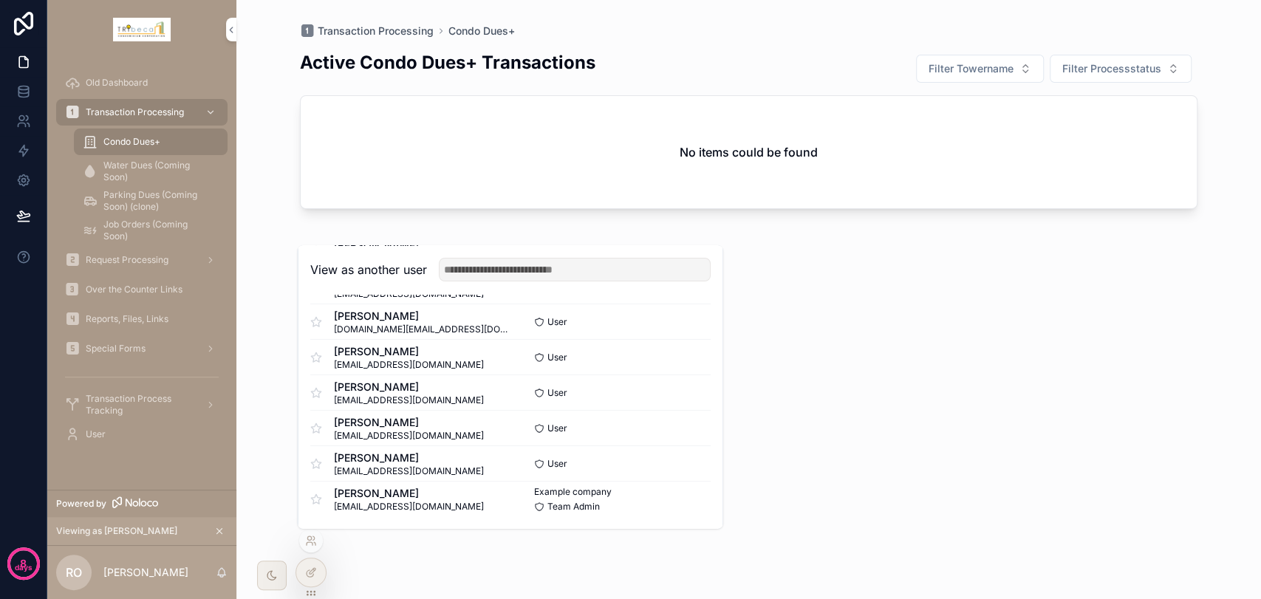
click at [0, 0] on button "Select" at bounding box center [0, 0] width 0 height 0
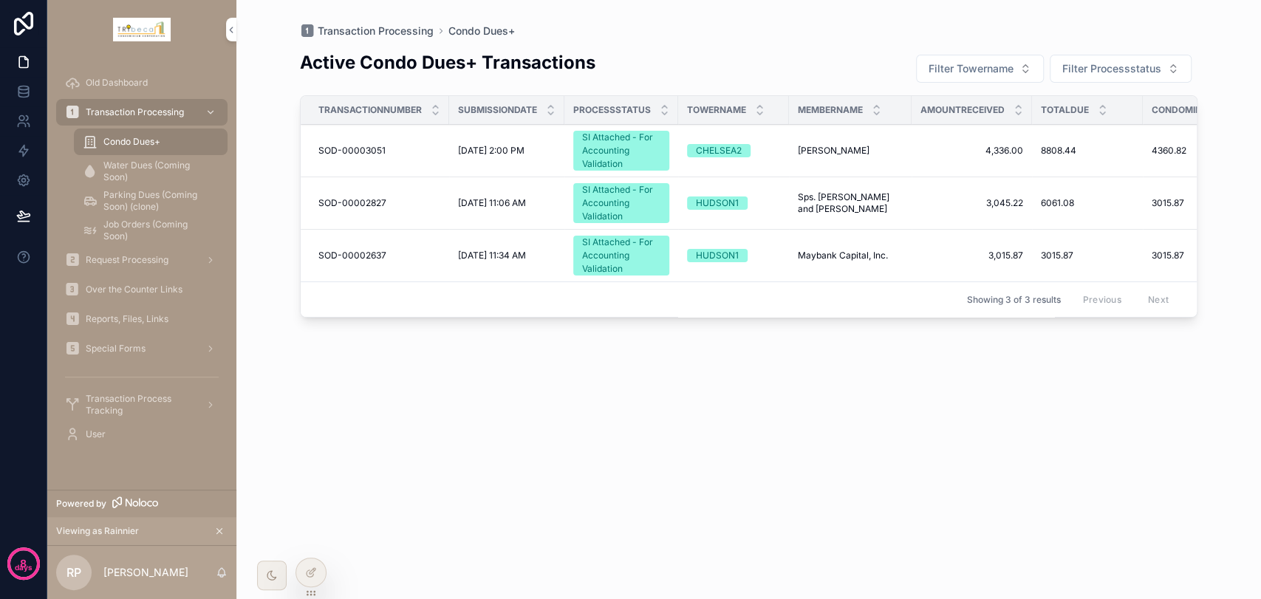
click at [612, 146] on div "SI Attached - For Accounting Validation" at bounding box center [621, 151] width 78 height 40
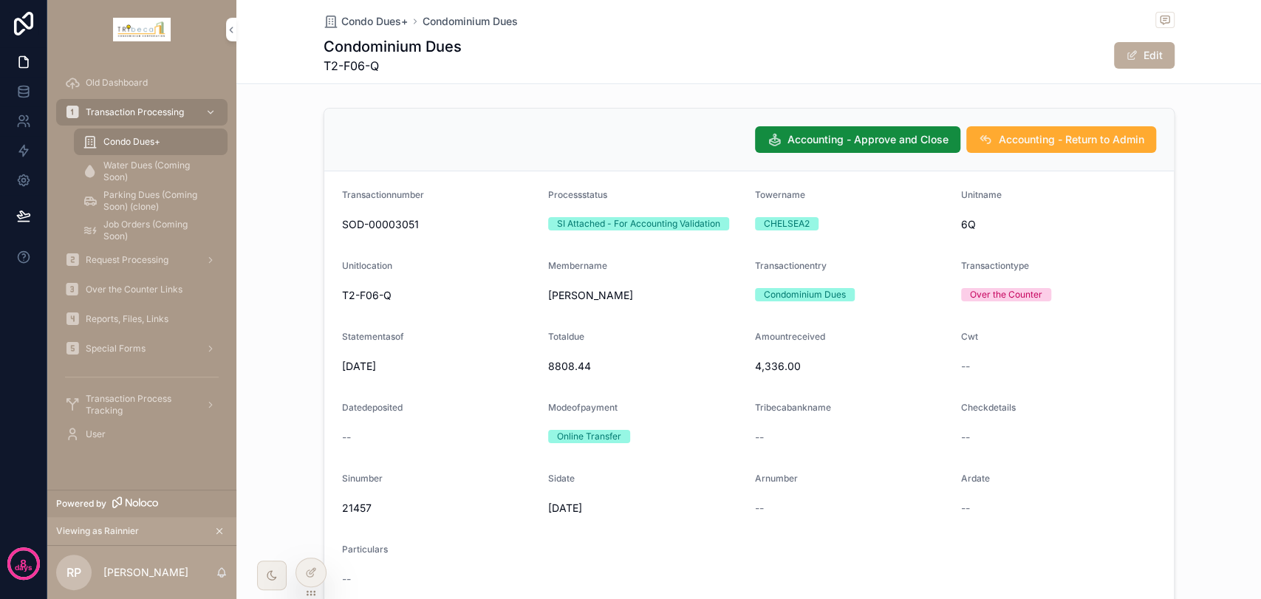
click at [801, 141] on span "Accounting - Approve and Close" at bounding box center [867, 139] width 161 height 15
click at [137, 106] on span "Transaction Processing" at bounding box center [135, 112] width 98 height 12
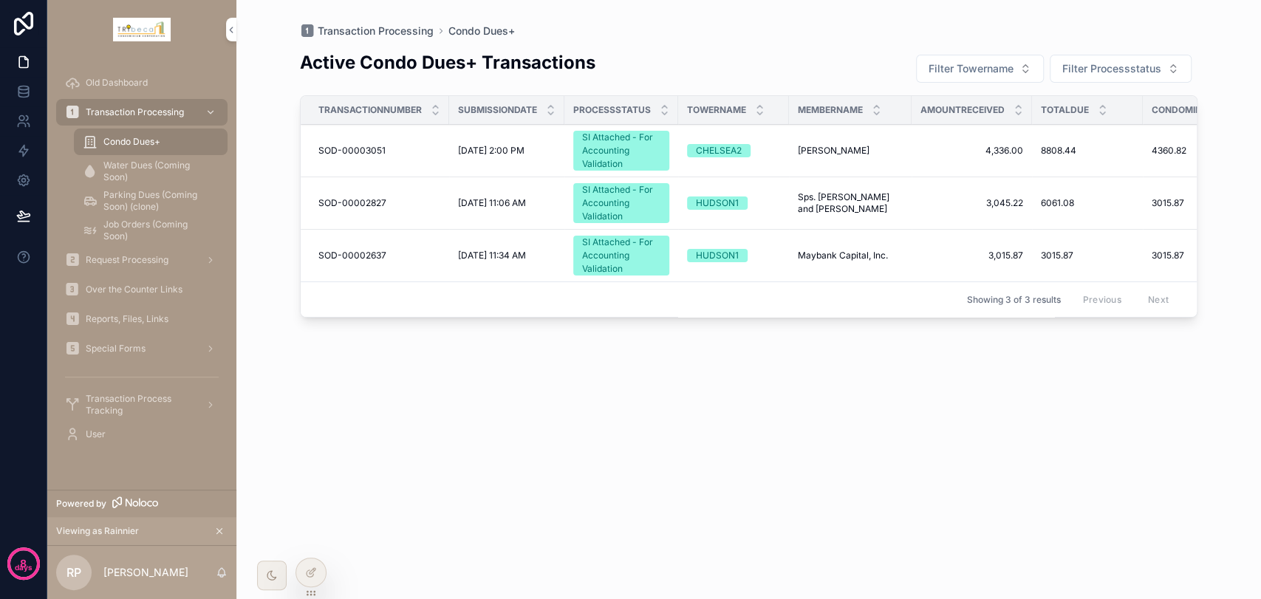
click at [0, 0] on icon at bounding box center [0, 0] width 0 height 0
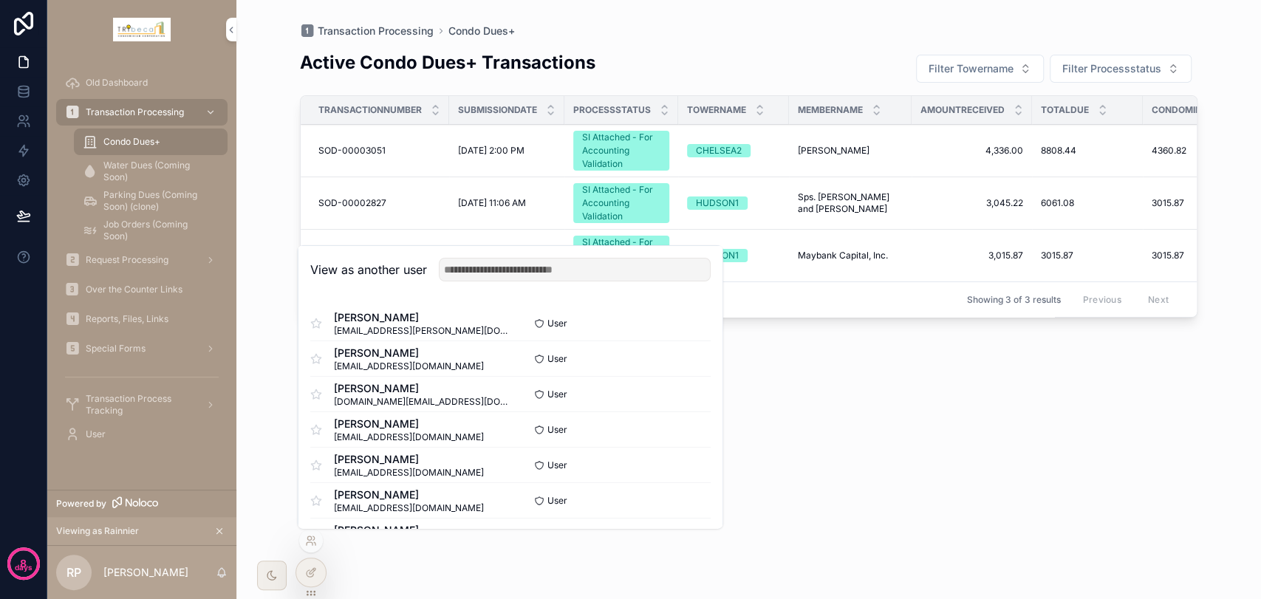
click at [0, 0] on button "Select" at bounding box center [0, 0] width 0 height 0
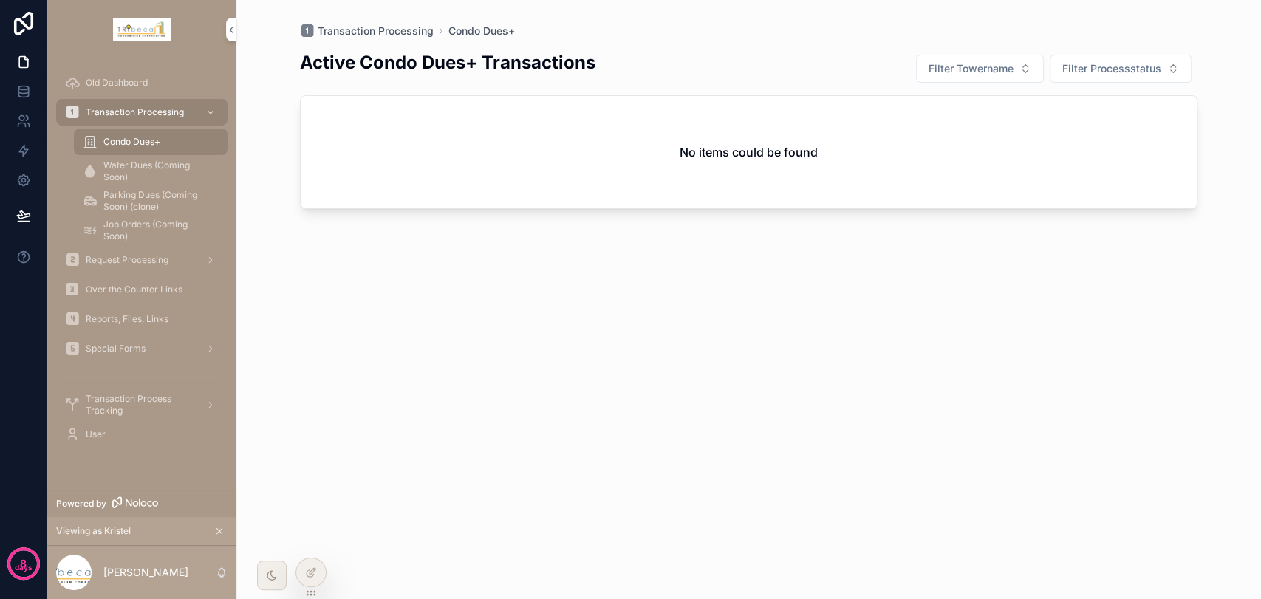
click at [0, 0] on icon at bounding box center [0, 0] width 0 height 0
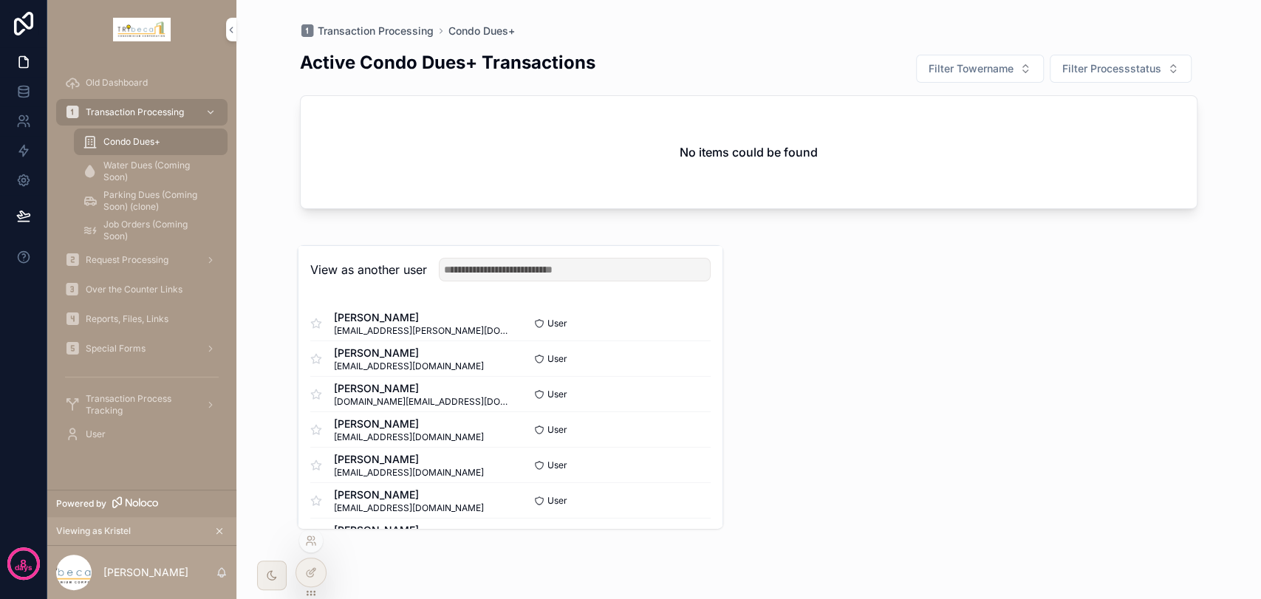
click at [0, 0] on button "Select" at bounding box center [0, 0] width 0 height 0
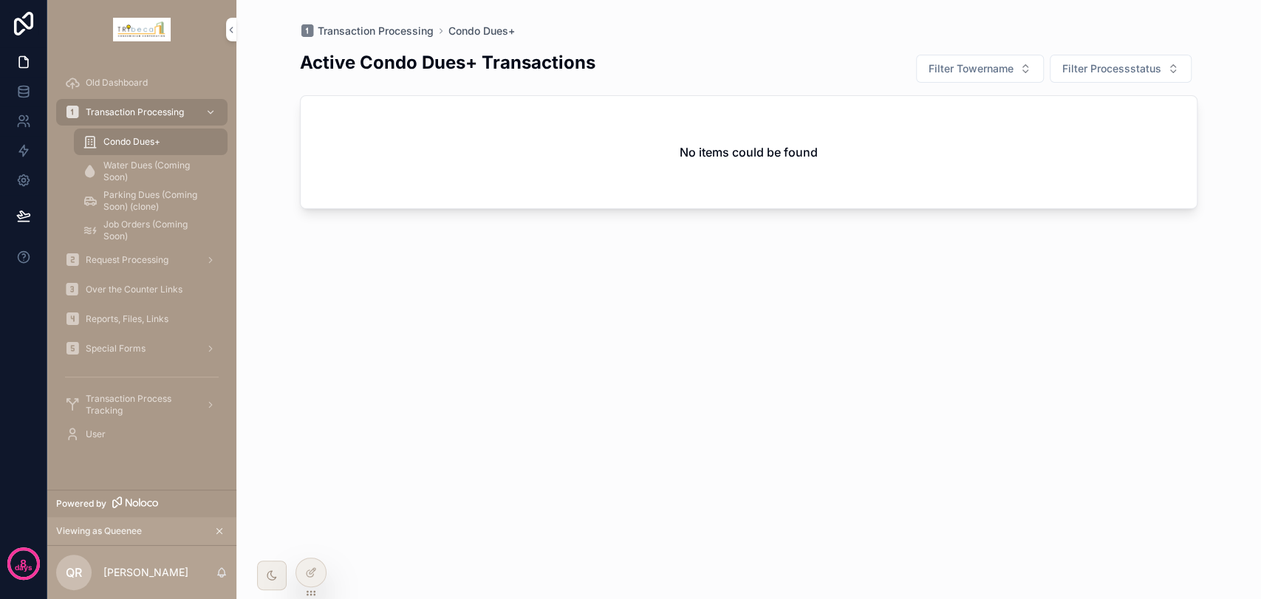
click at [0, 0] on icon at bounding box center [0, 0] width 0 height 0
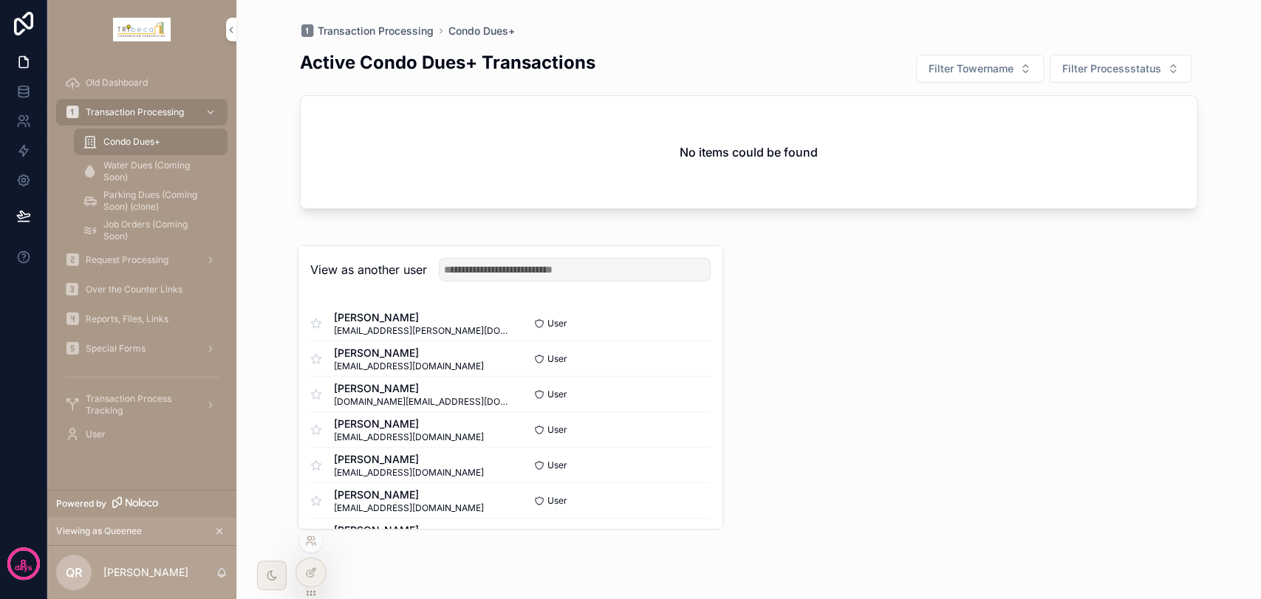
click at [0, 0] on button "Select" at bounding box center [0, 0] width 0 height 0
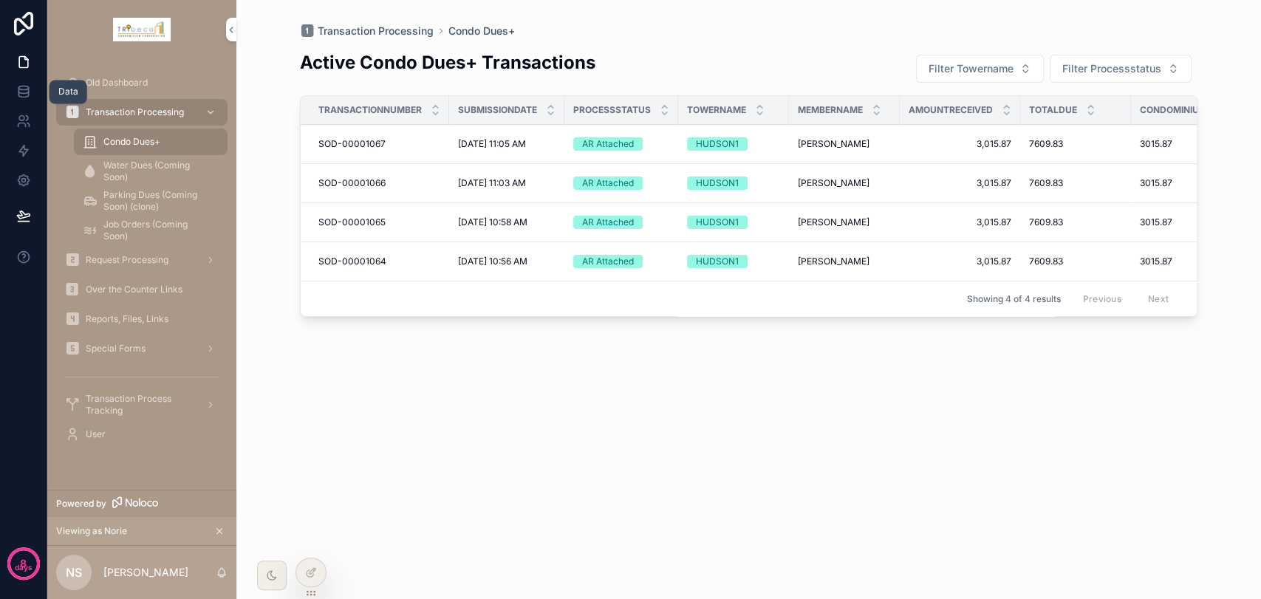
click at [21, 92] on icon at bounding box center [23, 91] width 15 height 15
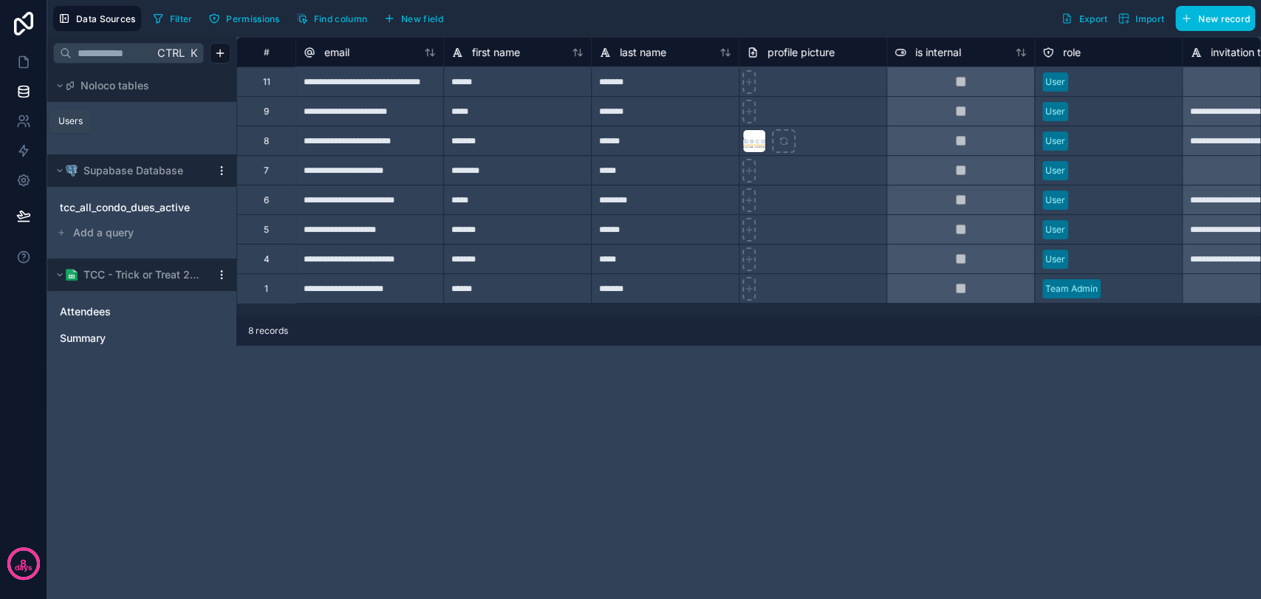
click at [21, 127] on icon at bounding box center [23, 121] width 15 height 15
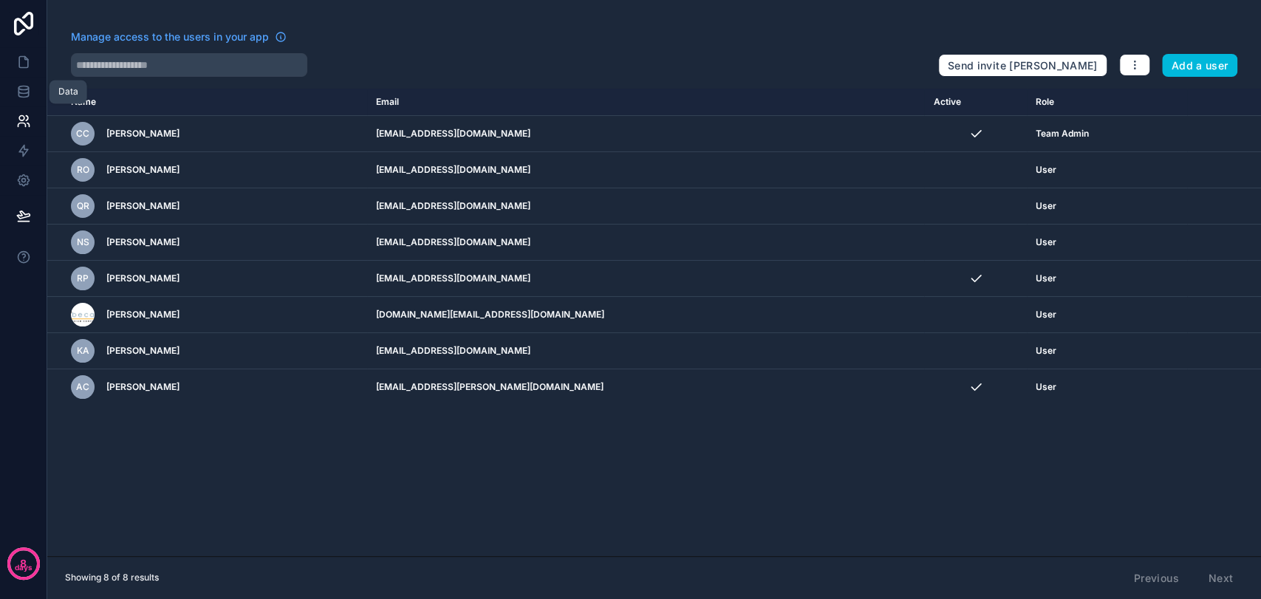
click at [21, 91] on icon at bounding box center [23, 91] width 15 height 15
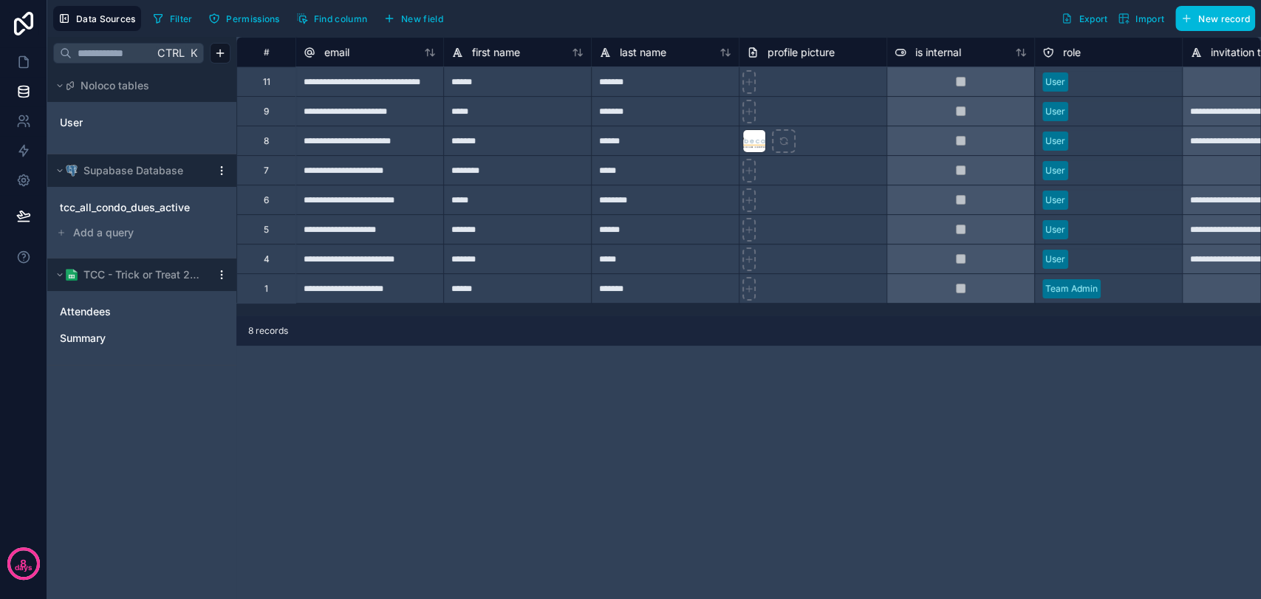
click at [78, 117] on span "User" at bounding box center [71, 122] width 23 height 15
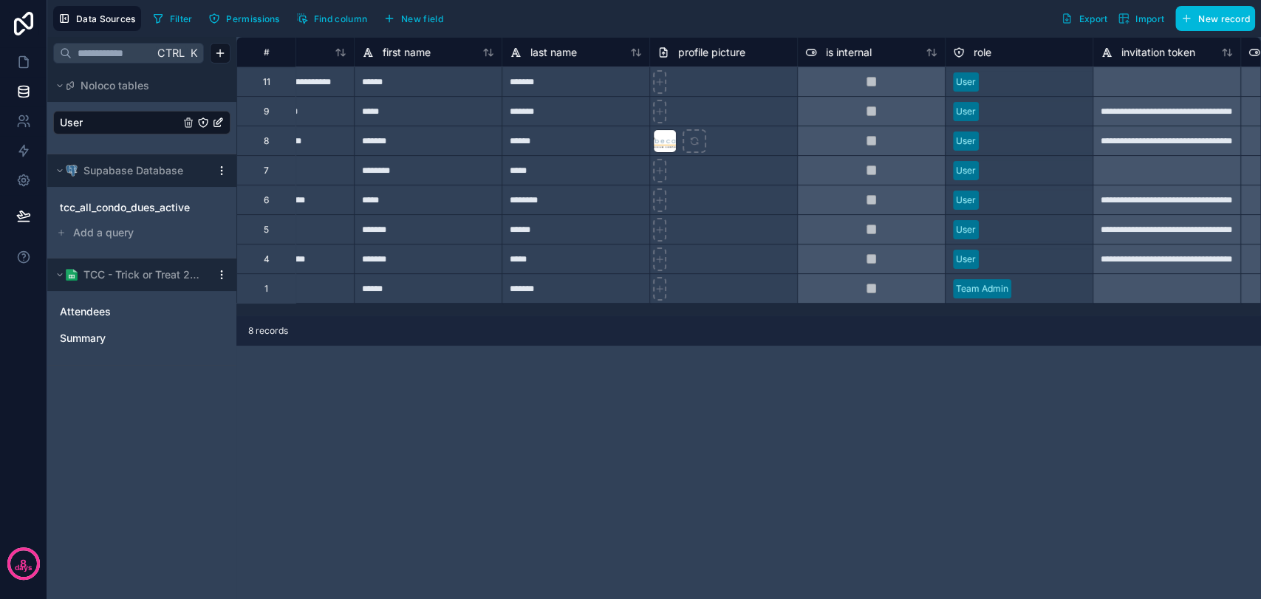
scroll to position [0, 91]
click at [658, 82] on icon at bounding box center [658, 82] width 6 height 0
type input "**********"
click at [656, 114] on icon at bounding box center [658, 111] width 10 height 10
type input "**********"
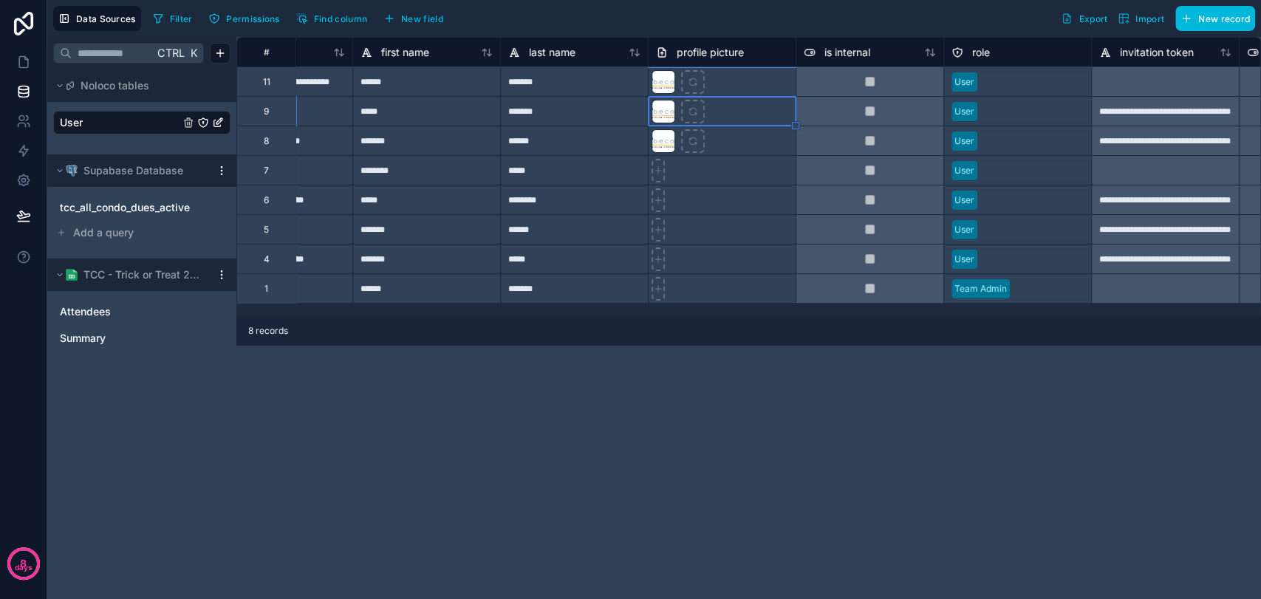
click at [658, 168] on icon at bounding box center [658, 170] width 10 height 10
type input "**********"
click at [656, 200] on icon at bounding box center [658, 200] width 6 height 0
type input "**********"
click at [656, 230] on icon at bounding box center [658, 230] width 10 height 10
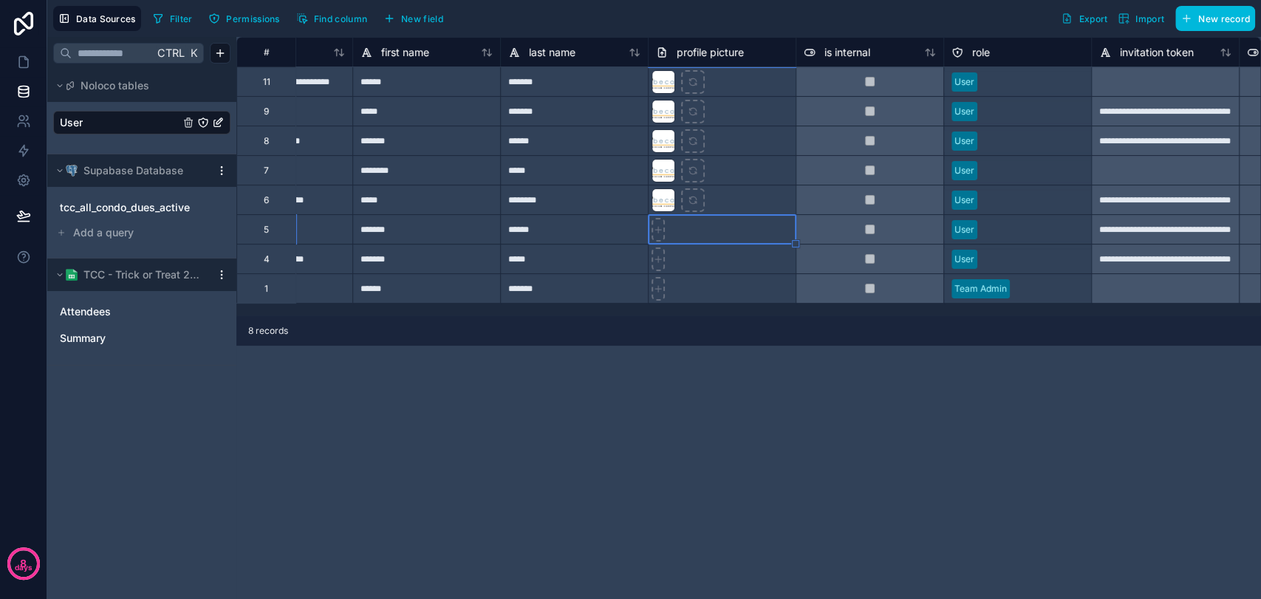
type input "**********"
click at [662, 259] on icon at bounding box center [658, 259] width 10 height 10
type input "**********"
click at [655, 286] on icon at bounding box center [658, 289] width 10 height 10
type input "**********"
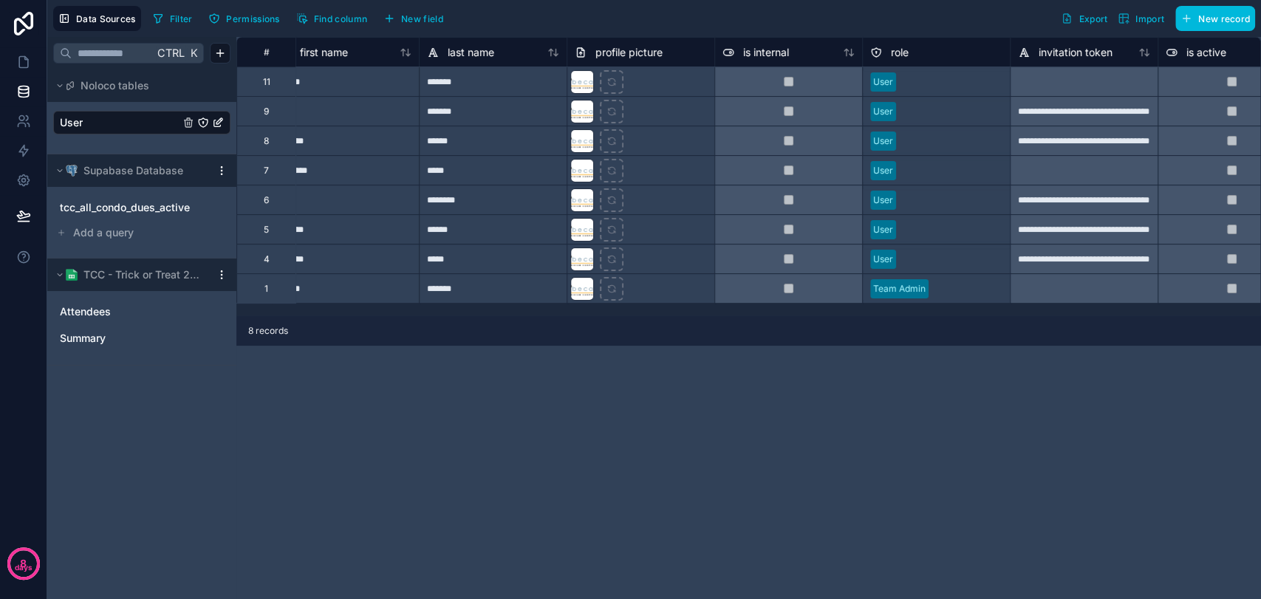
scroll to position [0, 0]
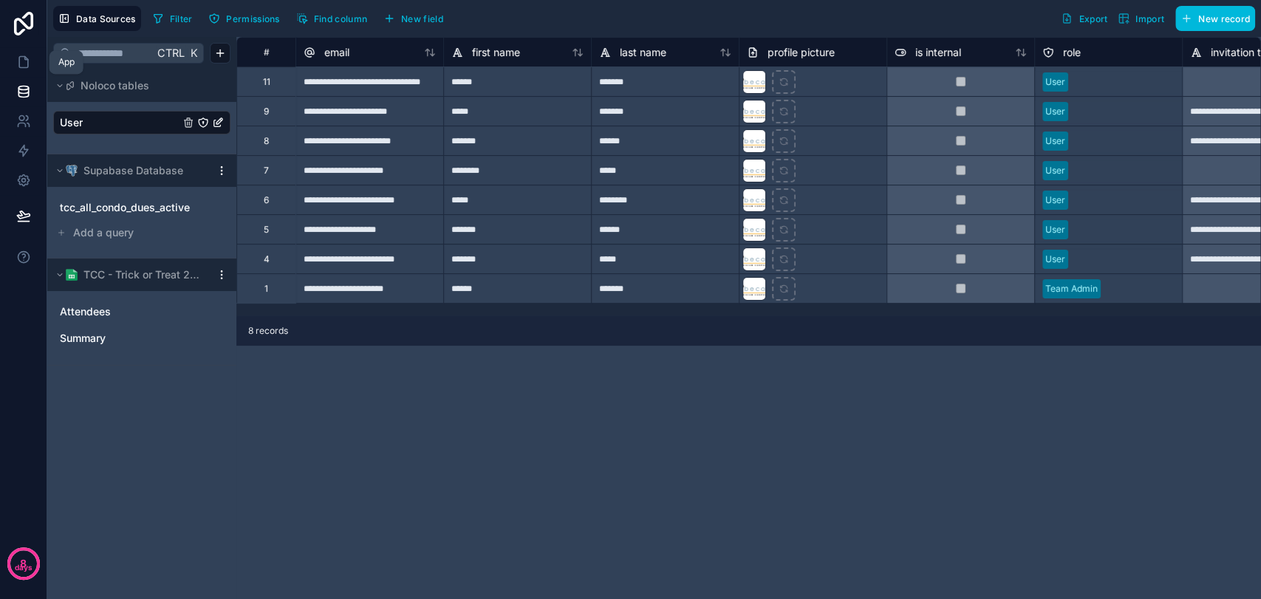
click at [21, 70] on link at bounding box center [23, 62] width 47 height 30
